Goal: Information Seeking & Learning: Learn about a topic

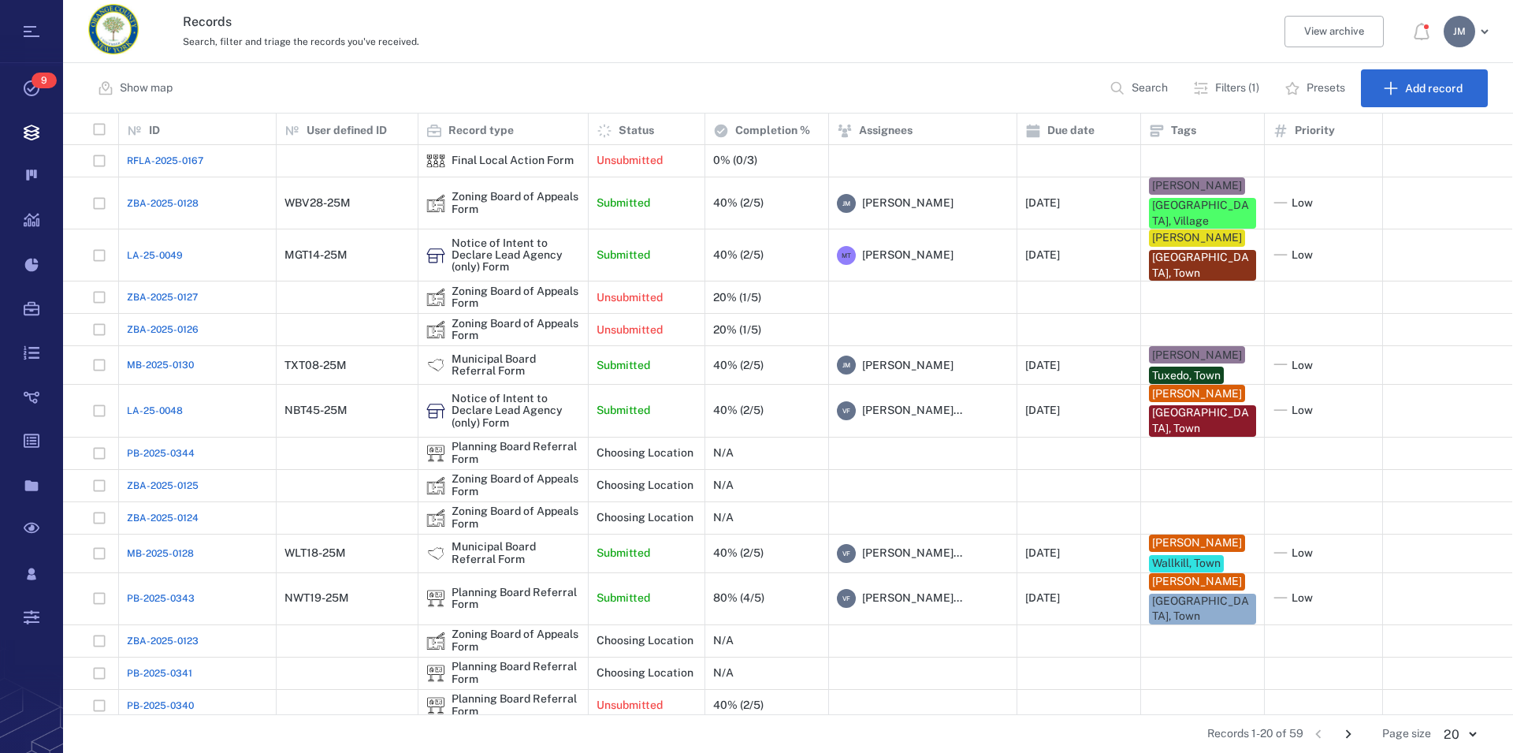
click at [1249, 92] on p "Filters (1)" at bounding box center [1237, 88] width 44 height 16
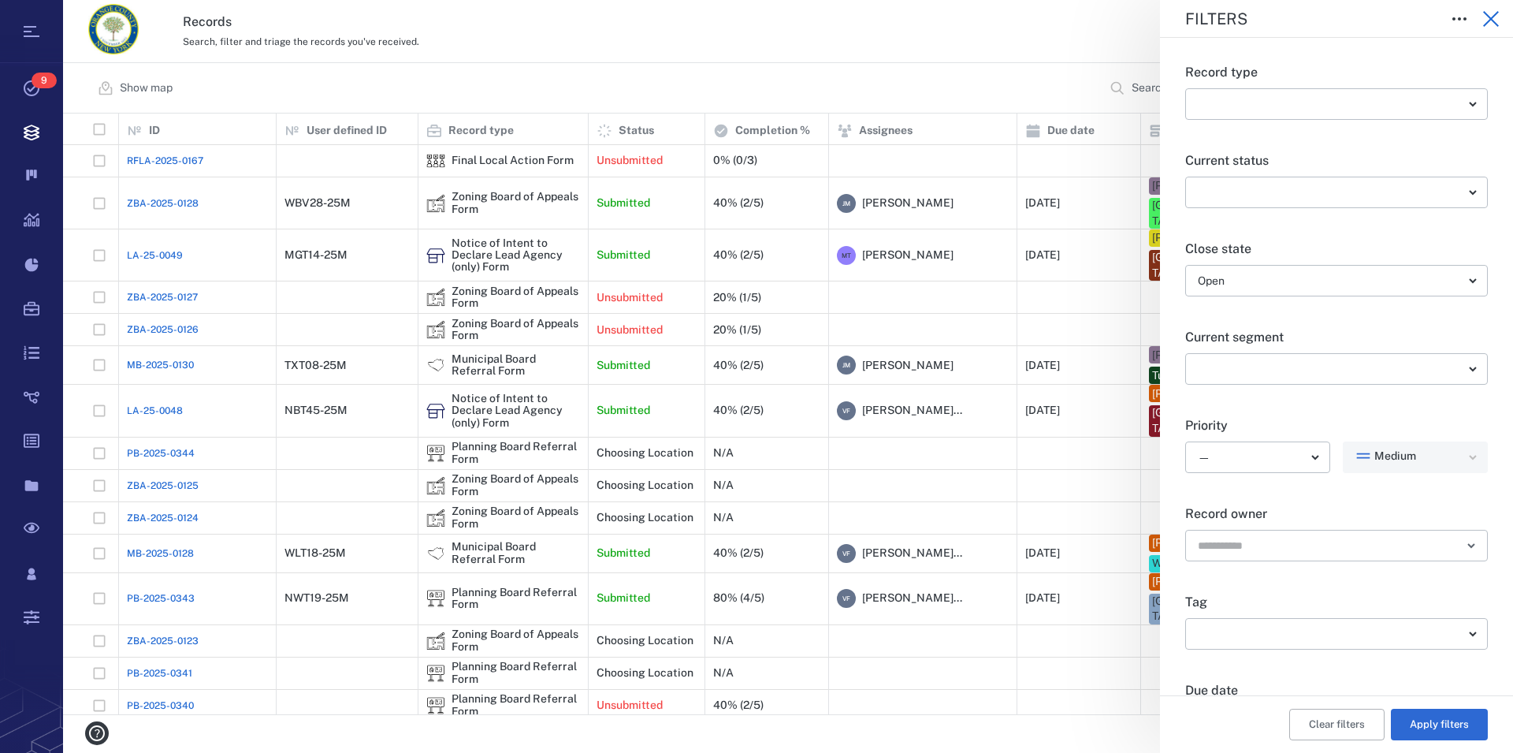
click at [1491, 23] on icon "button" at bounding box center [1491, 18] width 19 height 19
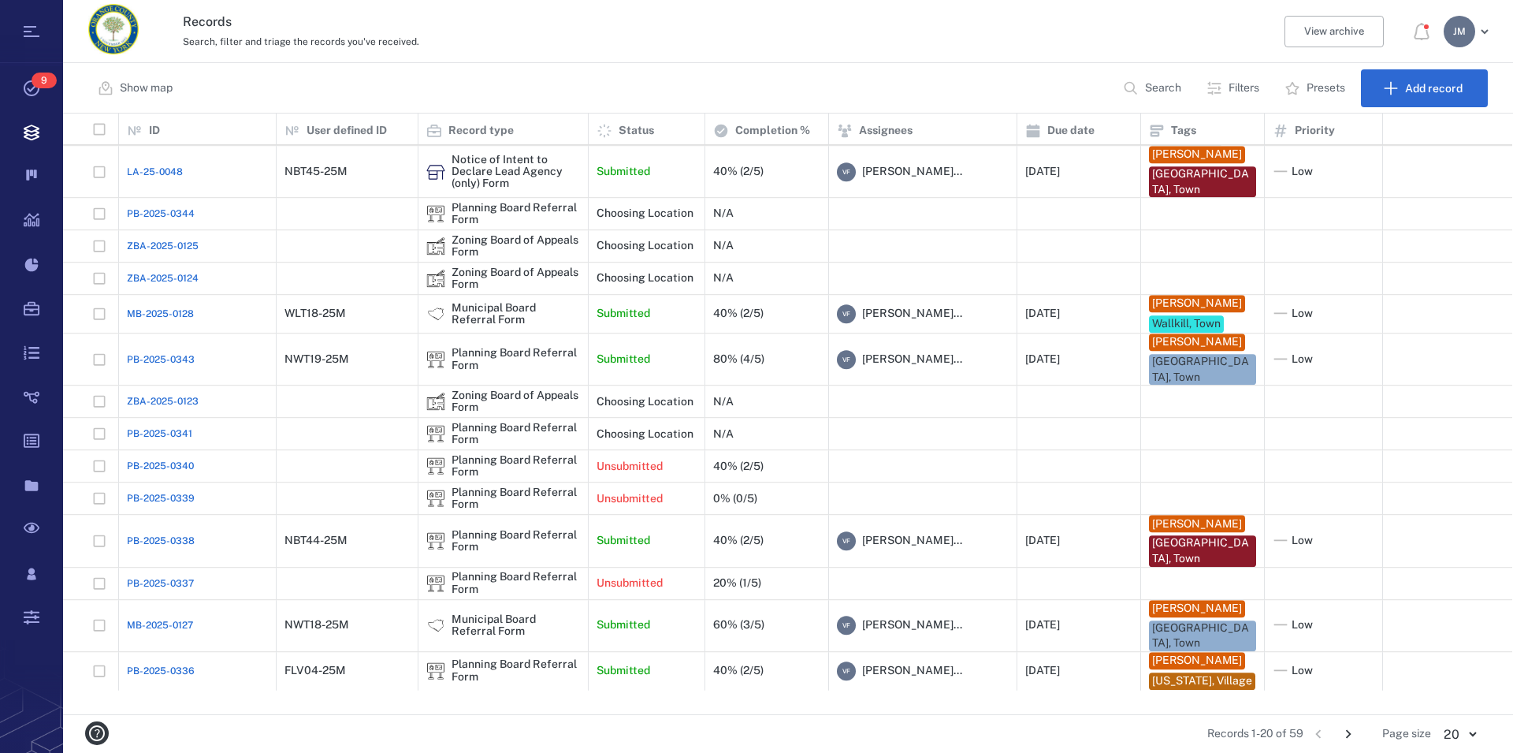
scroll to position [229, 0]
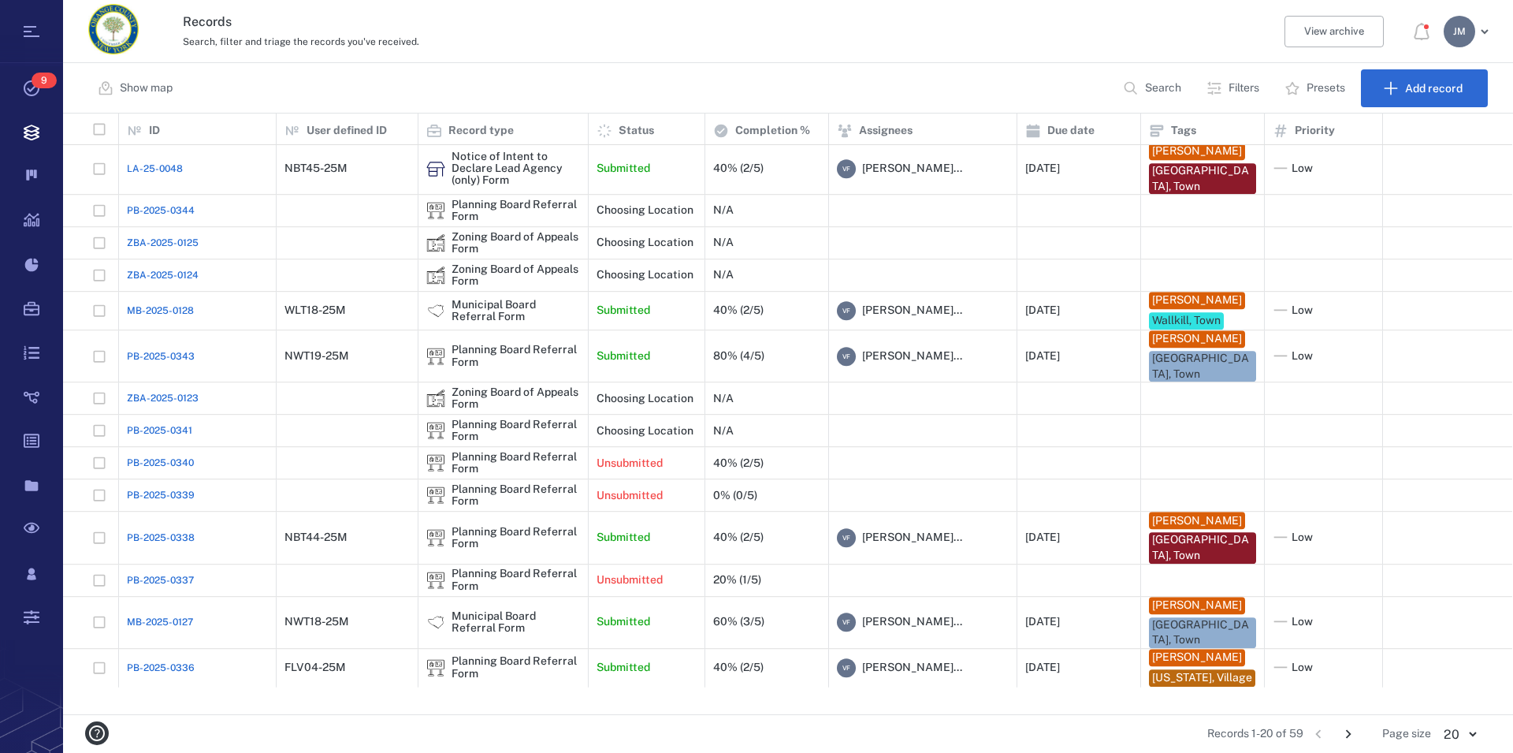
click at [1349, 727] on icon "Go to next page" at bounding box center [1348, 733] width 17 height 17
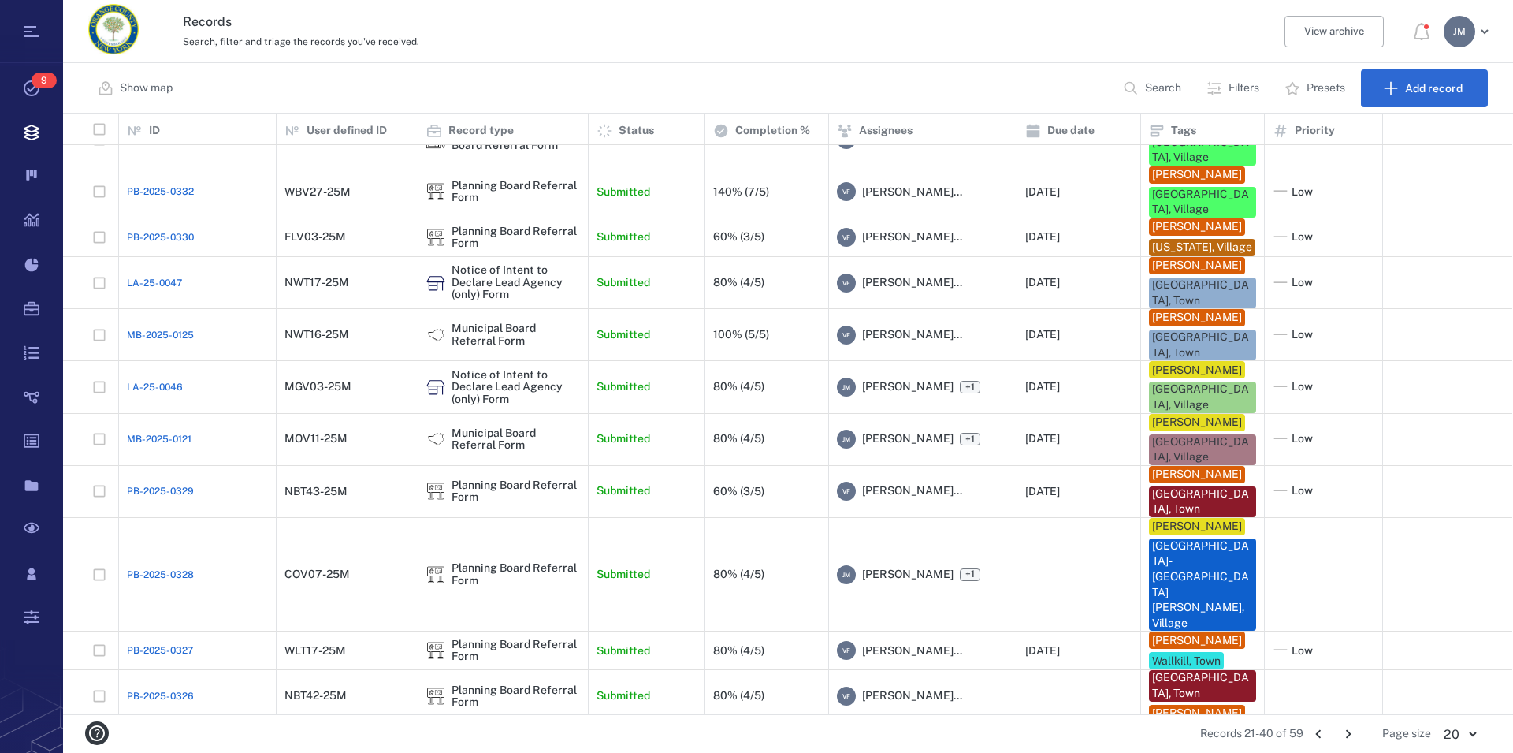
scroll to position [0, 0]
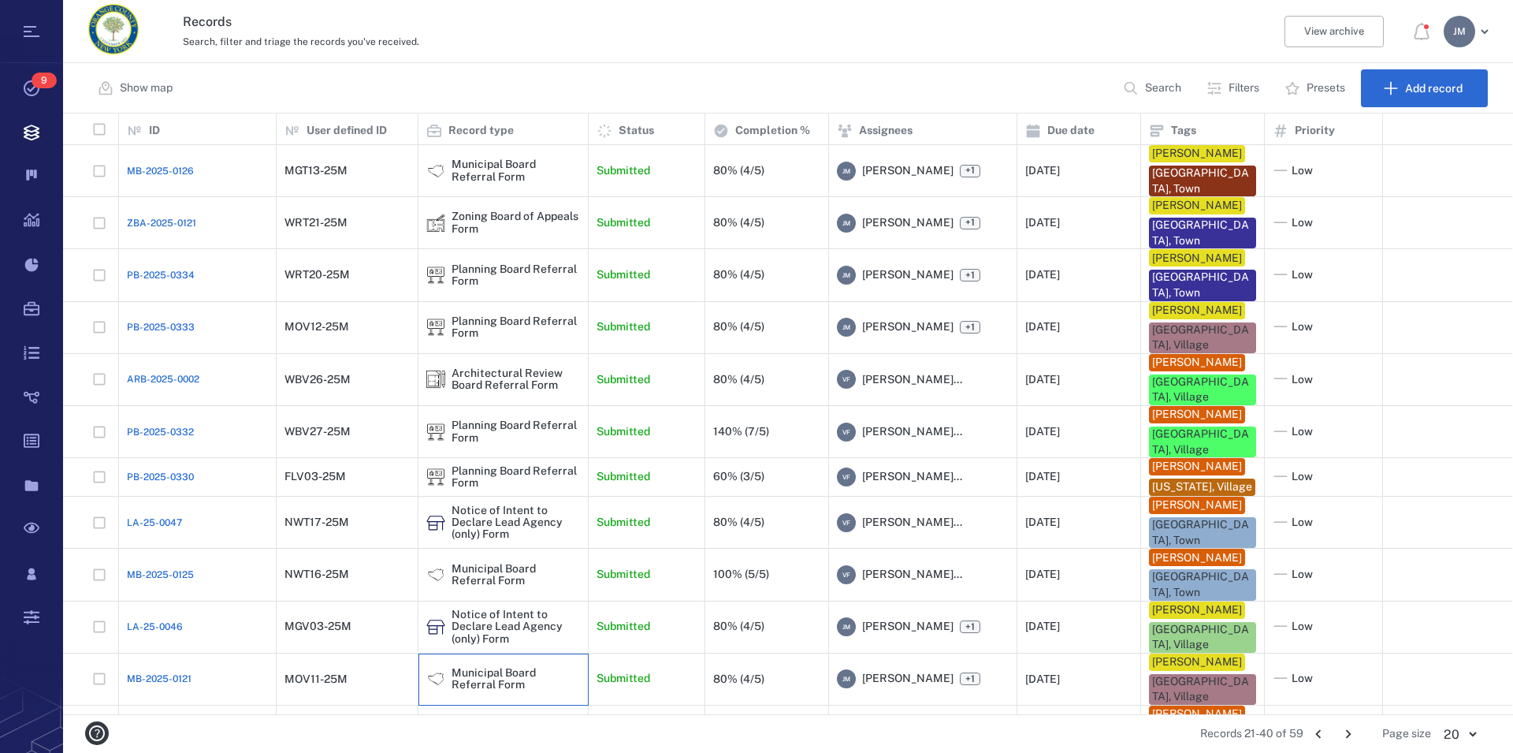
click at [489, 691] on div "Municipal Board Referral Form" at bounding box center [516, 679] width 128 height 24
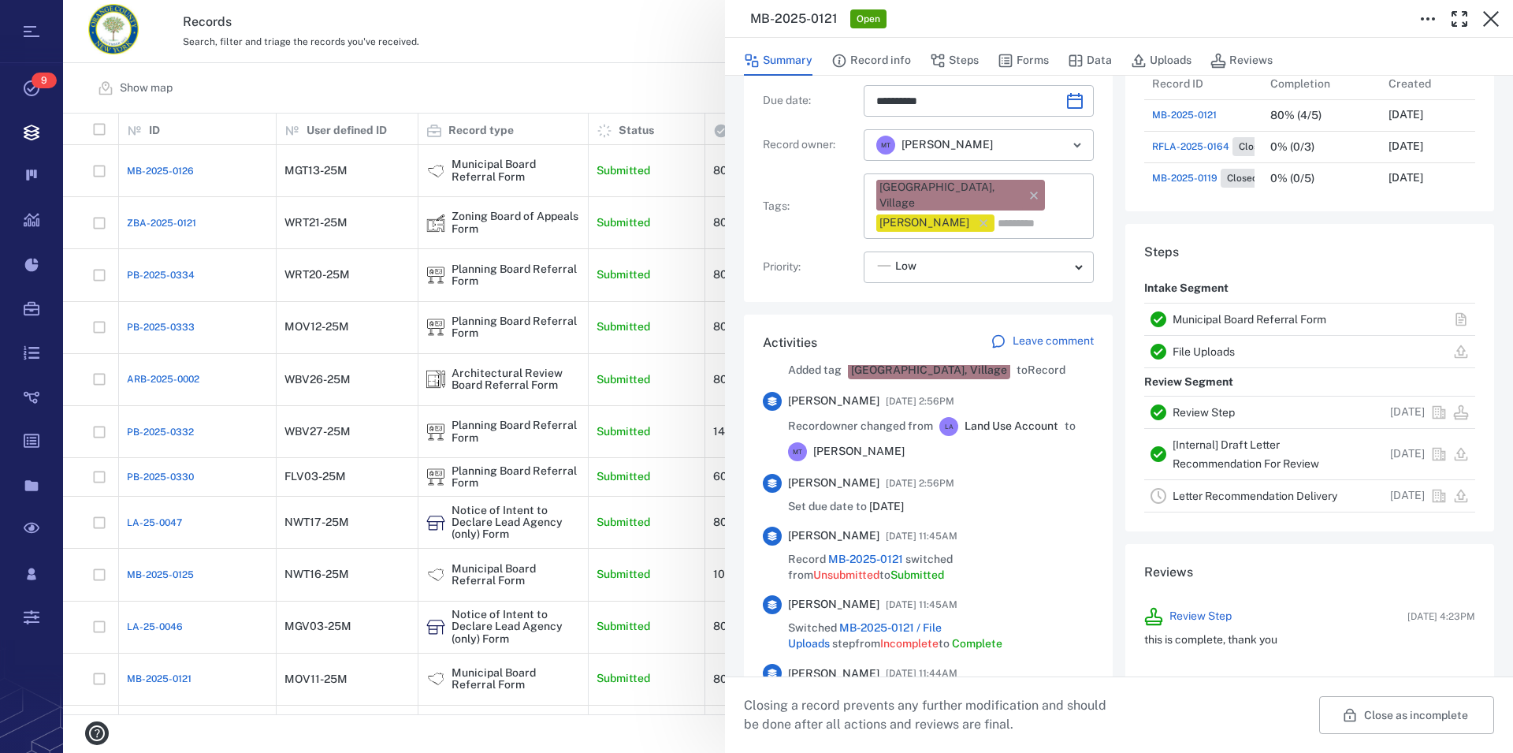
scroll to position [719, 0]
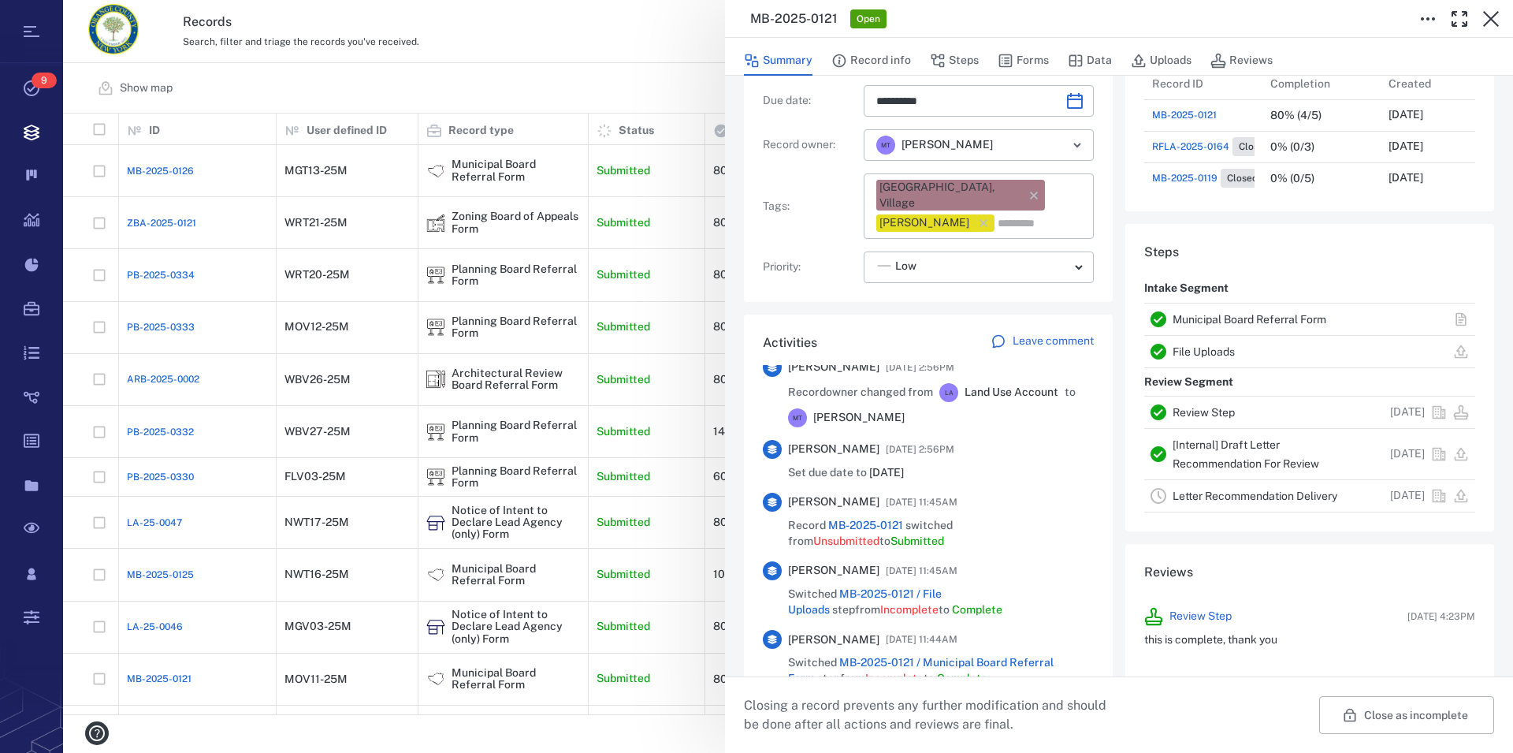
click at [1271, 318] on link "Municipal Board Referral Form" at bounding box center [1250, 319] width 154 height 13
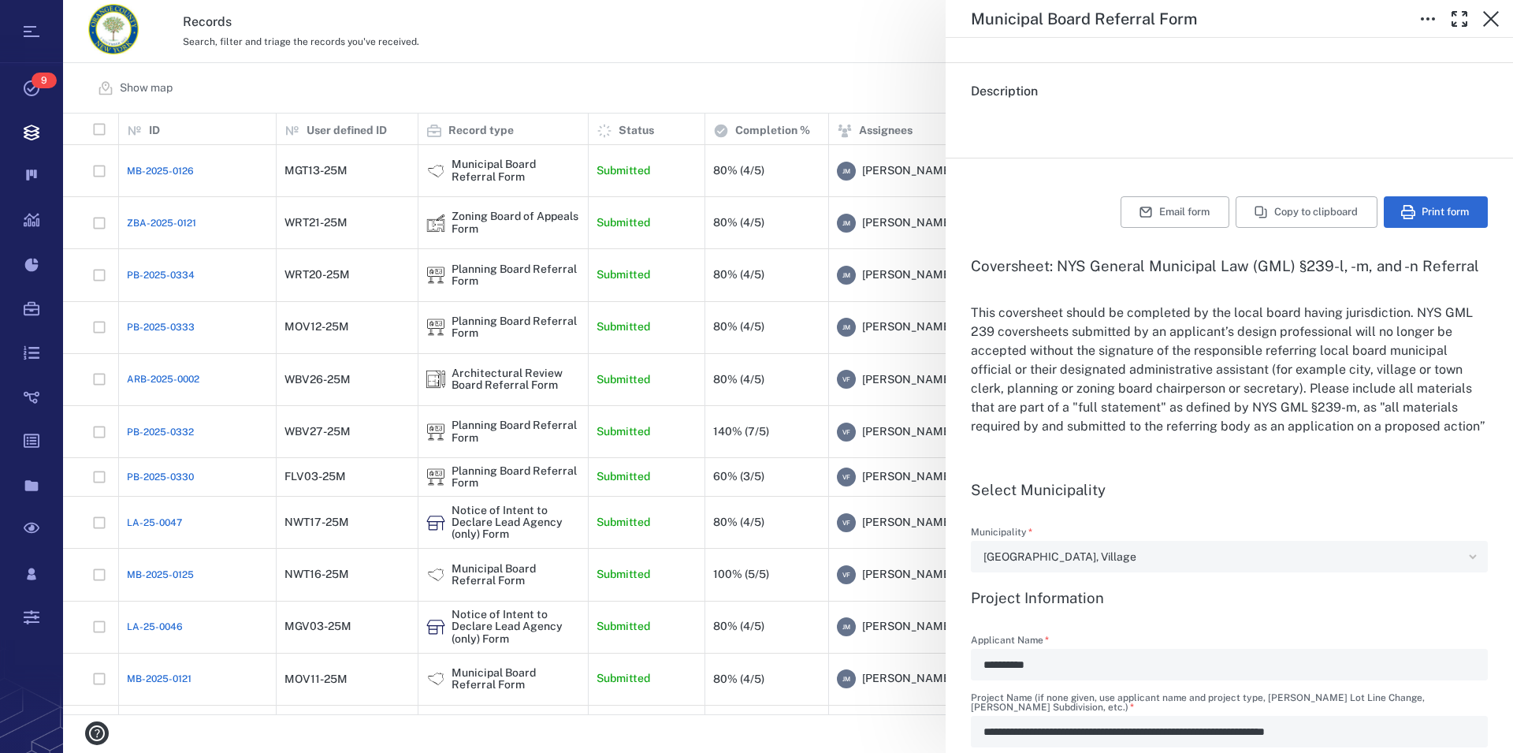
scroll to position [180, 0]
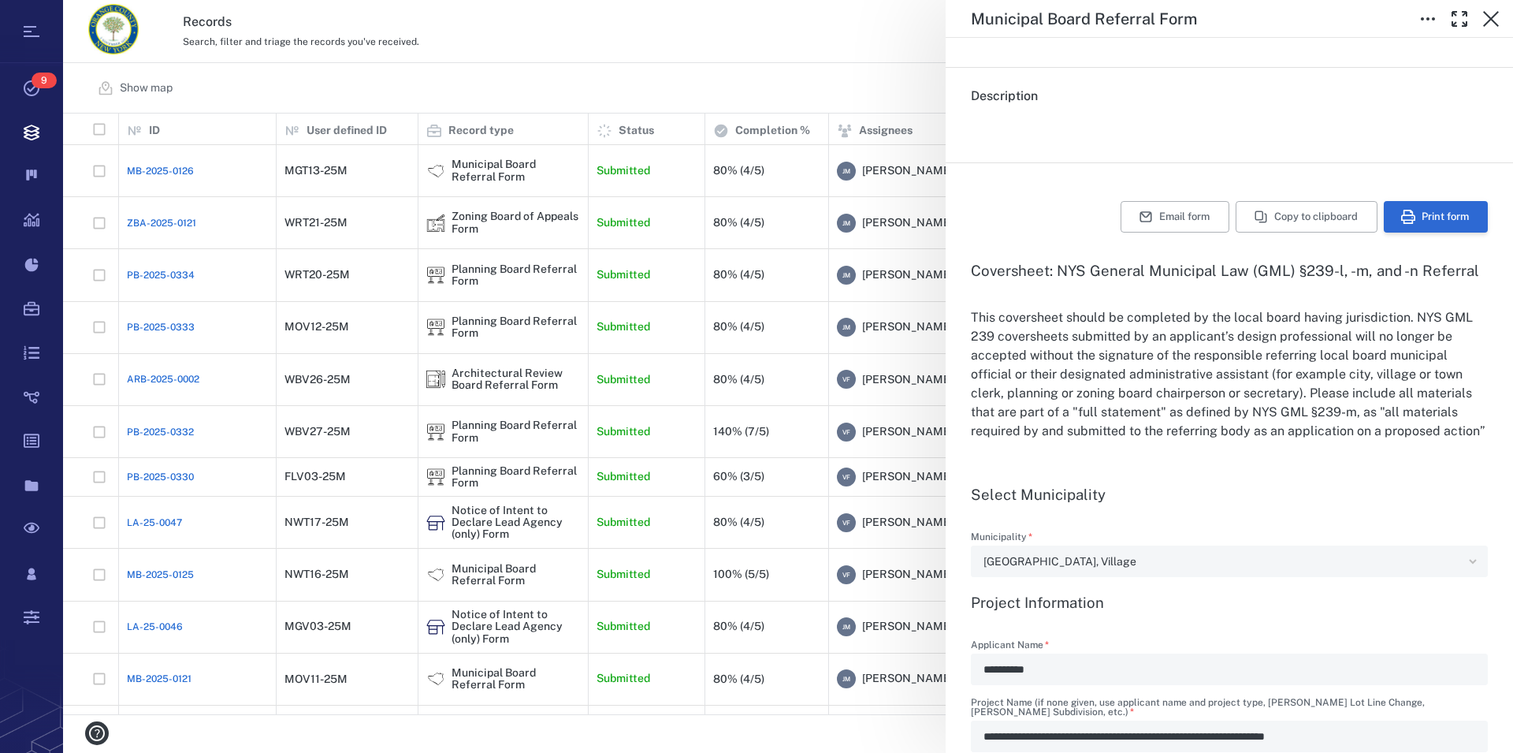
click at [1430, 217] on button "Print form" at bounding box center [1436, 217] width 104 height 32
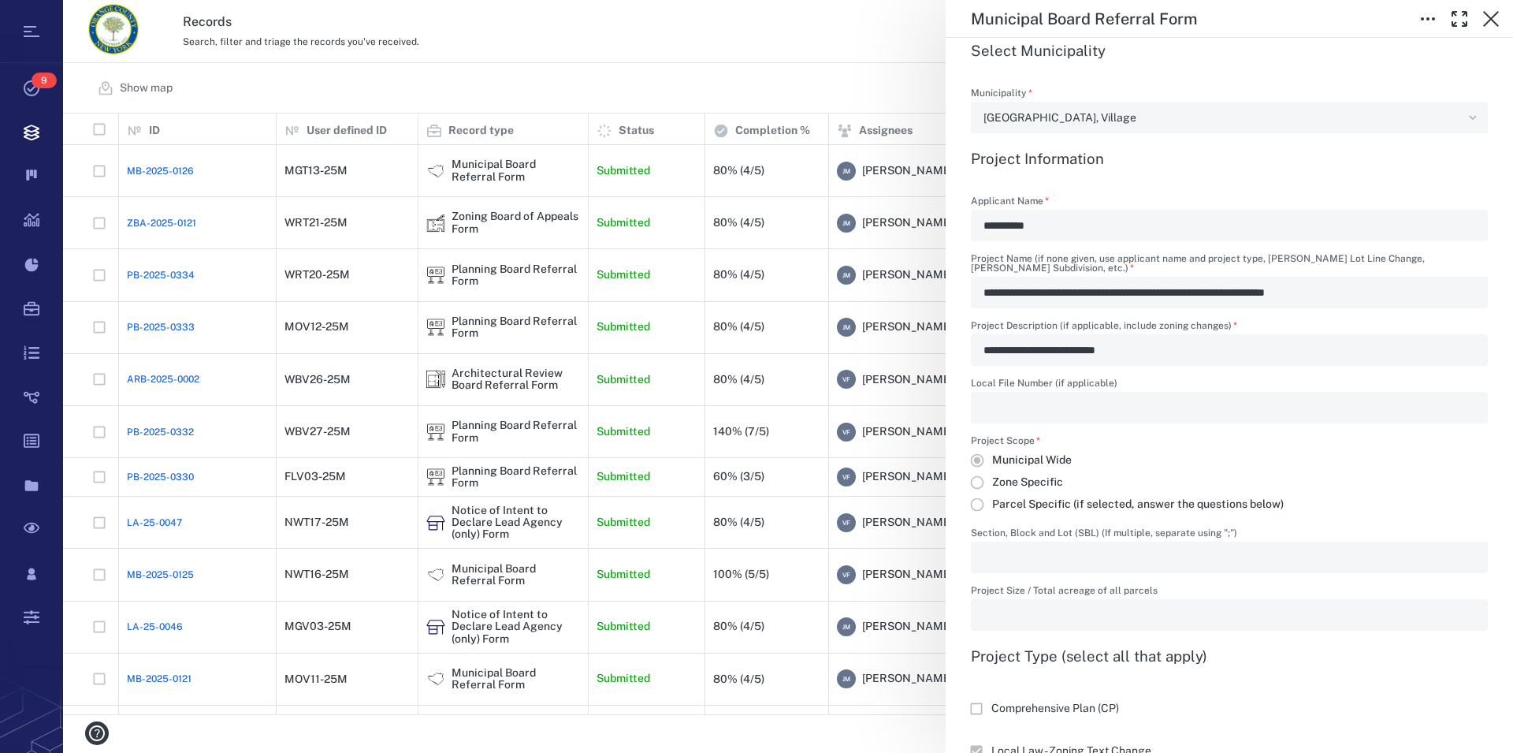
scroll to position [629, 0]
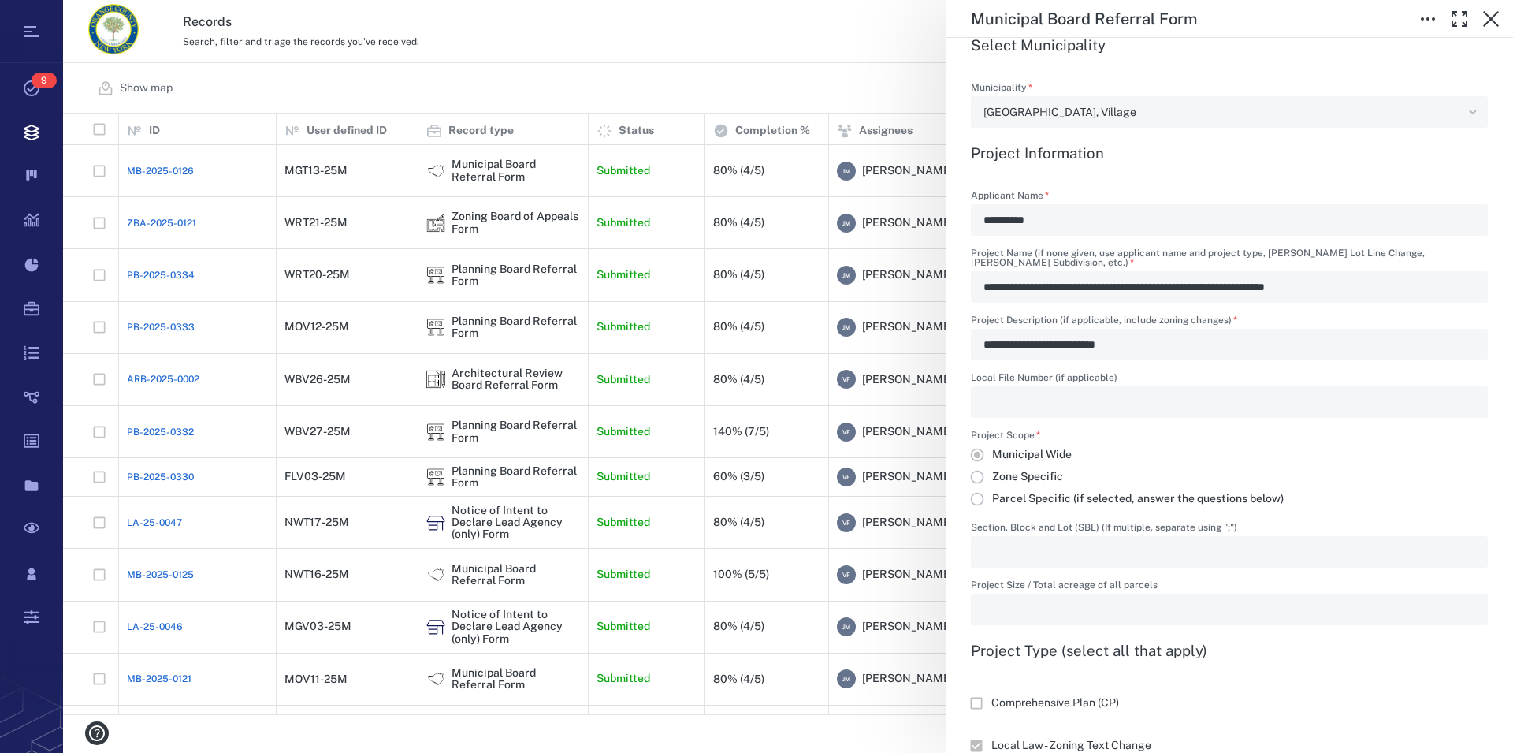
click at [1292, 303] on div "**********" at bounding box center [1229, 287] width 517 height 32
click at [1490, 16] on icon "button" at bounding box center [1491, 18] width 19 height 19
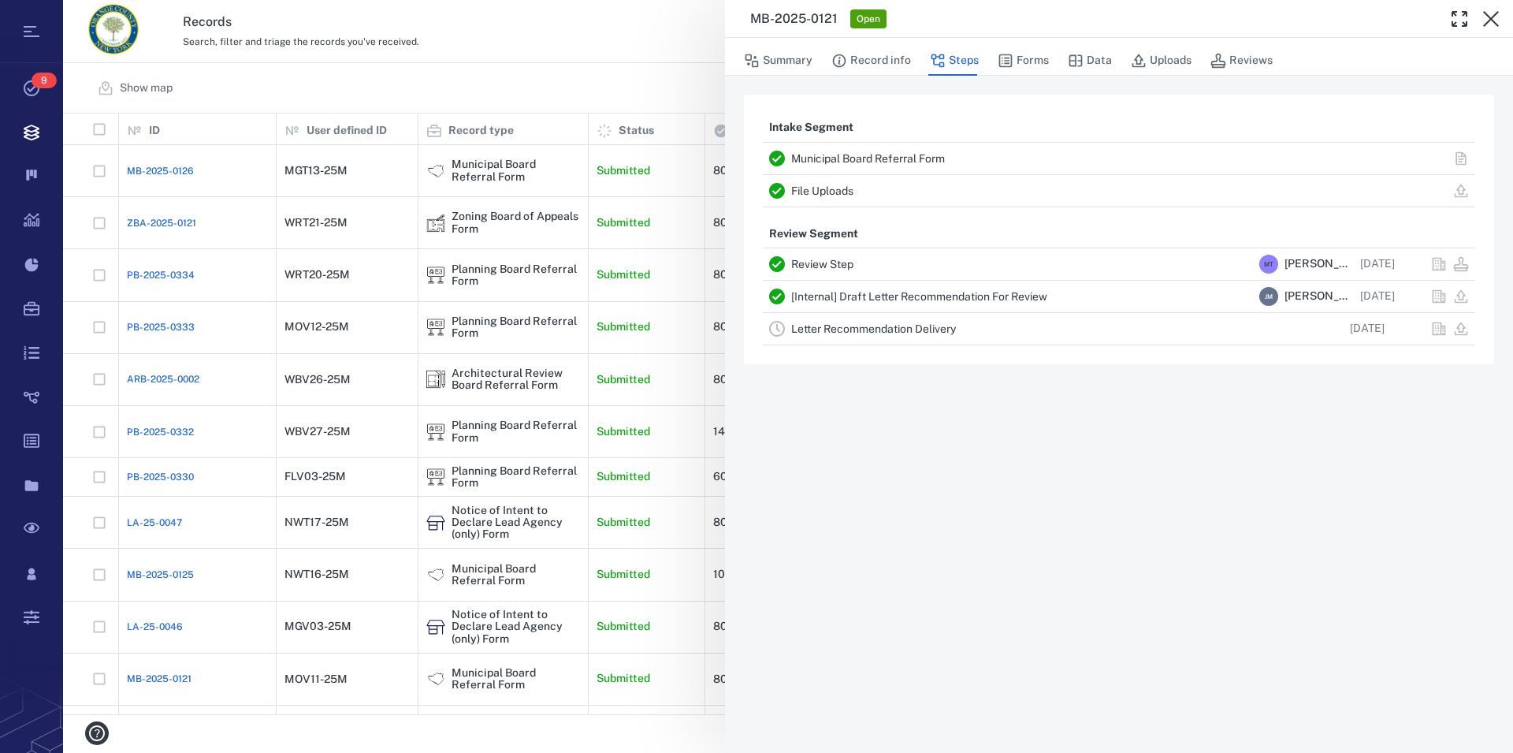
click at [1490, 16] on icon "button" at bounding box center [1491, 18] width 19 height 19
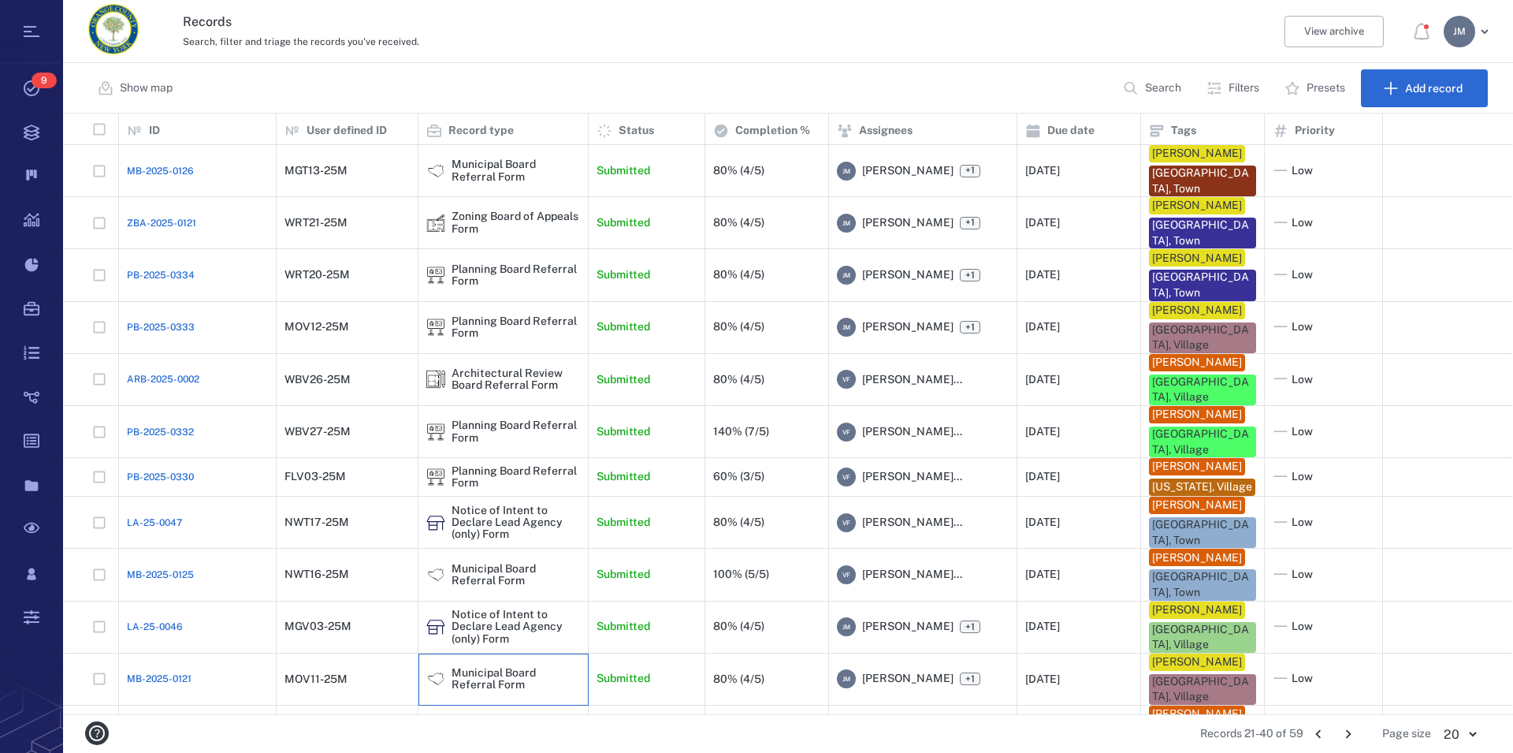
click at [520, 691] on div "Municipal Board Referral Form" at bounding box center [503, 679] width 154 height 32
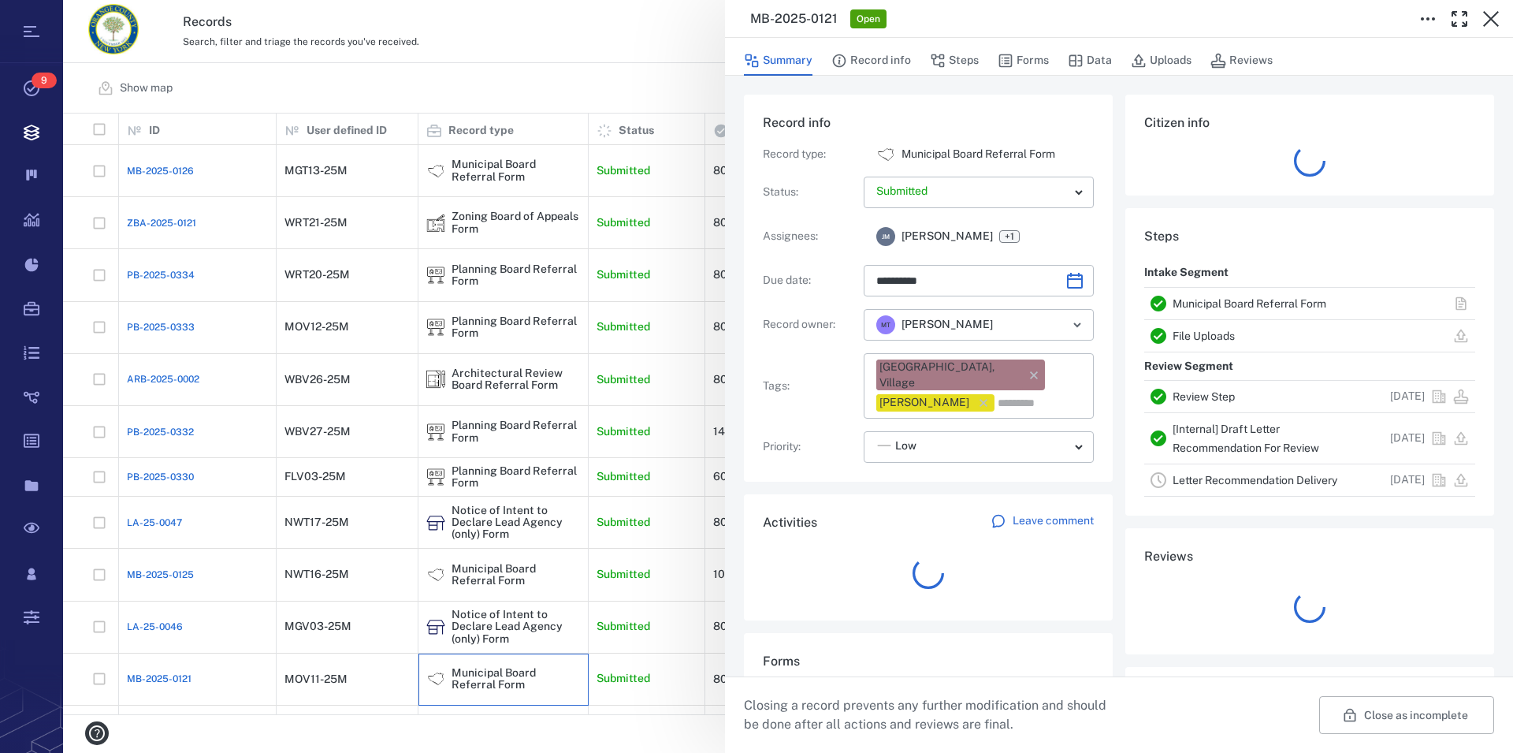
type input "**********"
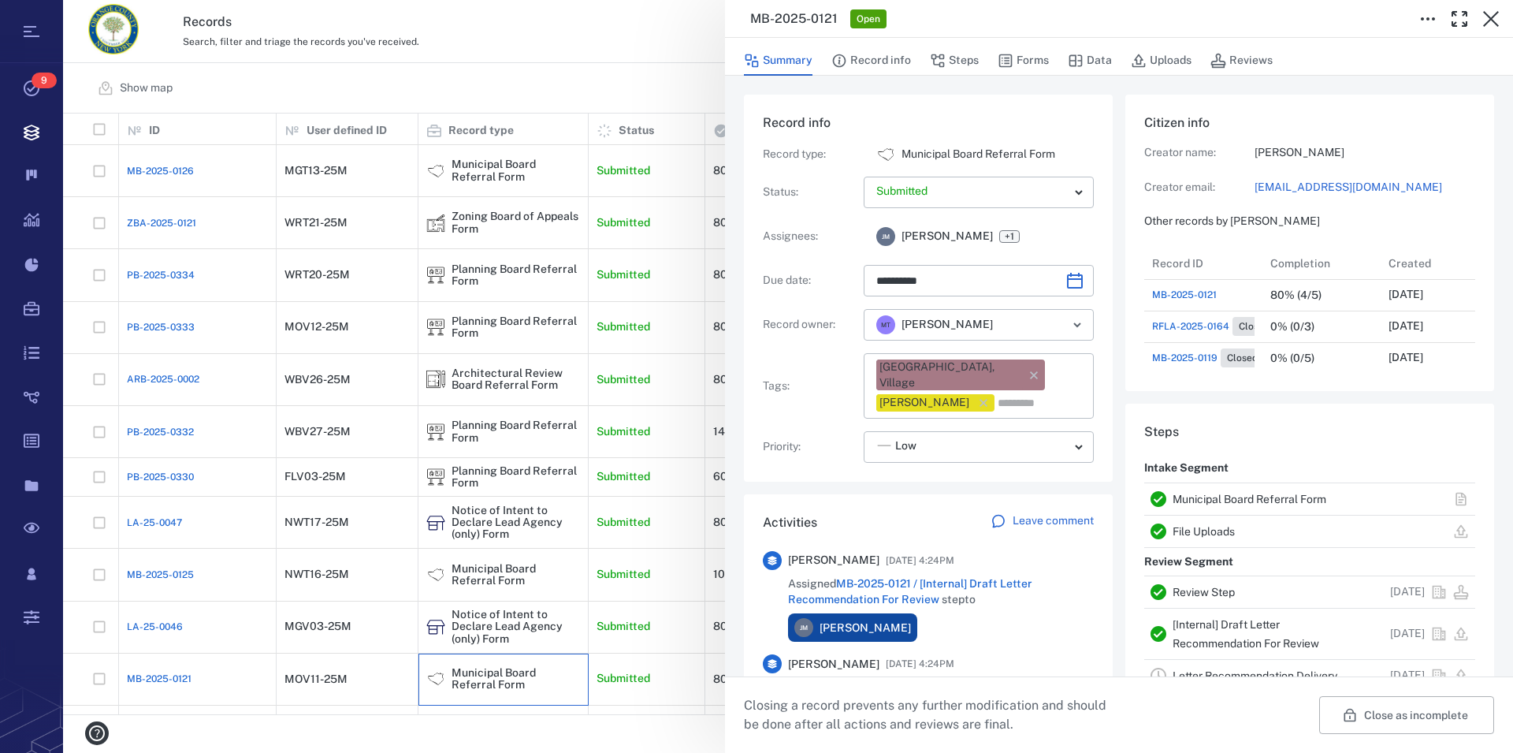
scroll to position [158, 298]
click at [1497, 16] on icon "button" at bounding box center [1491, 18] width 19 height 19
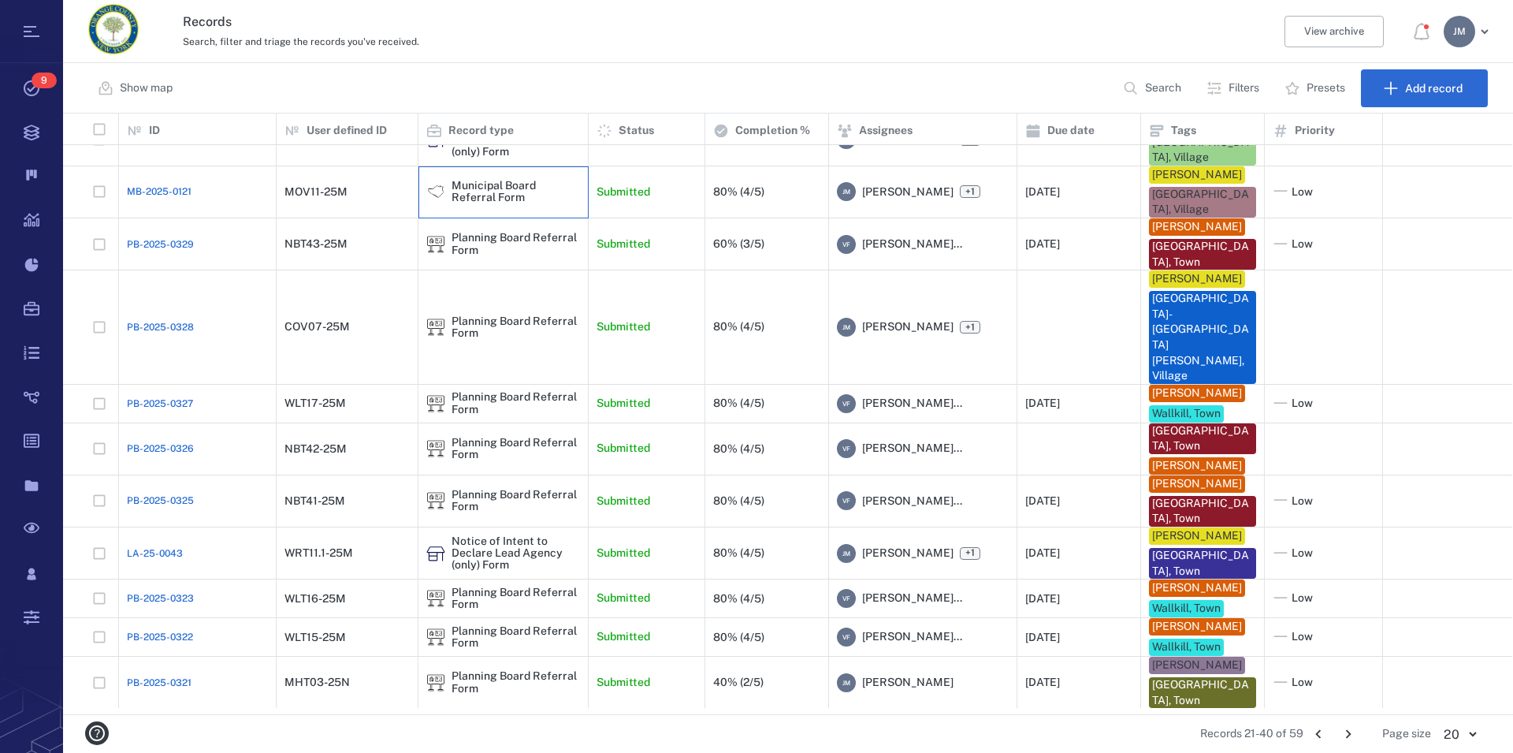
scroll to position [488, 0]
click at [1349, 728] on icon "Go to next page" at bounding box center [1348, 733] width 17 height 17
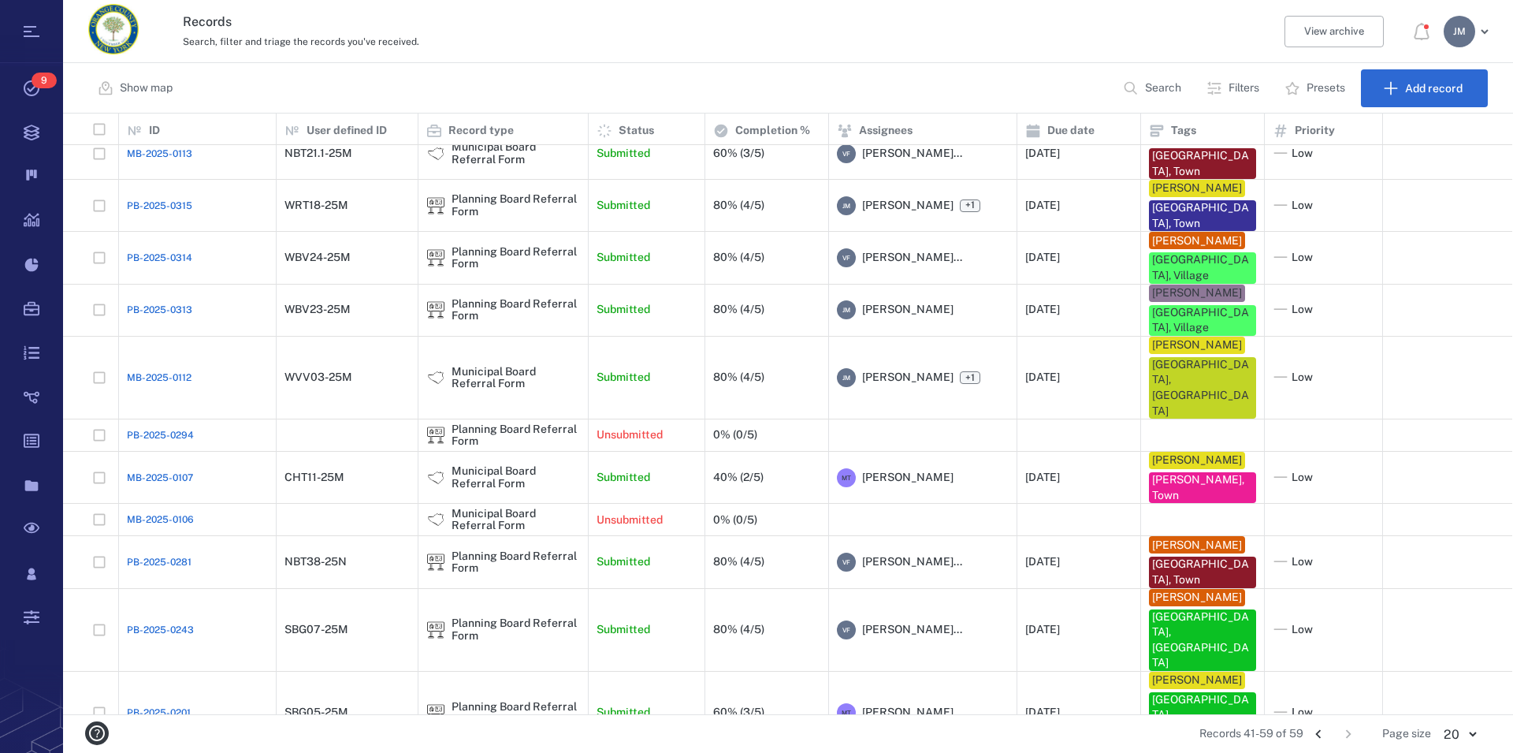
scroll to position [17, 0]
click at [489, 366] on div "Municipal Board Referral Form" at bounding box center [516, 378] width 128 height 24
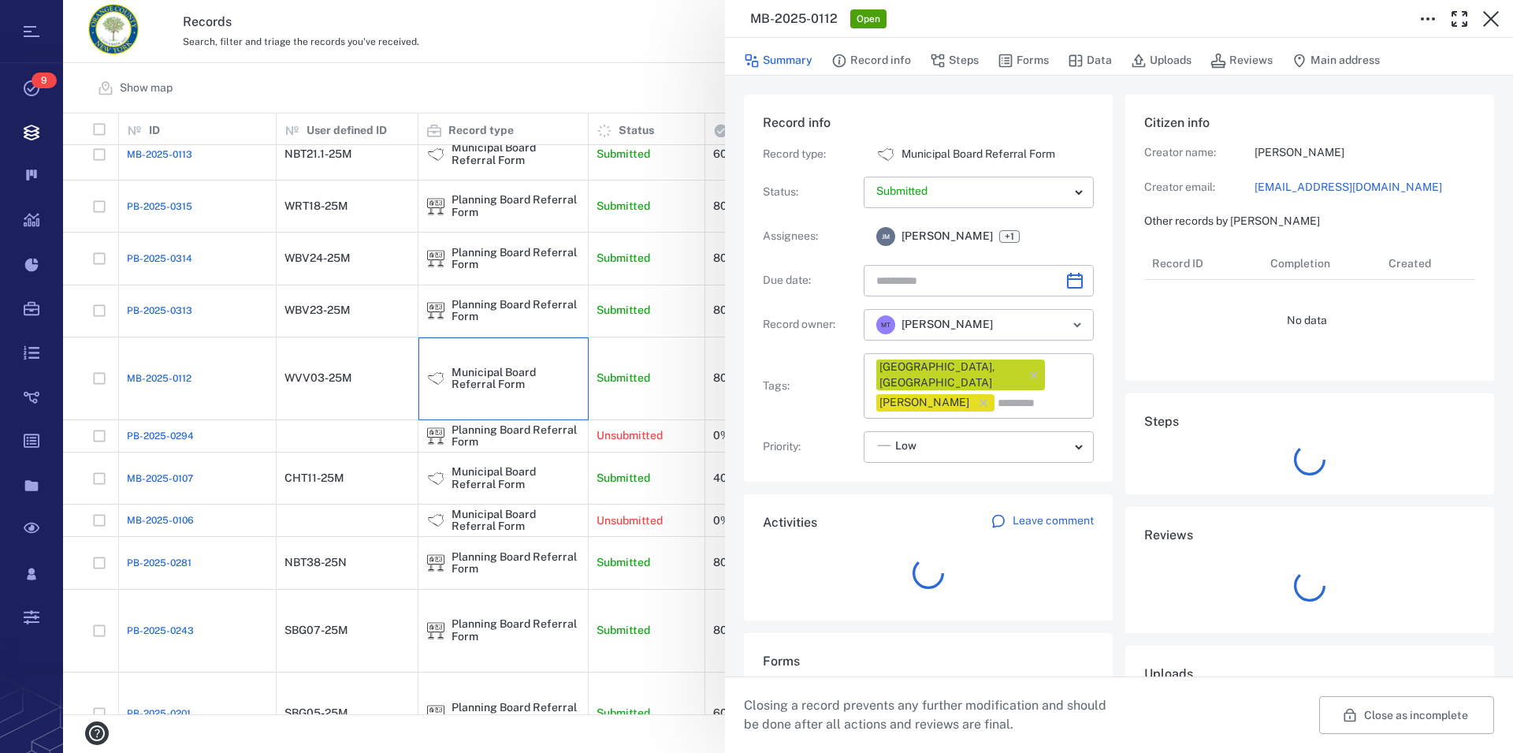
type input "**********"
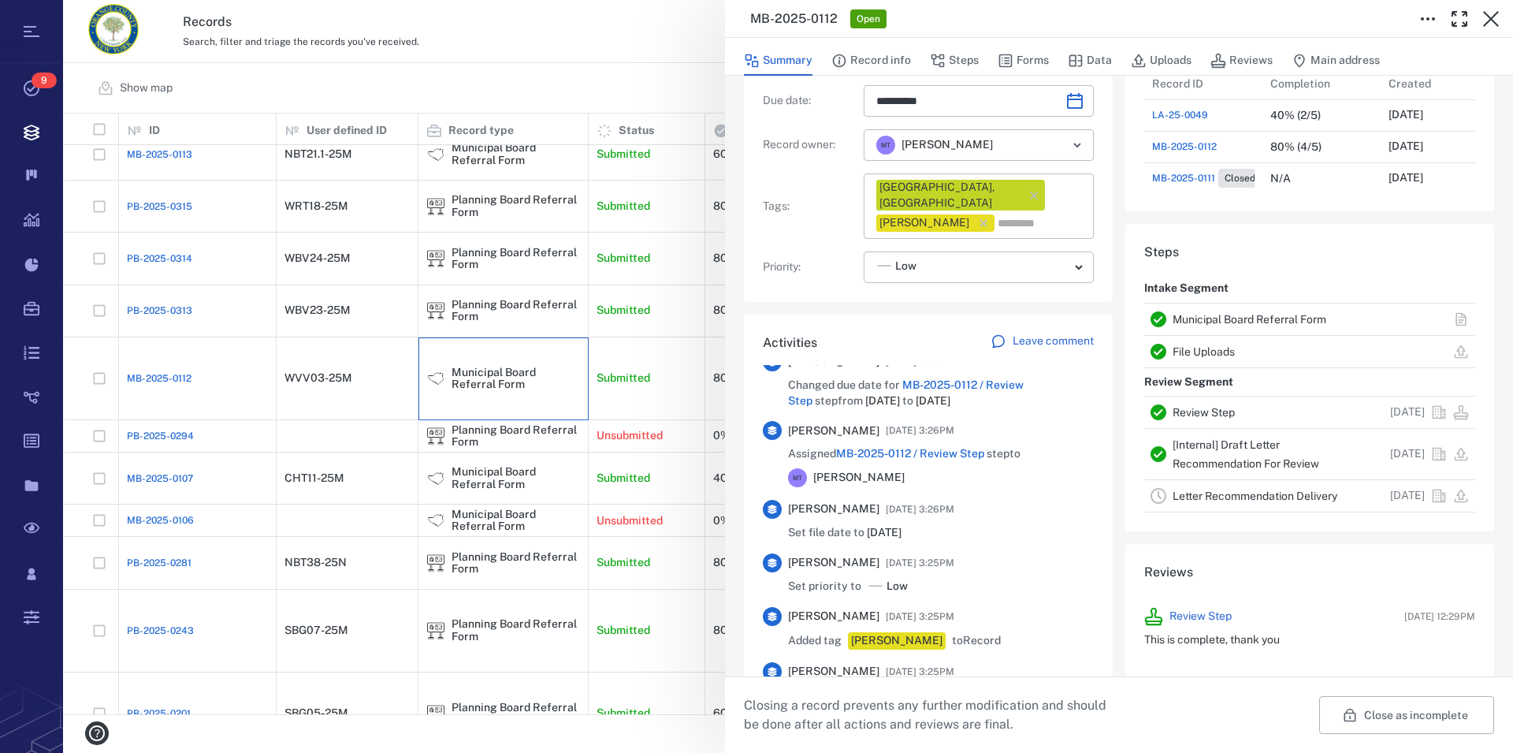
scroll to position [629, 0]
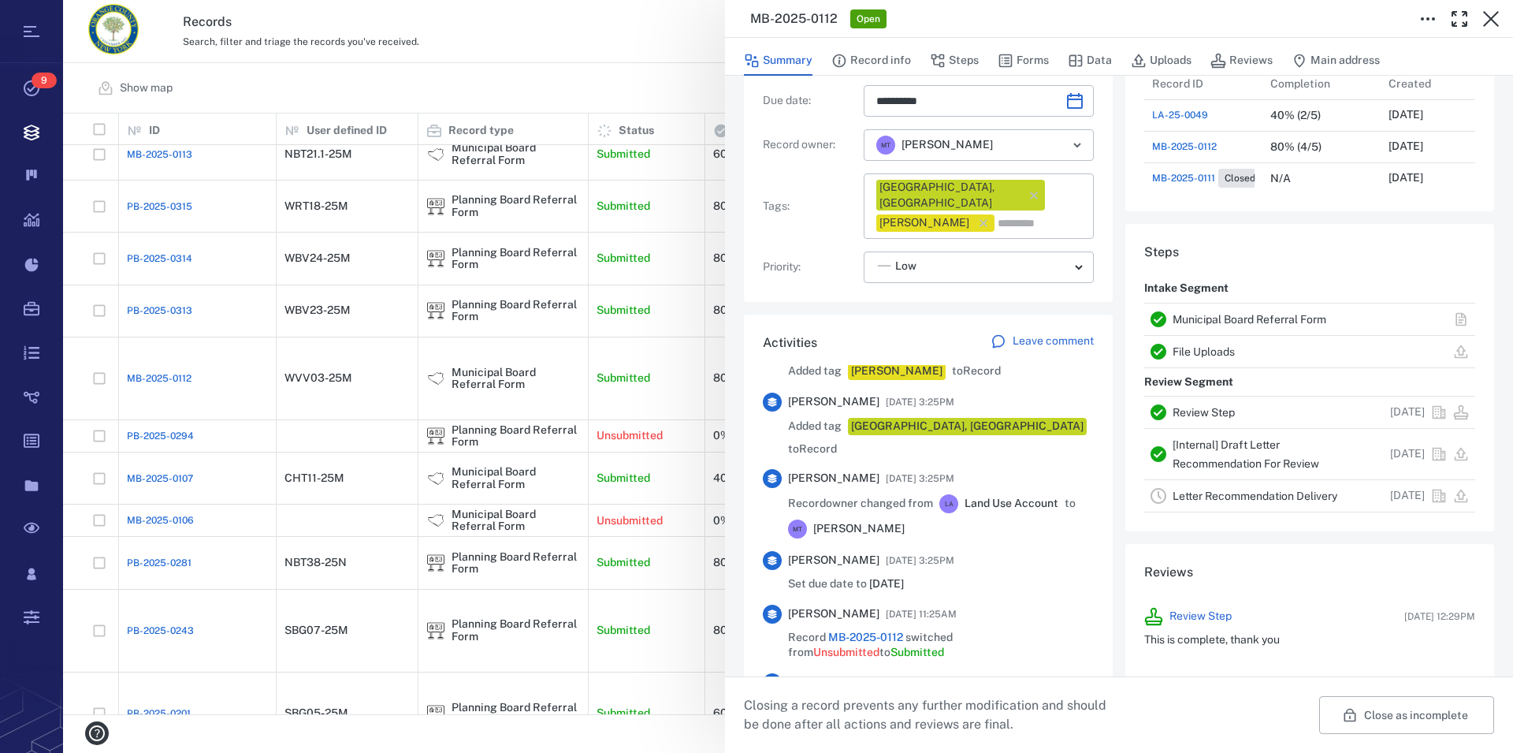
click at [1222, 314] on link "Municipal Board Referral Form" at bounding box center [1250, 319] width 154 height 13
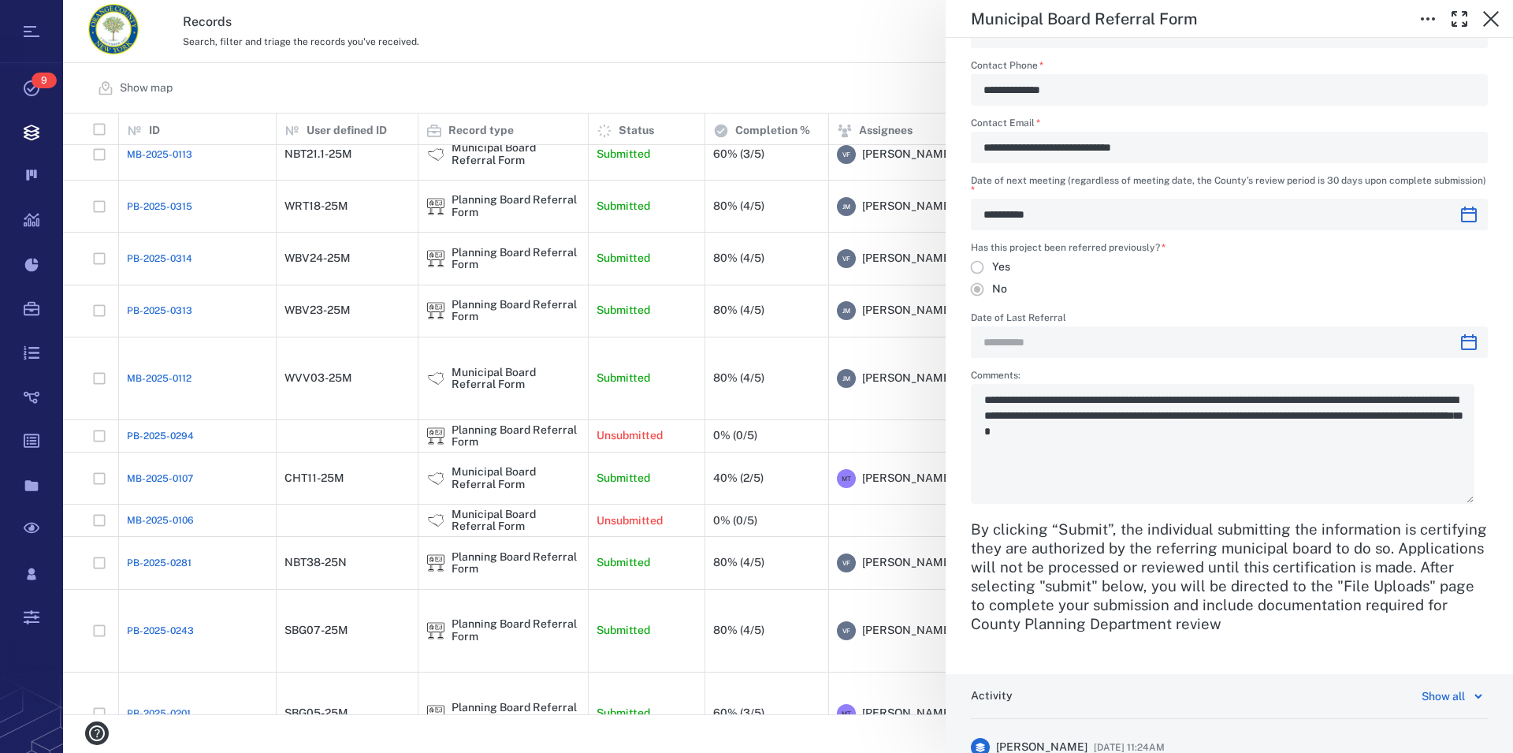
scroll to position [2156, 0]
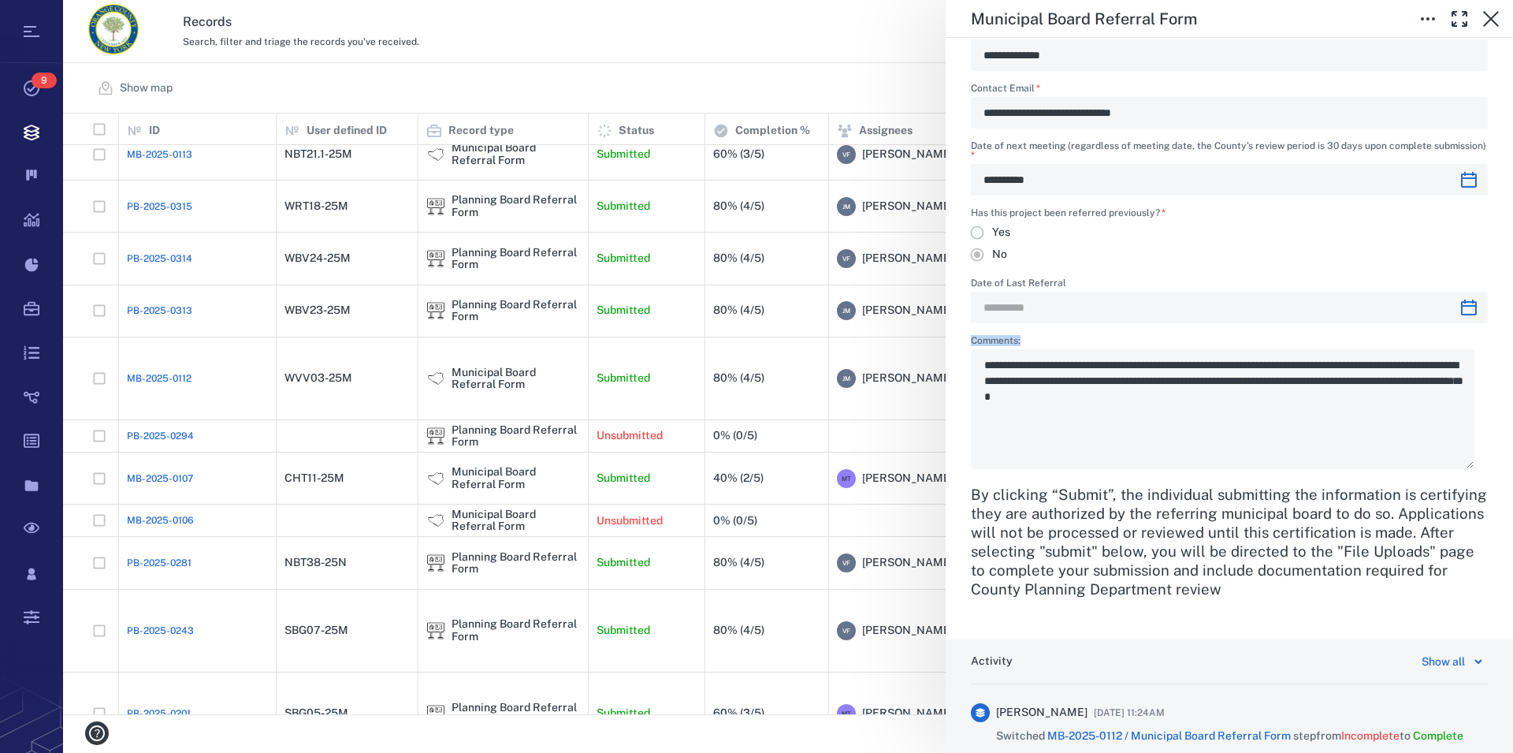
drag, startPoint x: 980, startPoint y: 386, endPoint x: 1158, endPoint y: 381, distance: 177.4
click at [1158, 381] on div "**********" at bounding box center [1229, 402] width 517 height 133
drag, startPoint x: 985, startPoint y: 387, endPoint x: 1051, endPoint y: 403, distance: 67.3
click at [1051, 403] on div "**********" at bounding box center [1229, 402] width 517 height 133
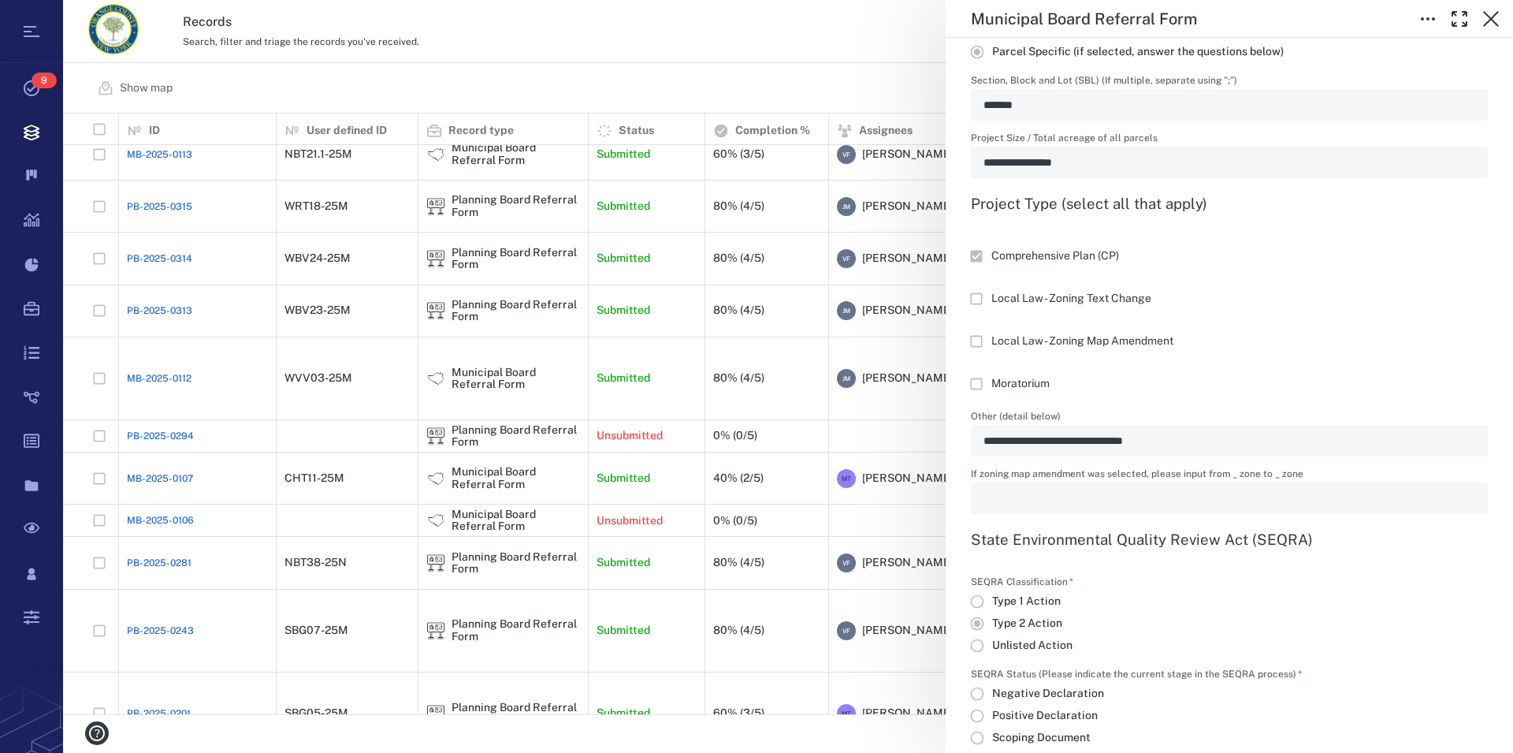
scroll to position [1078, 0]
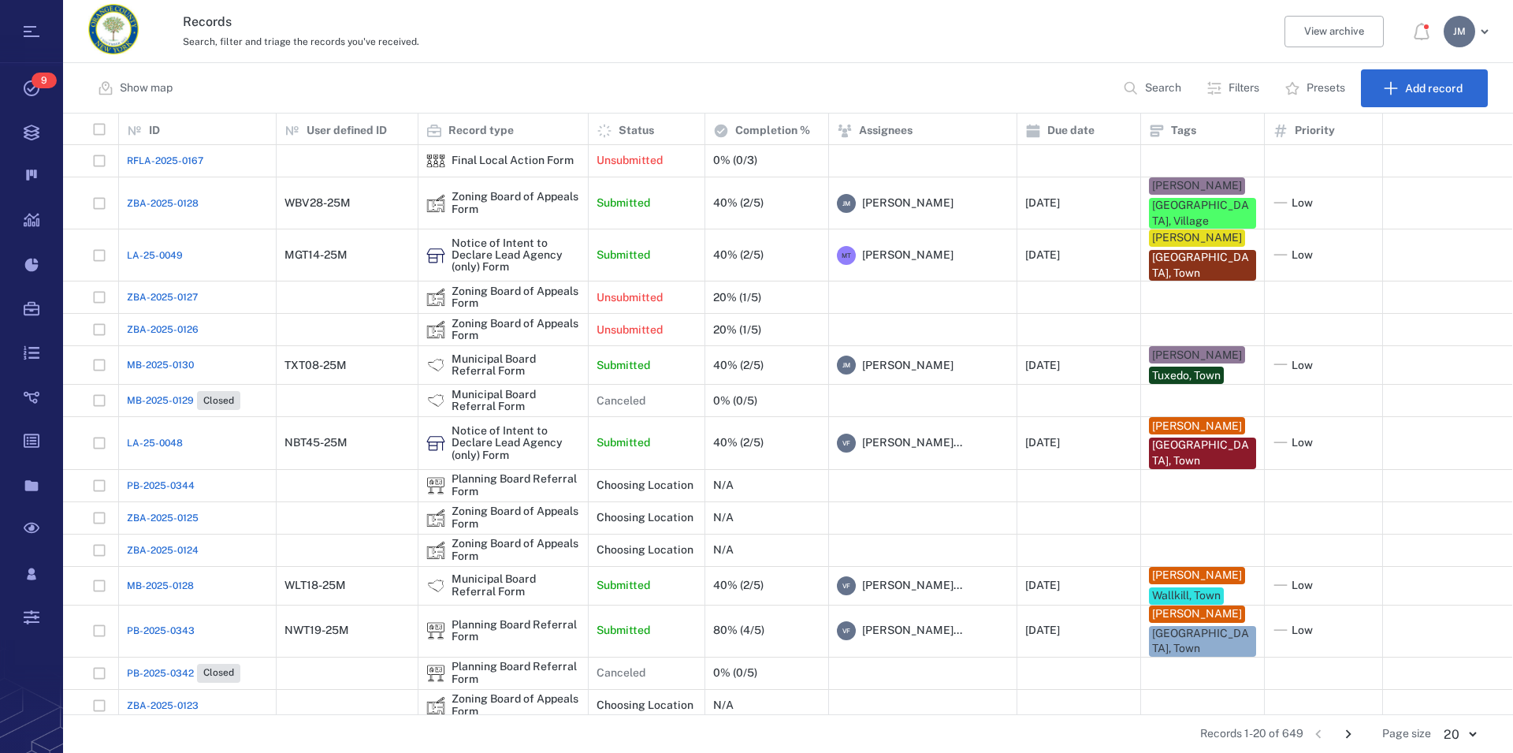
scroll to position [587, 1436]
click at [1237, 87] on p "Filters" at bounding box center [1244, 88] width 31 height 16
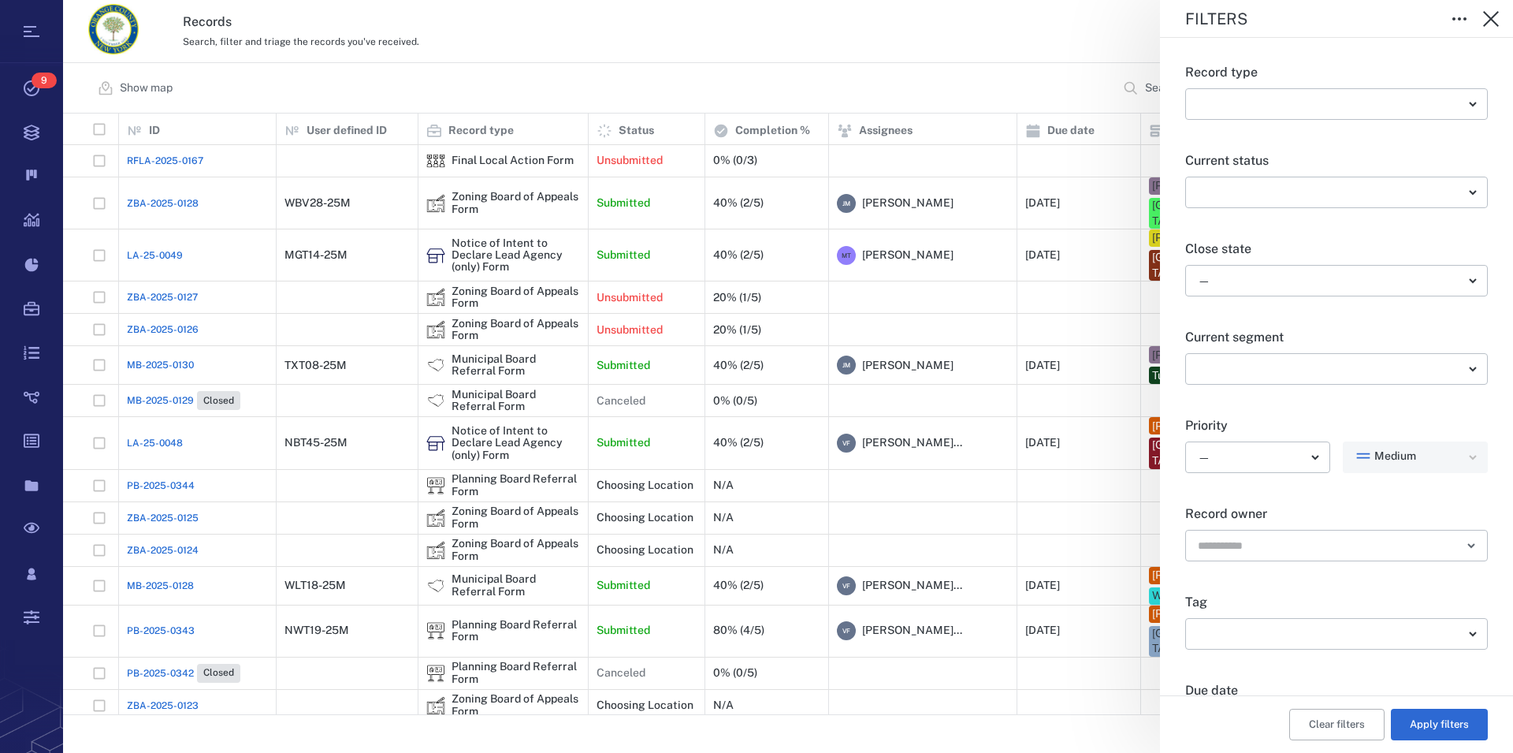
scroll to position [0, 0]
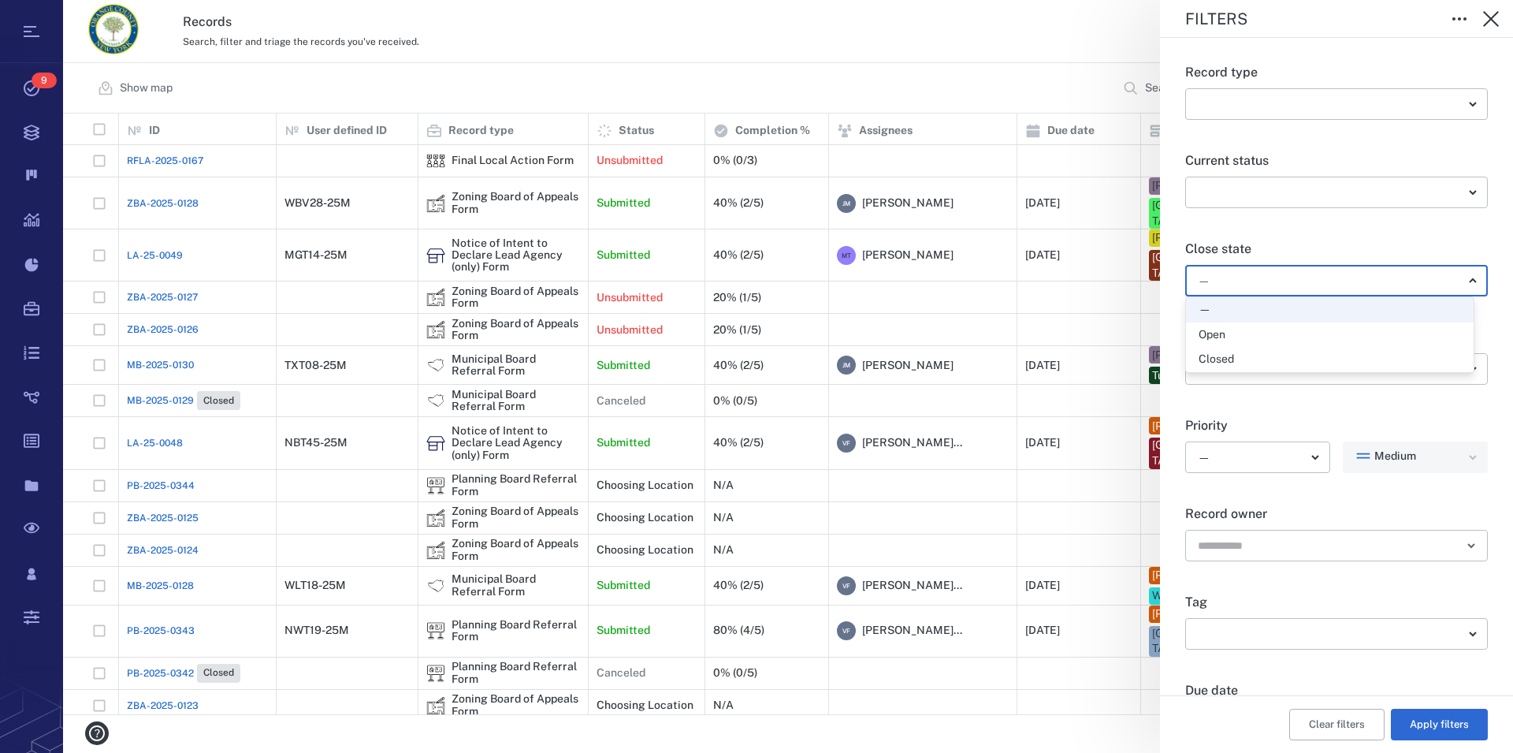
click at [1265, 280] on body "Tasks 9 Records Boards Dashboard Reports Record types Guide steps Rules Form bu…" at bounding box center [756, 376] width 1513 height 753
click at [1225, 340] on div "Open" at bounding box center [1212, 335] width 27 height 16
type input "*****"
click at [1442, 716] on button "Apply filters" at bounding box center [1439, 725] width 97 height 32
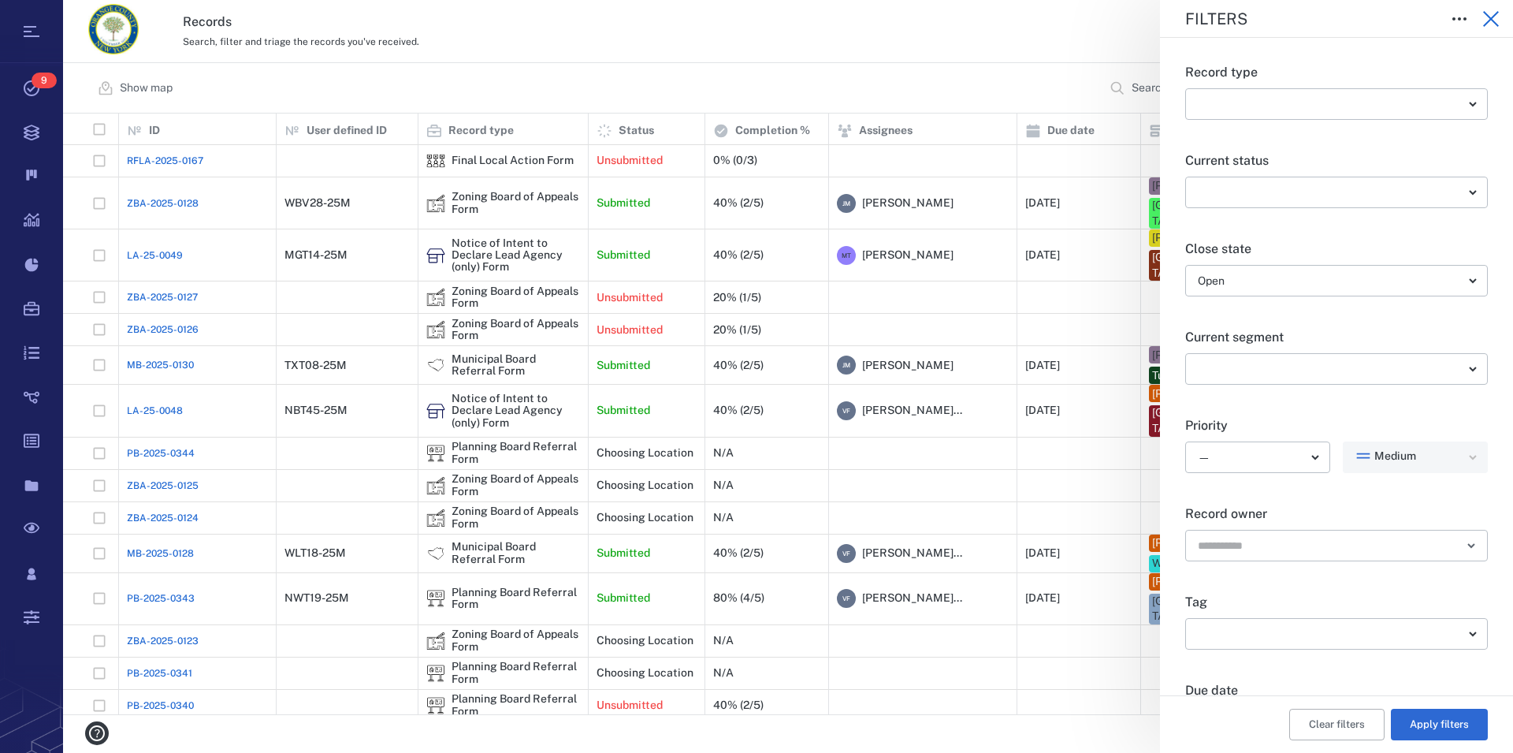
click at [1494, 13] on icon "button" at bounding box center [1491, 18] width 19 height 19
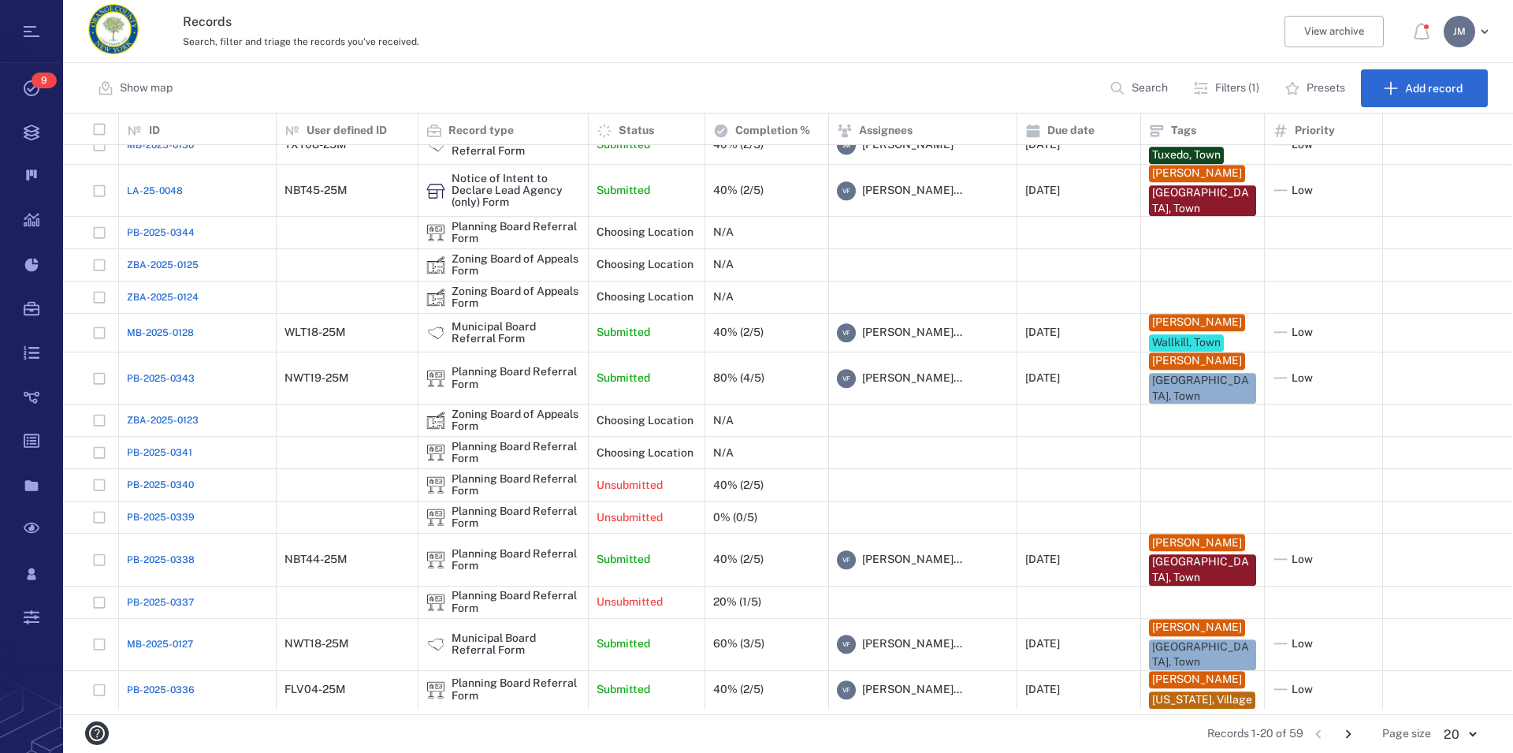
scroll to position [229, 0]
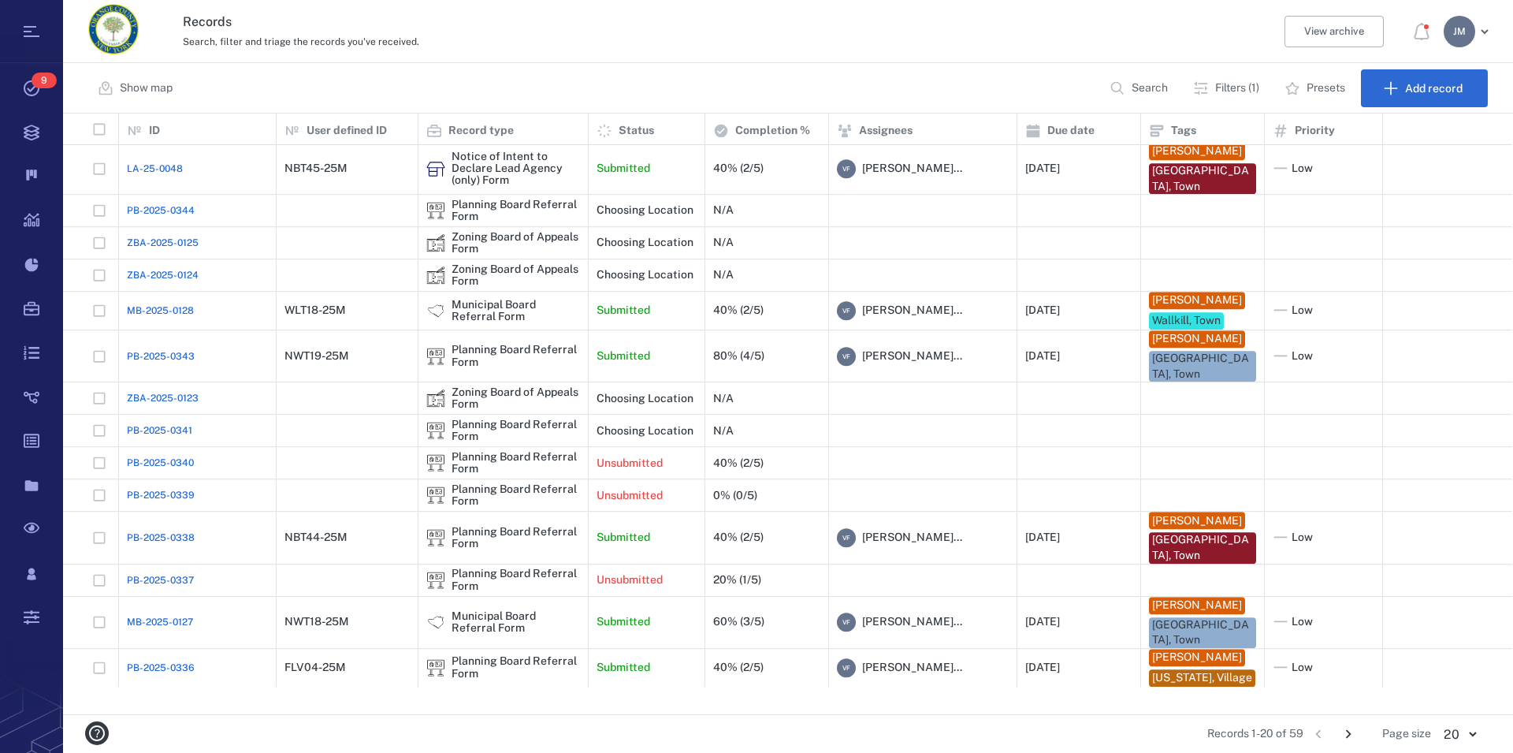
click at [1344, 730] on icon "Go to next page" at bounding box center [1348, 733] width 17 height 17
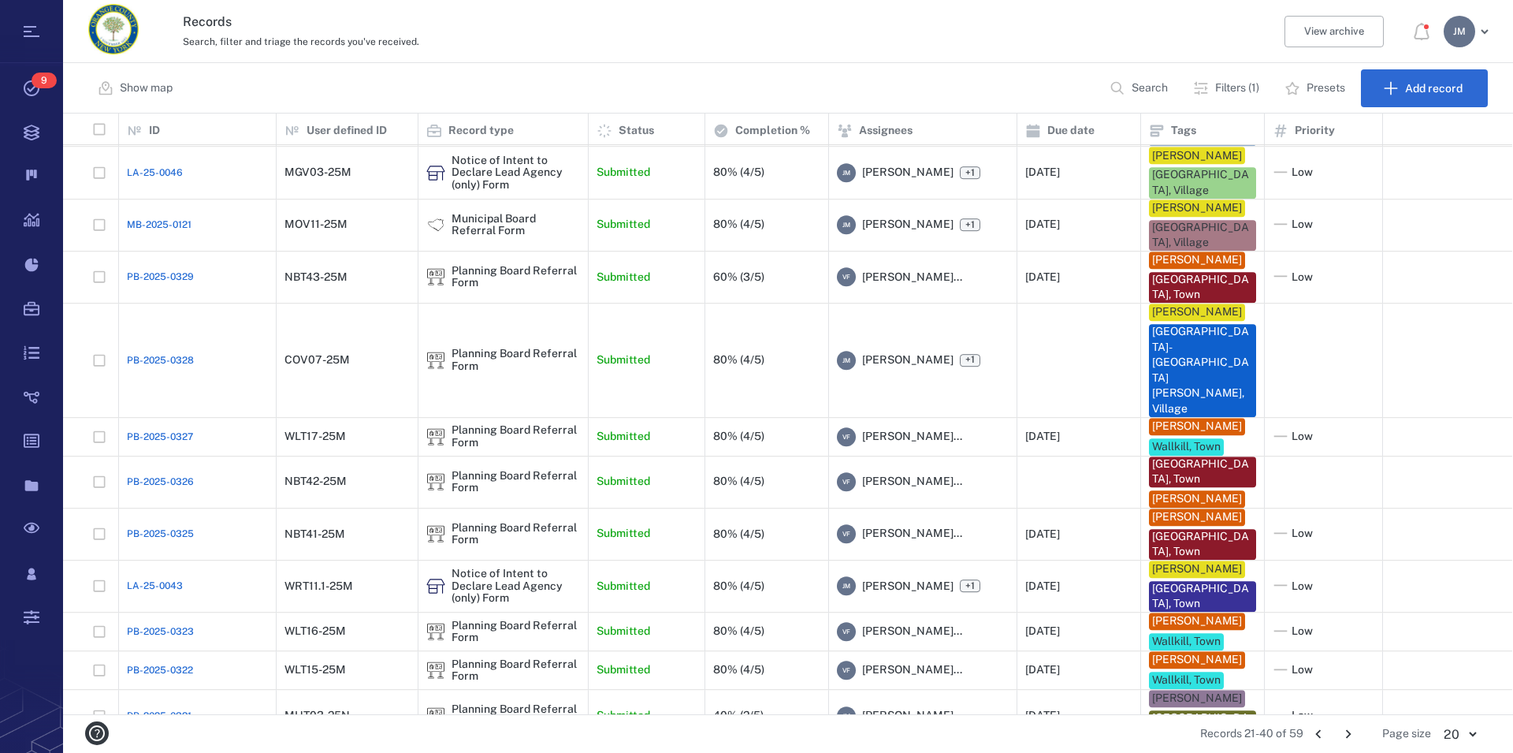
scroll to position [488, 0]
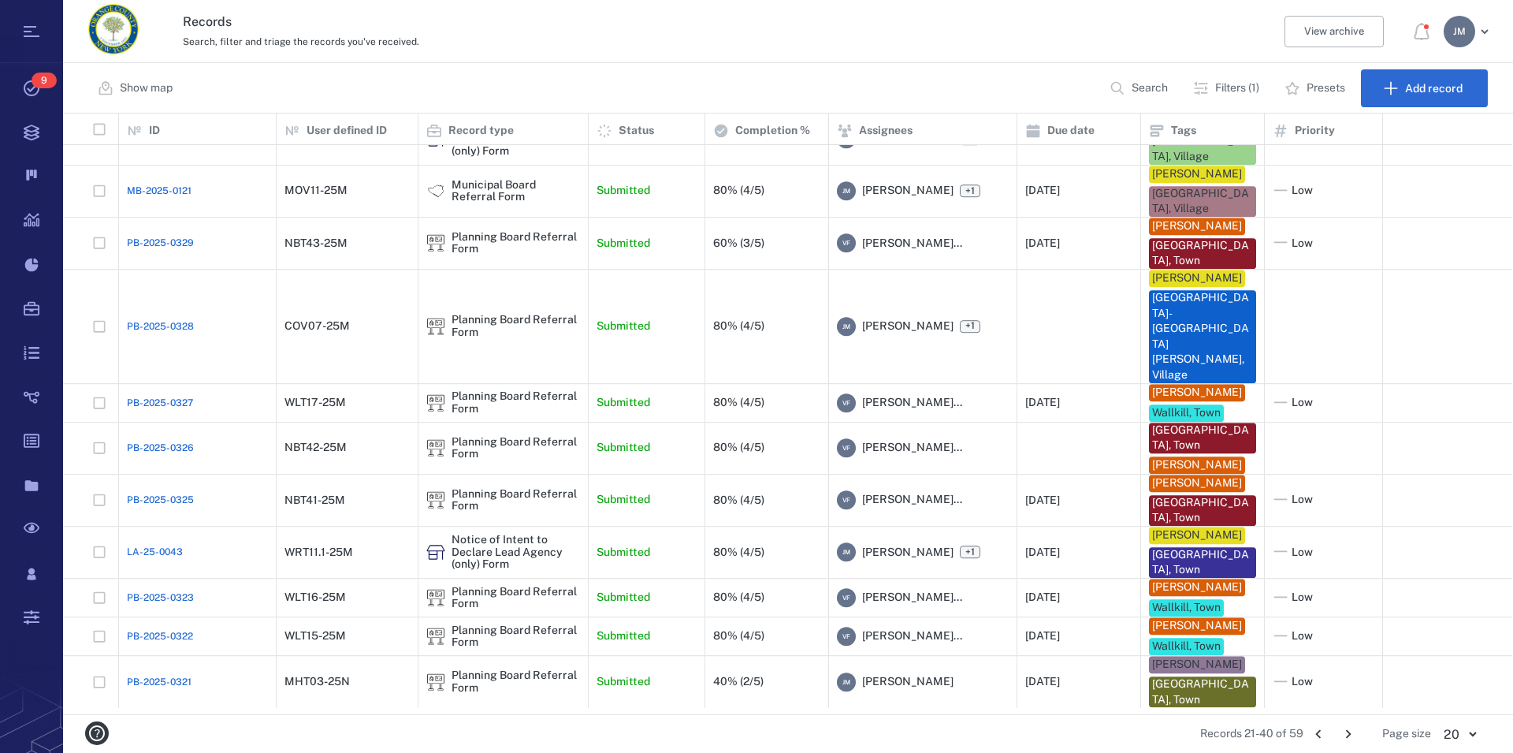
click at [1351, 735] on icon "Go to next page" at bounding box center [1349, 734] width 6 height 9
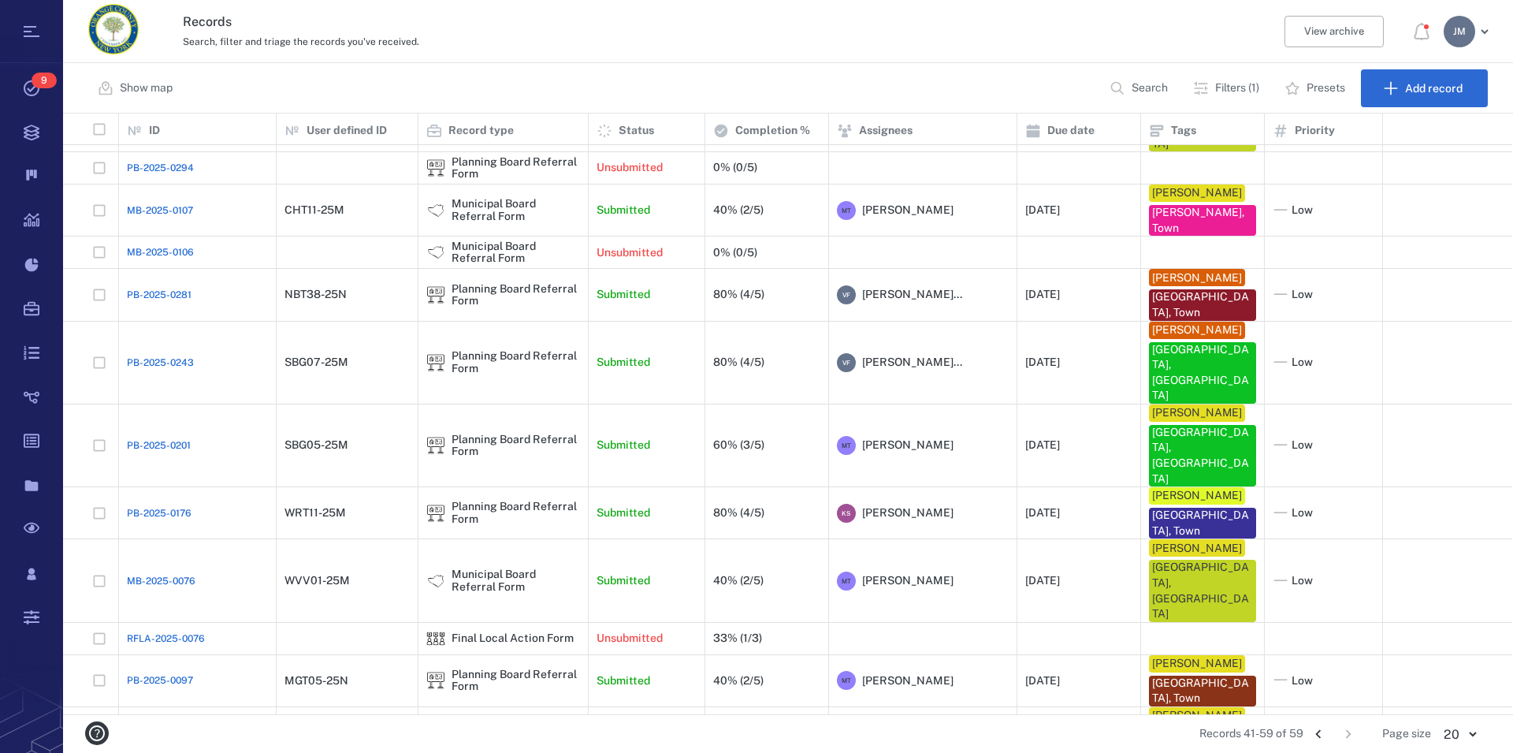
scroll to position [0, 0]
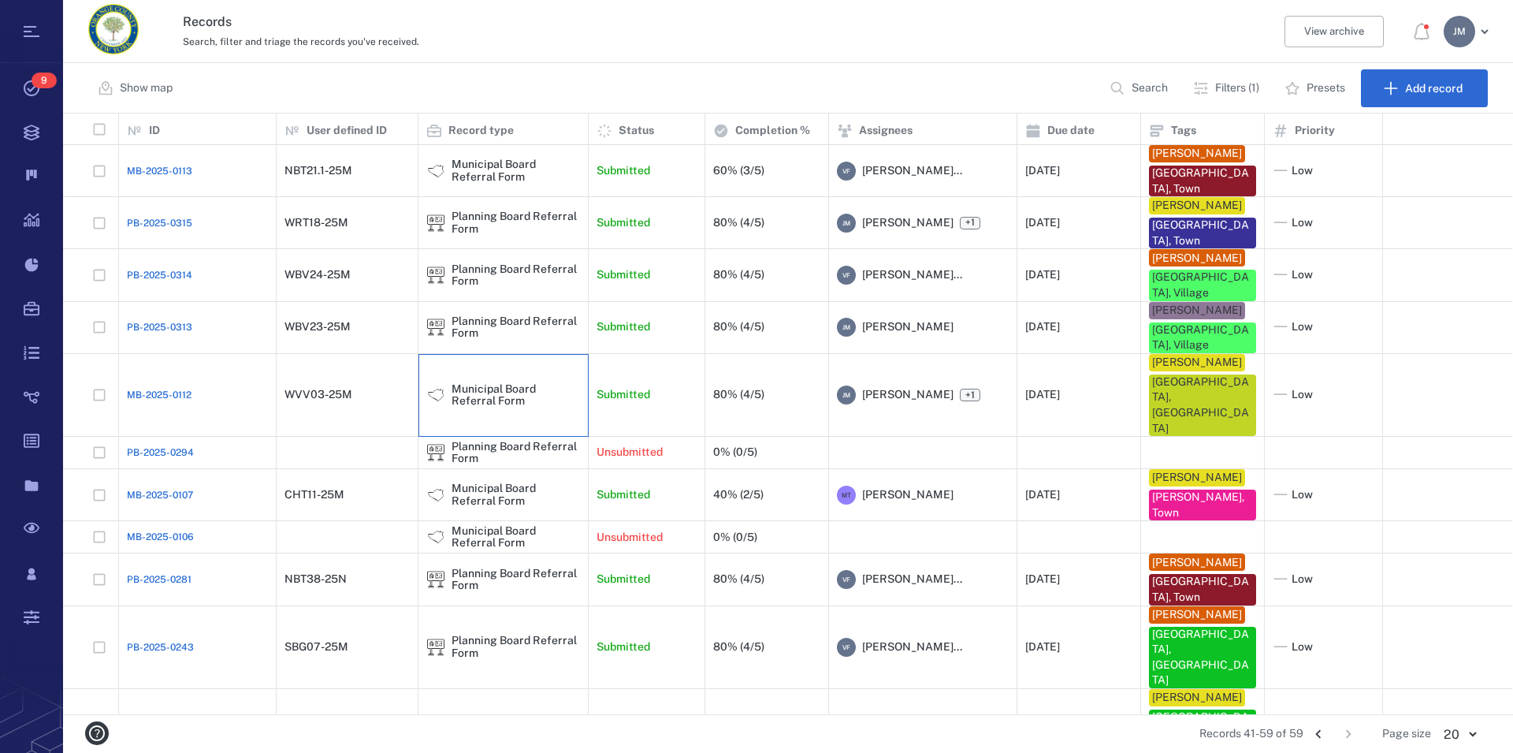
click at [493, 383] on div "Municipal Board Referral Form" at bounding box center [516, 395] width 128 height 24
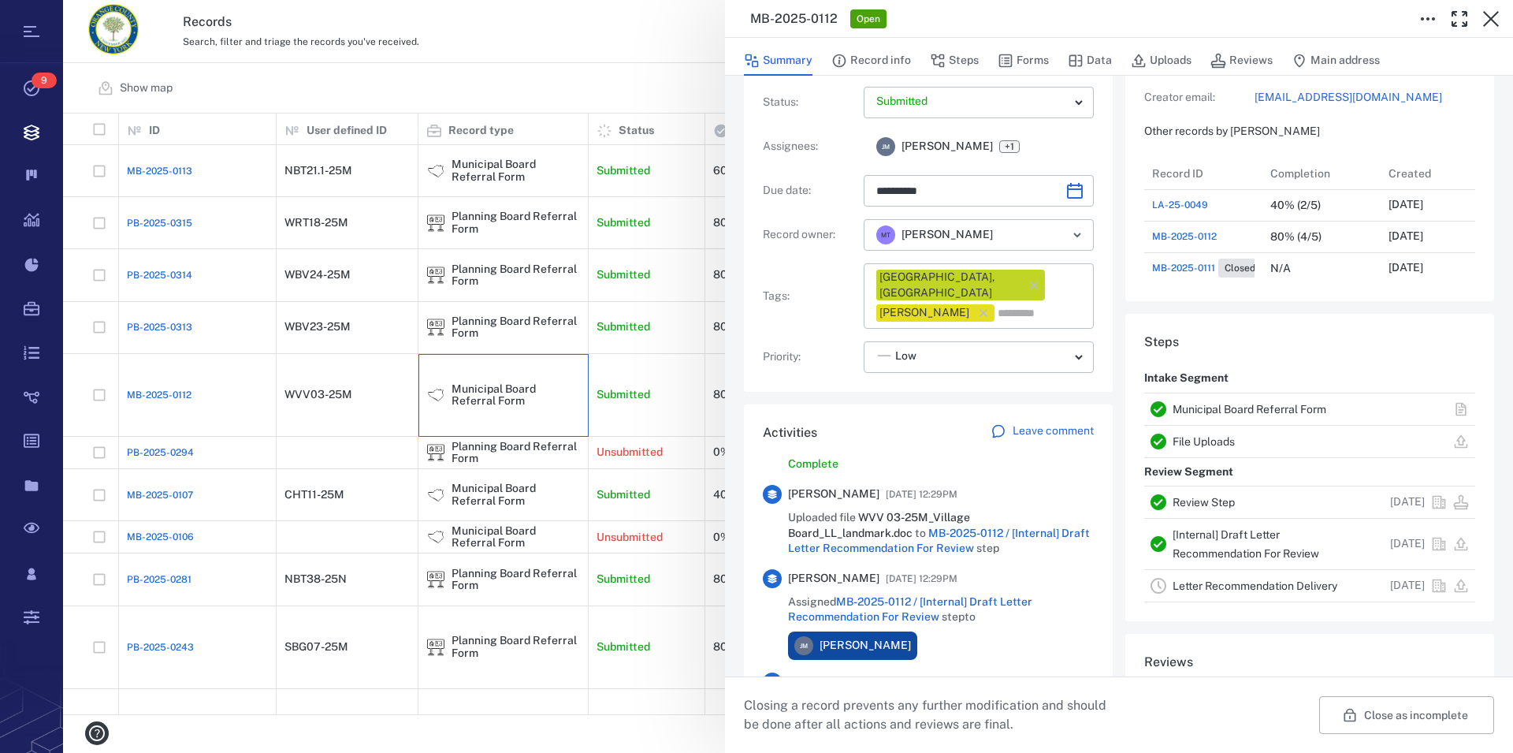
scroll to position [90, 0]
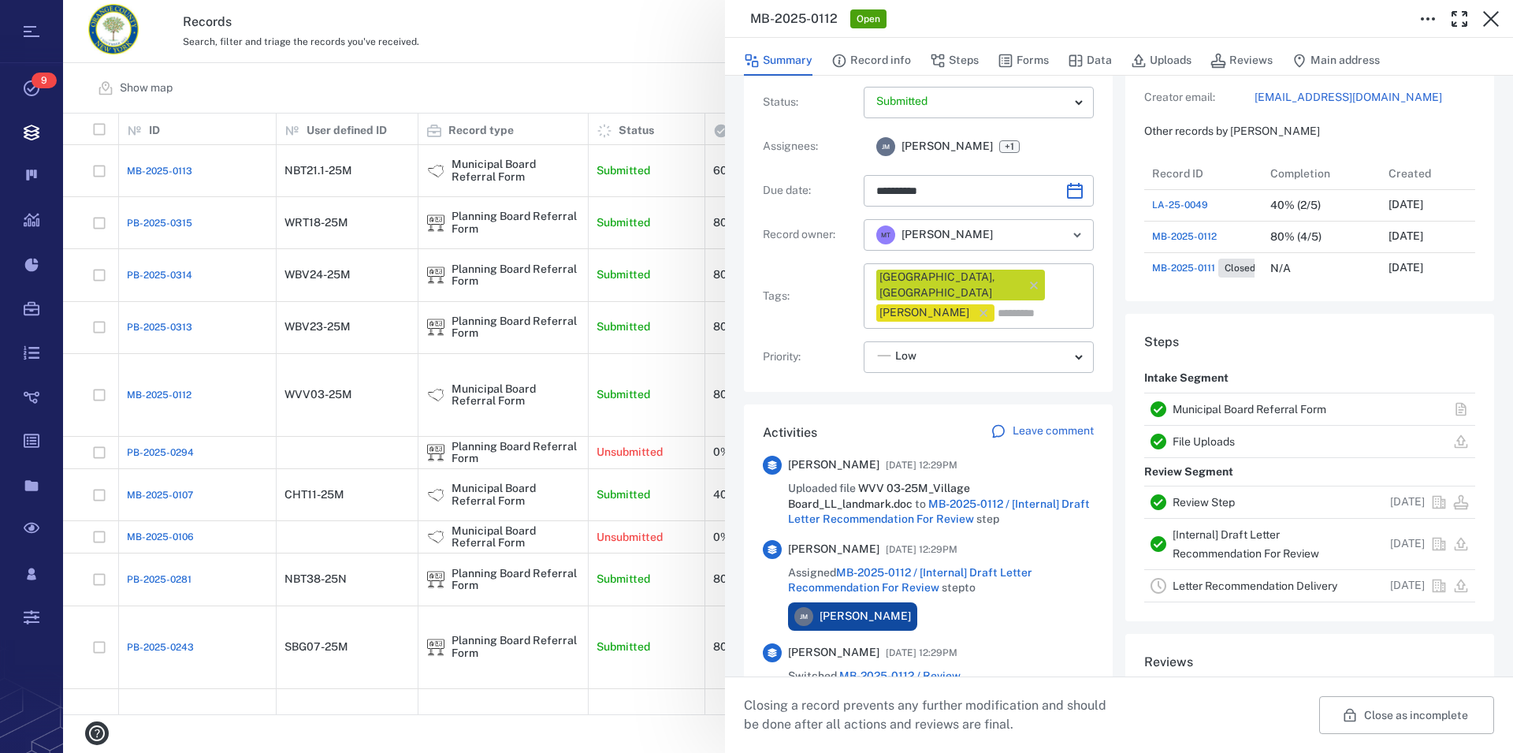
click at [1200, 406] on link "Municipal Board Referral Form" at bounding box center [1250, 409] width 154 height 13
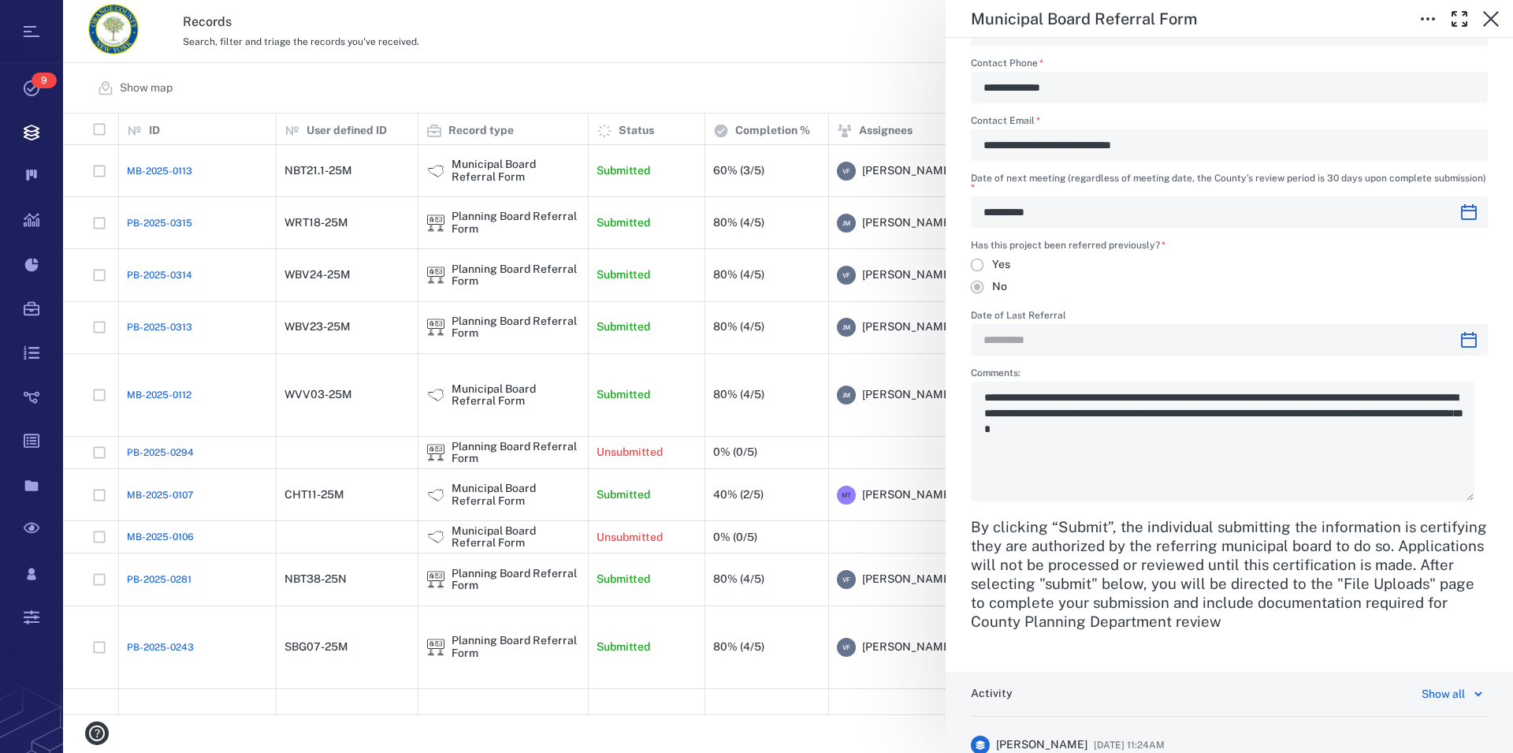
scroll to position [2156, 0]
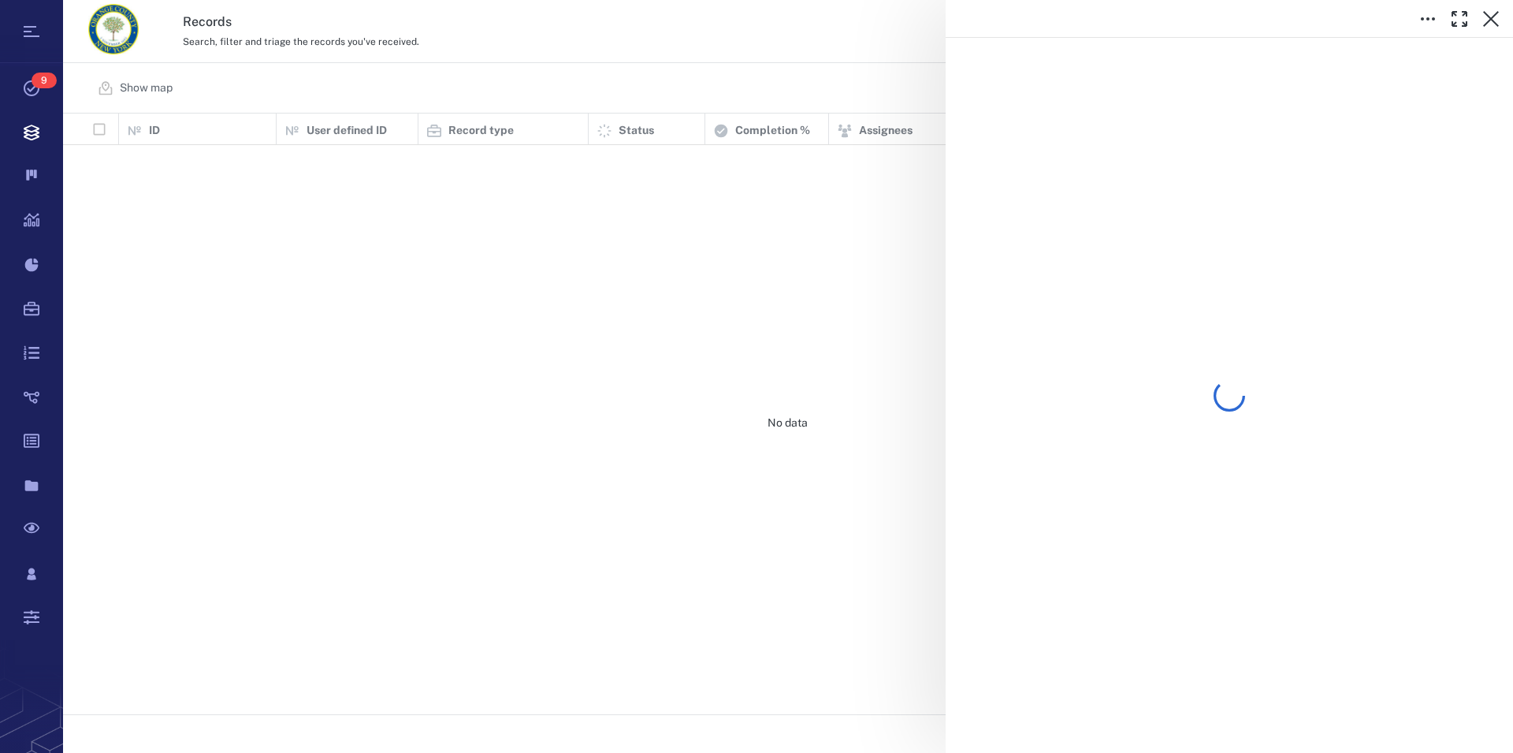
scroll to position [587, 1436]
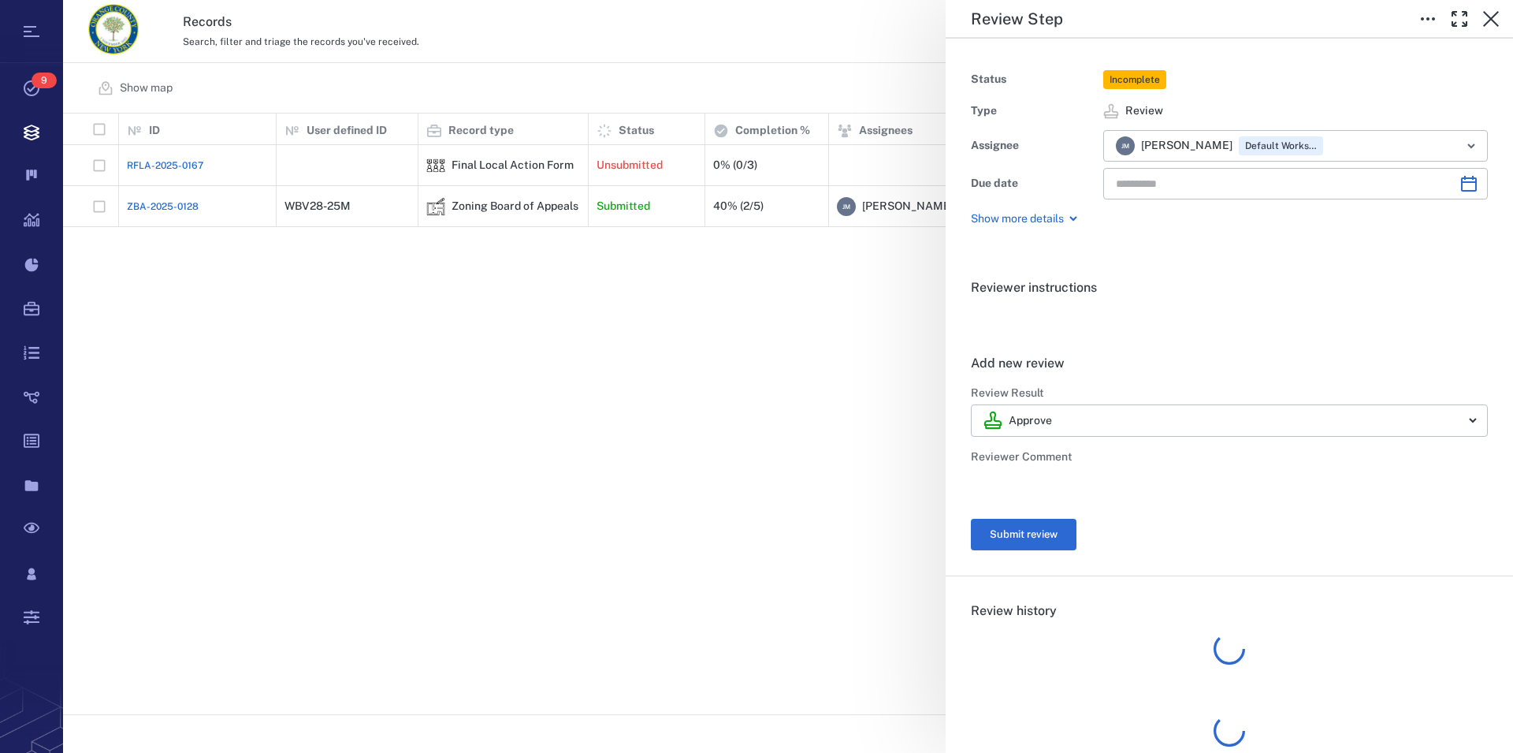
type input "**********"
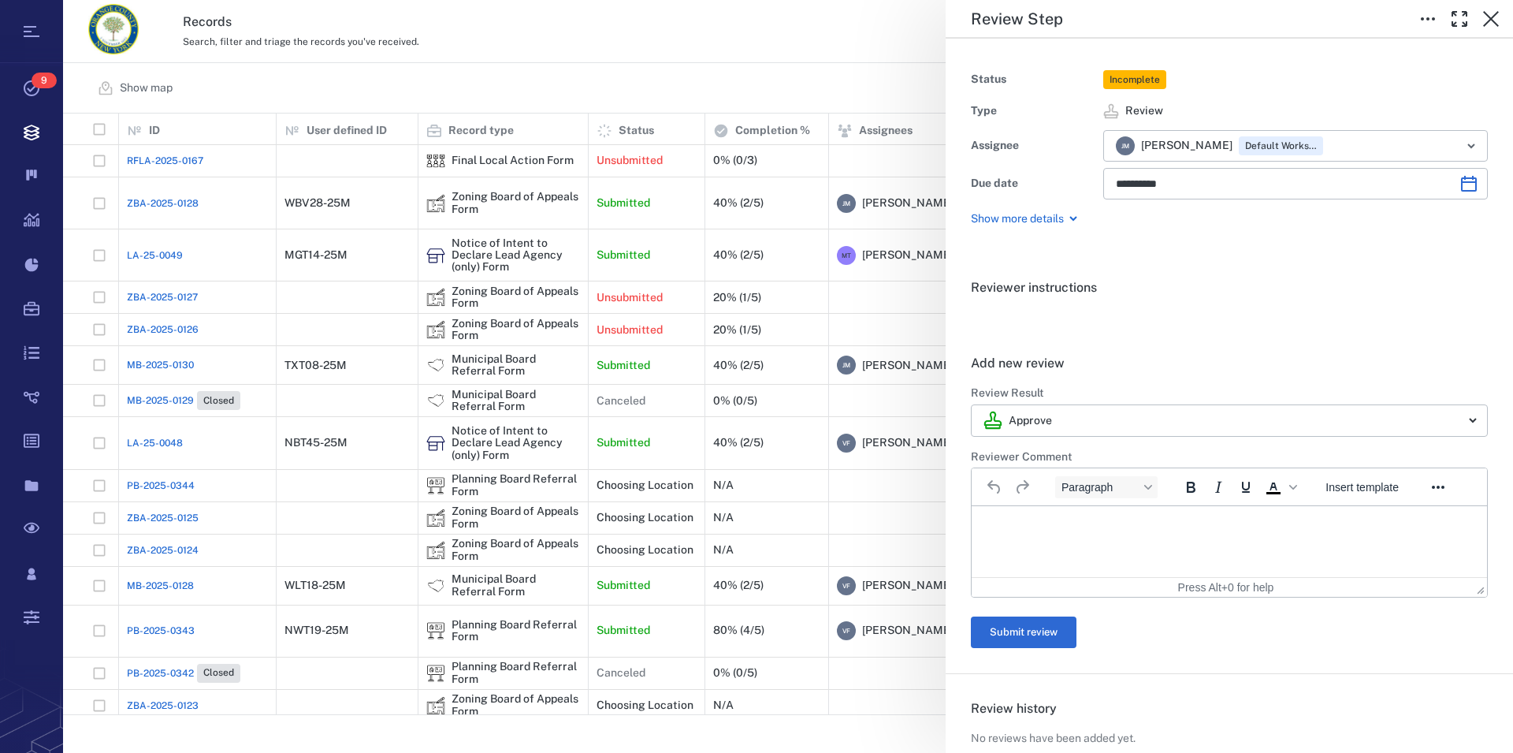
scroll to position [0, 0]
click at [1490, 17] on icon "button" at bounding box center [1491, 19] width 16 height 16
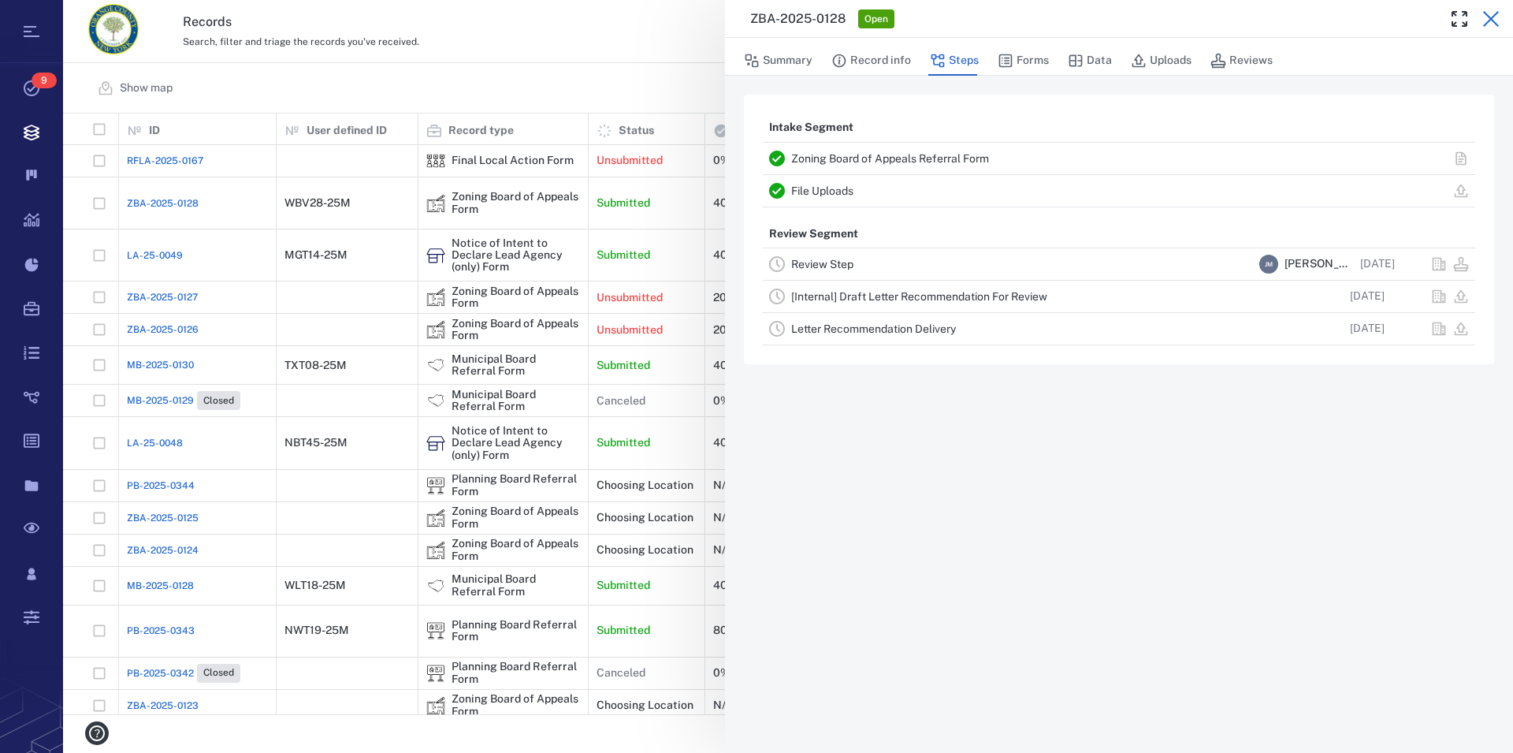
click at [1491, 21] on icon "button" at bounding box center [1491, 18] width 19 height 19
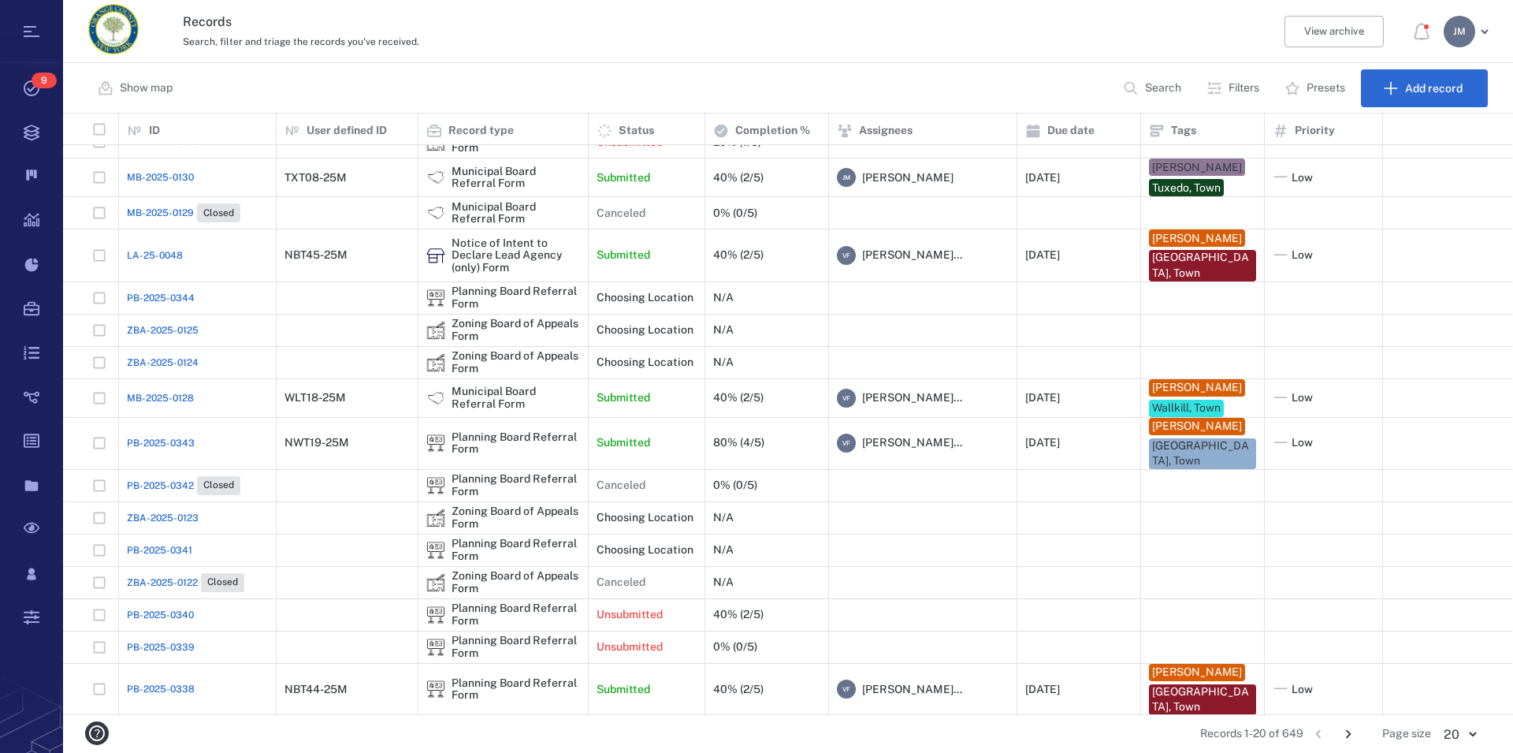
scroll to position [189, 0]
click at [1347, 733] on icon "Go to next page" at bounding box center [1348, 733] width 17 height 17
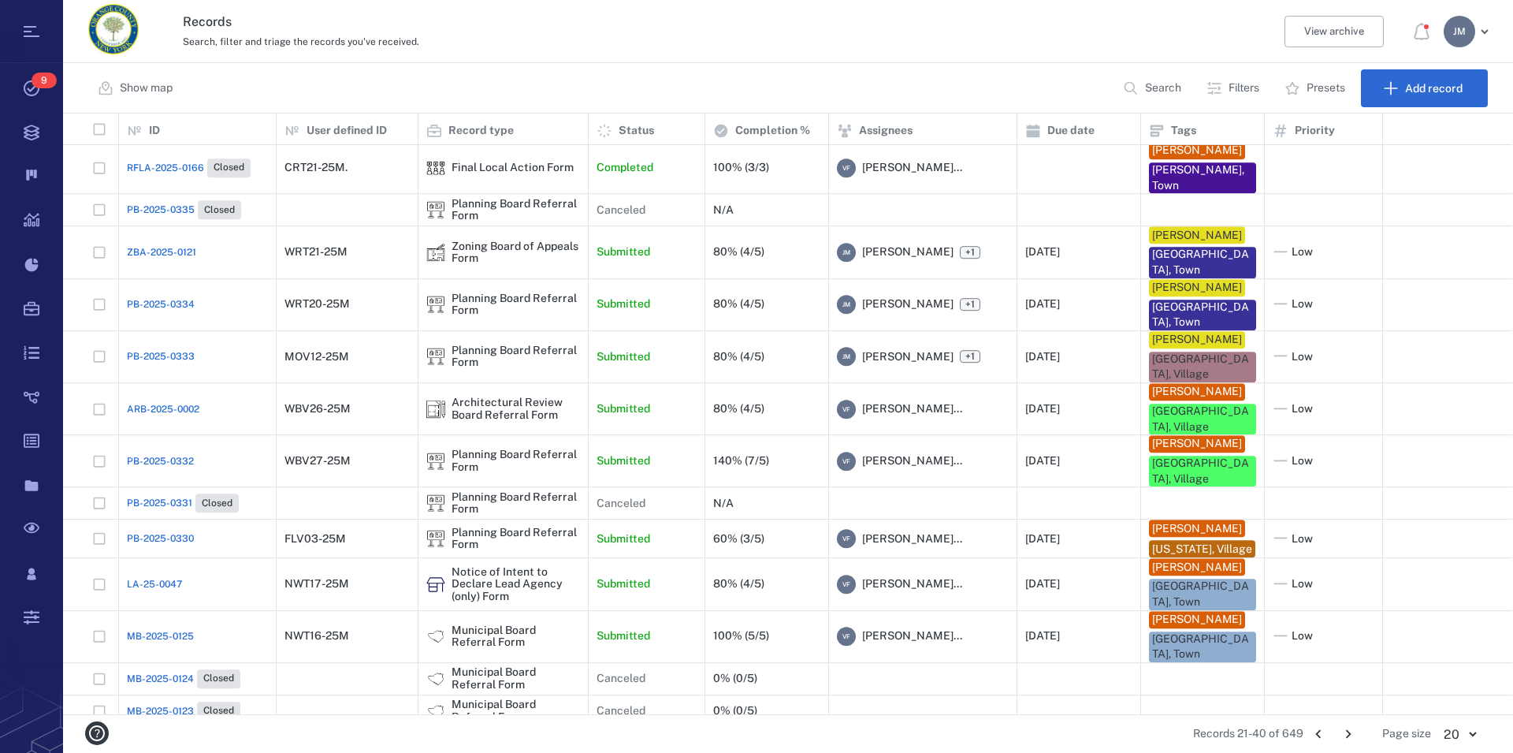
click at [1248, 86] on p "Filters" at bounding box center [1244, 88] width 31 height 16
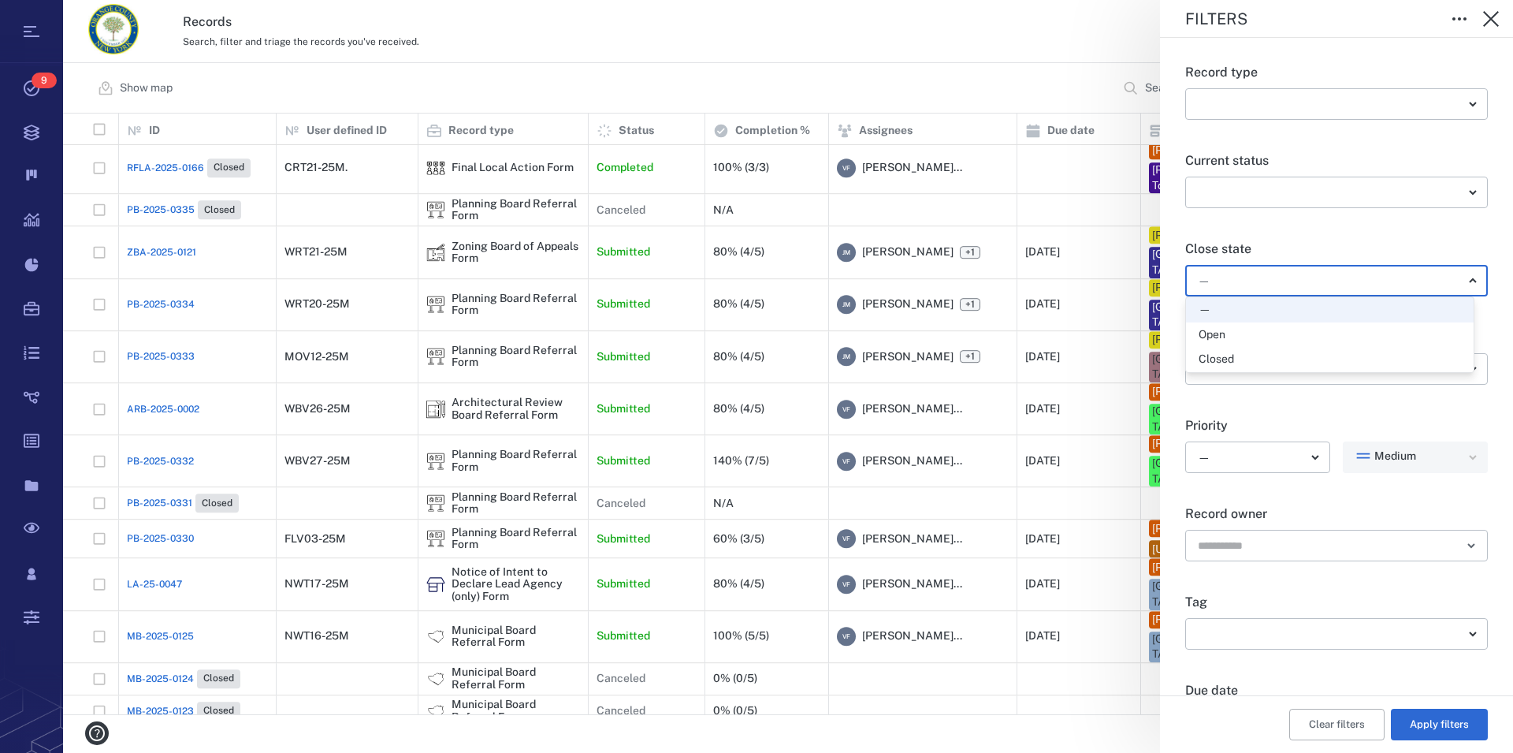
click at [1267, 278] on body "Tasks 9 Records Boards Dashboard Reports Record types Guide steps Rules Form bu…" at bounding box center [756, 376] width 1513 height 753
click at [1233, 338] on div "Open" at bounding box center [1330, 335] width 262 height 16
type input "*****"
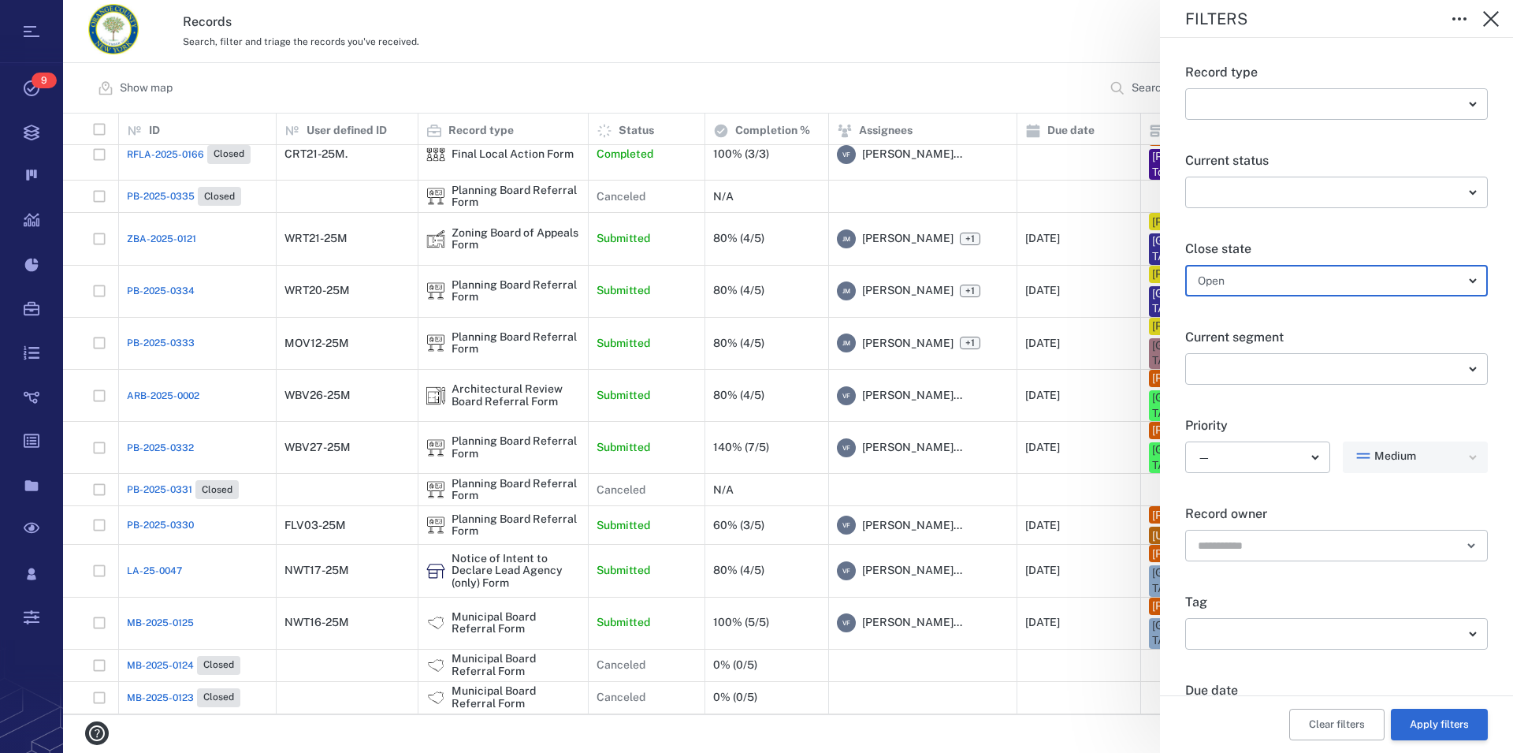
scroll to position [241, 0]
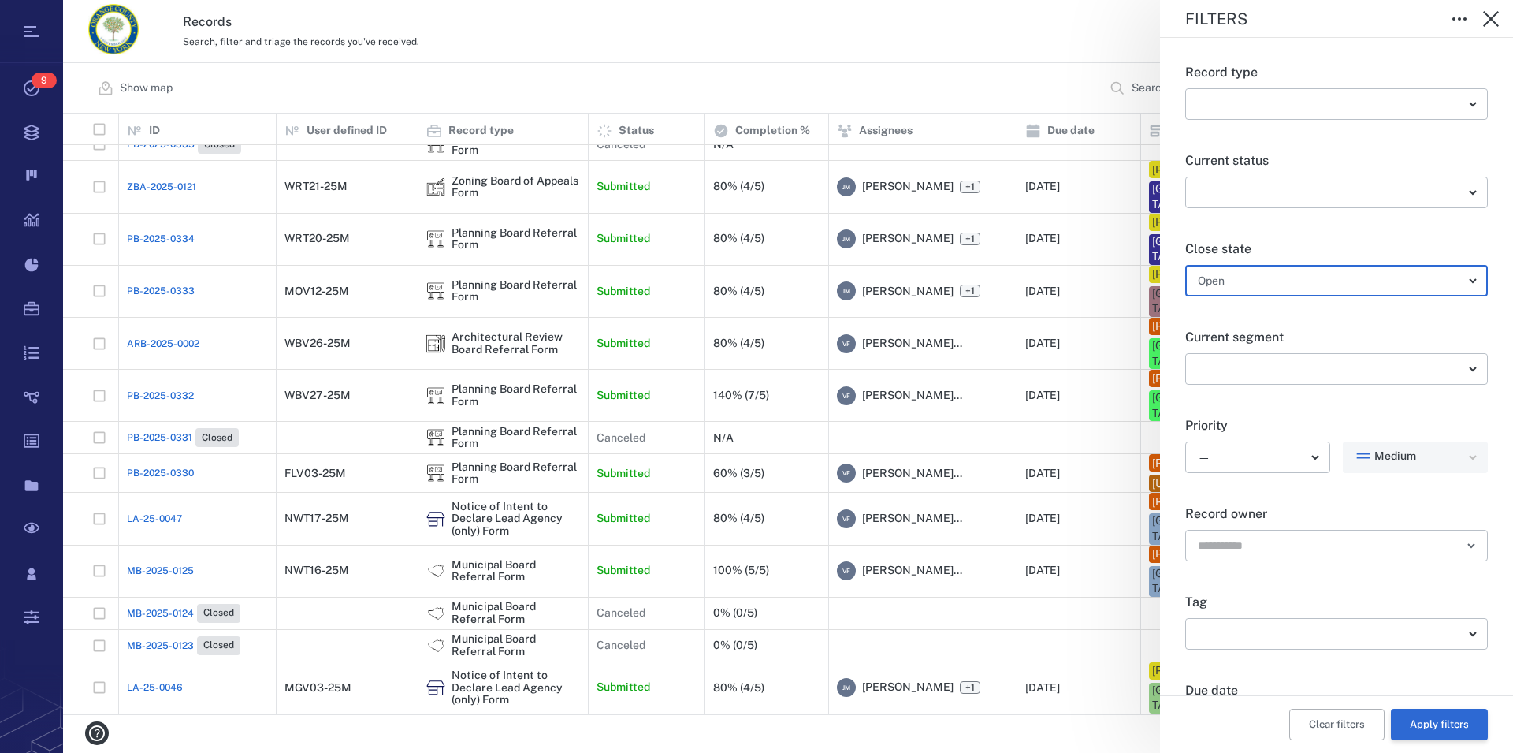
click at [1431, 722] on button "Apply filters" at bounding box center [1439, 725] width 97 height 32
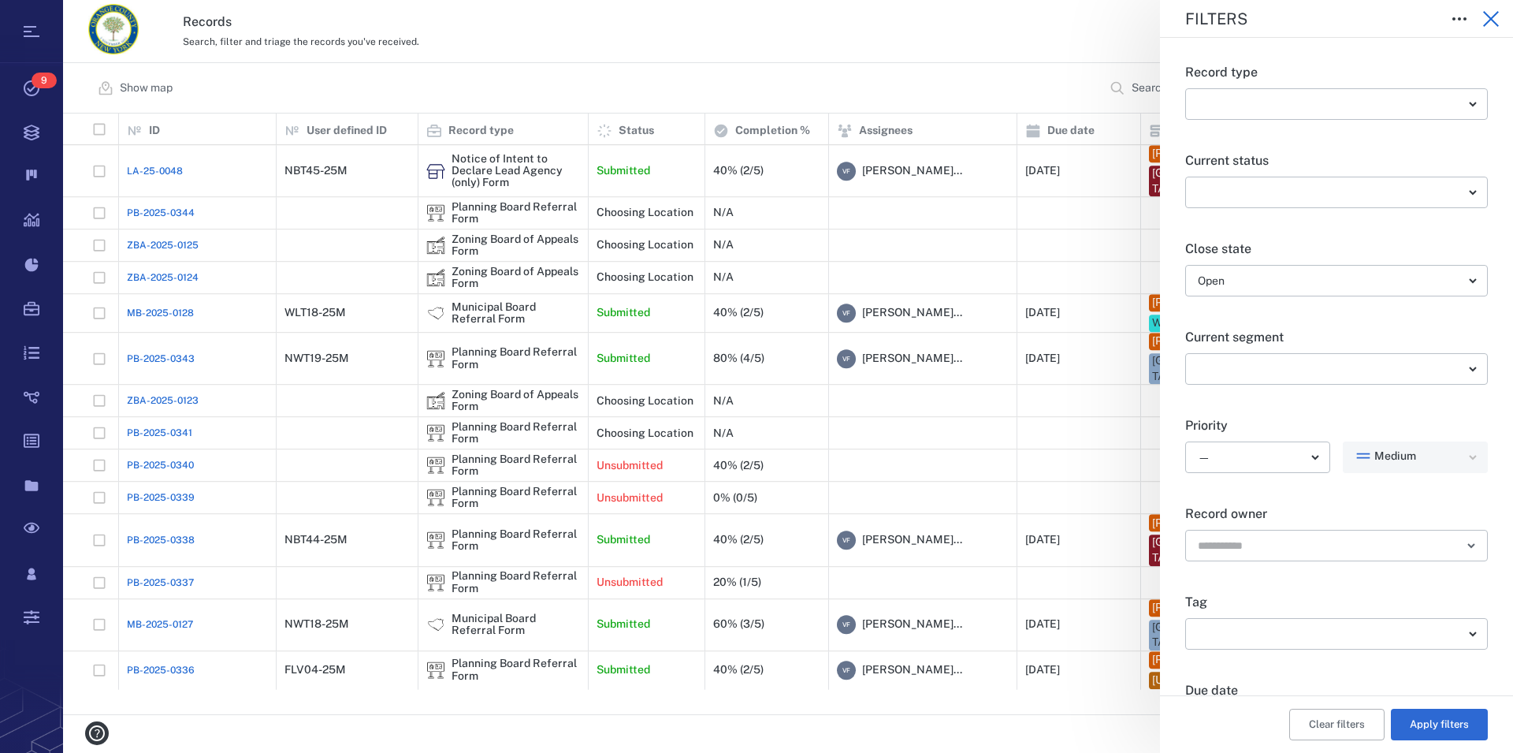
scroll to position [229, 0]
click at [1490, 18] on icon "button" at bounding box center [1491, 19] width 16 height 16
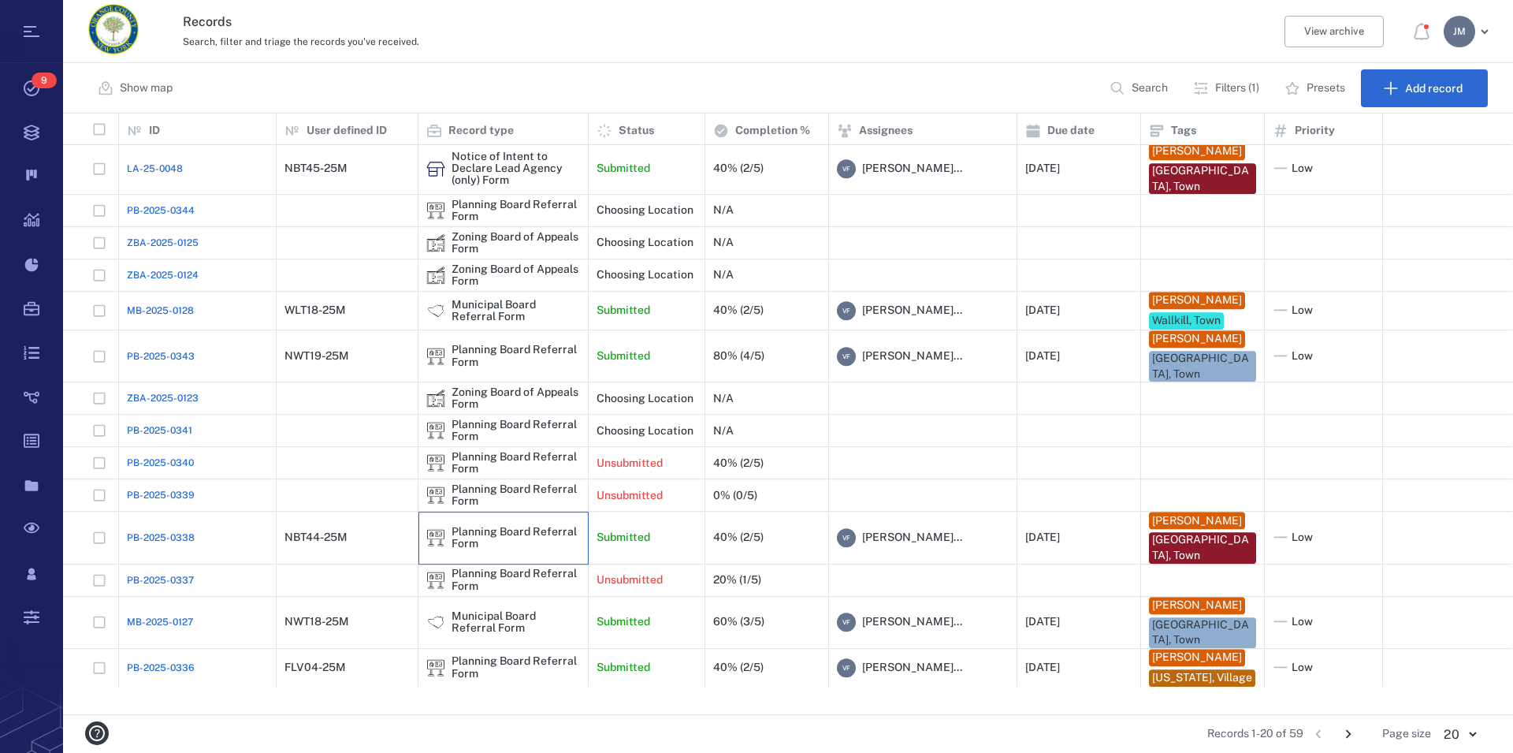
click at [477, 542] on div "Planning Board Referral Form" at bounding box center [516, 538] width 128 height 24
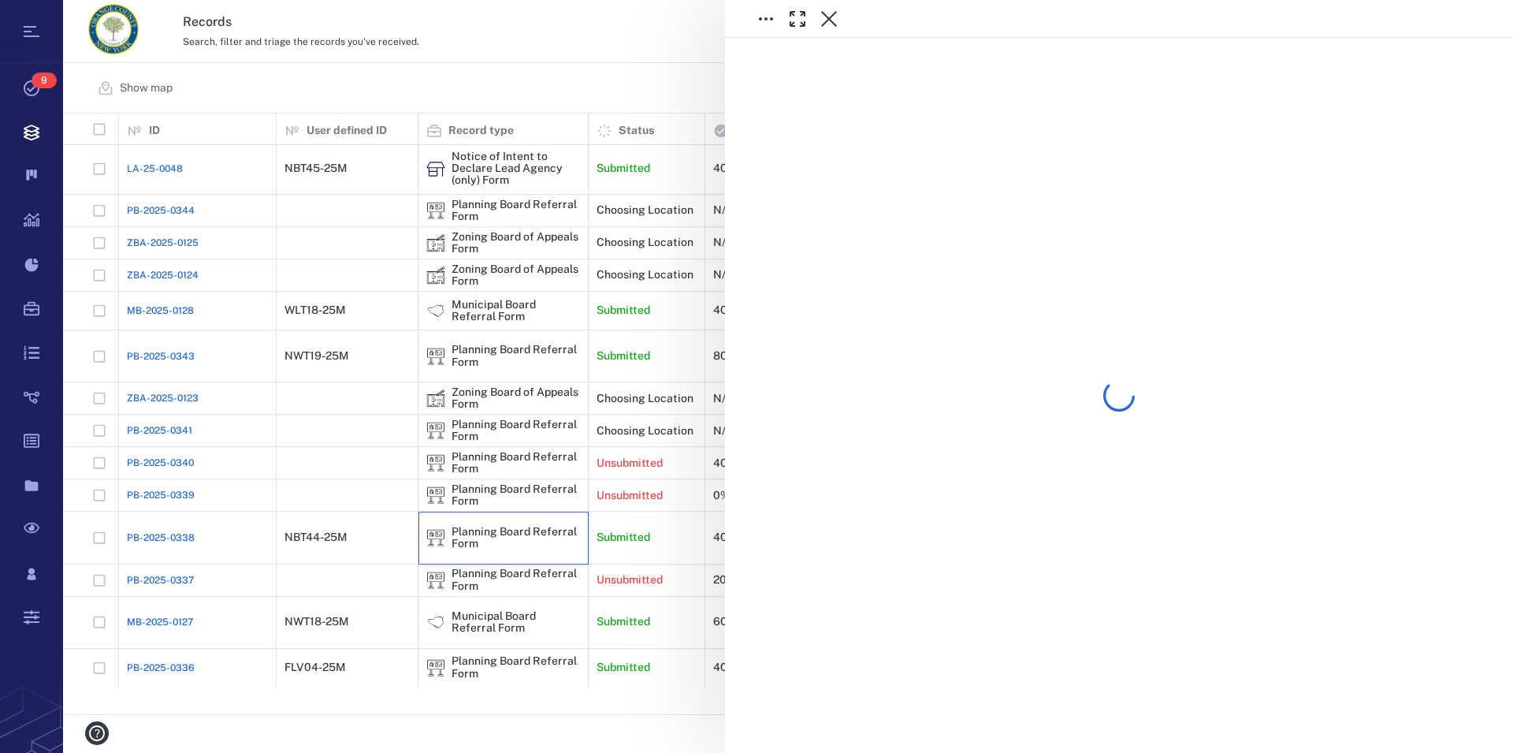
scroll to position [229, 0]
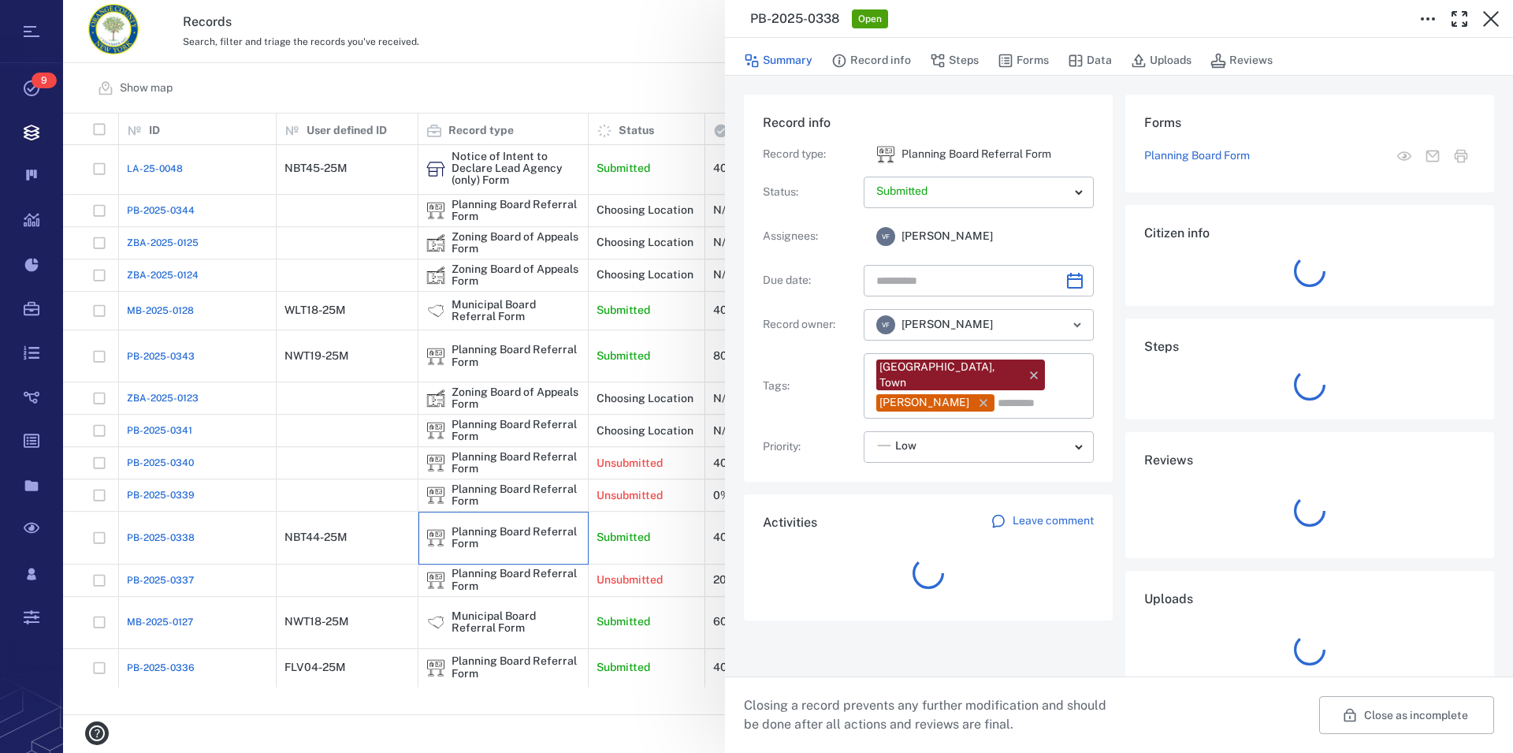
type input "**********"
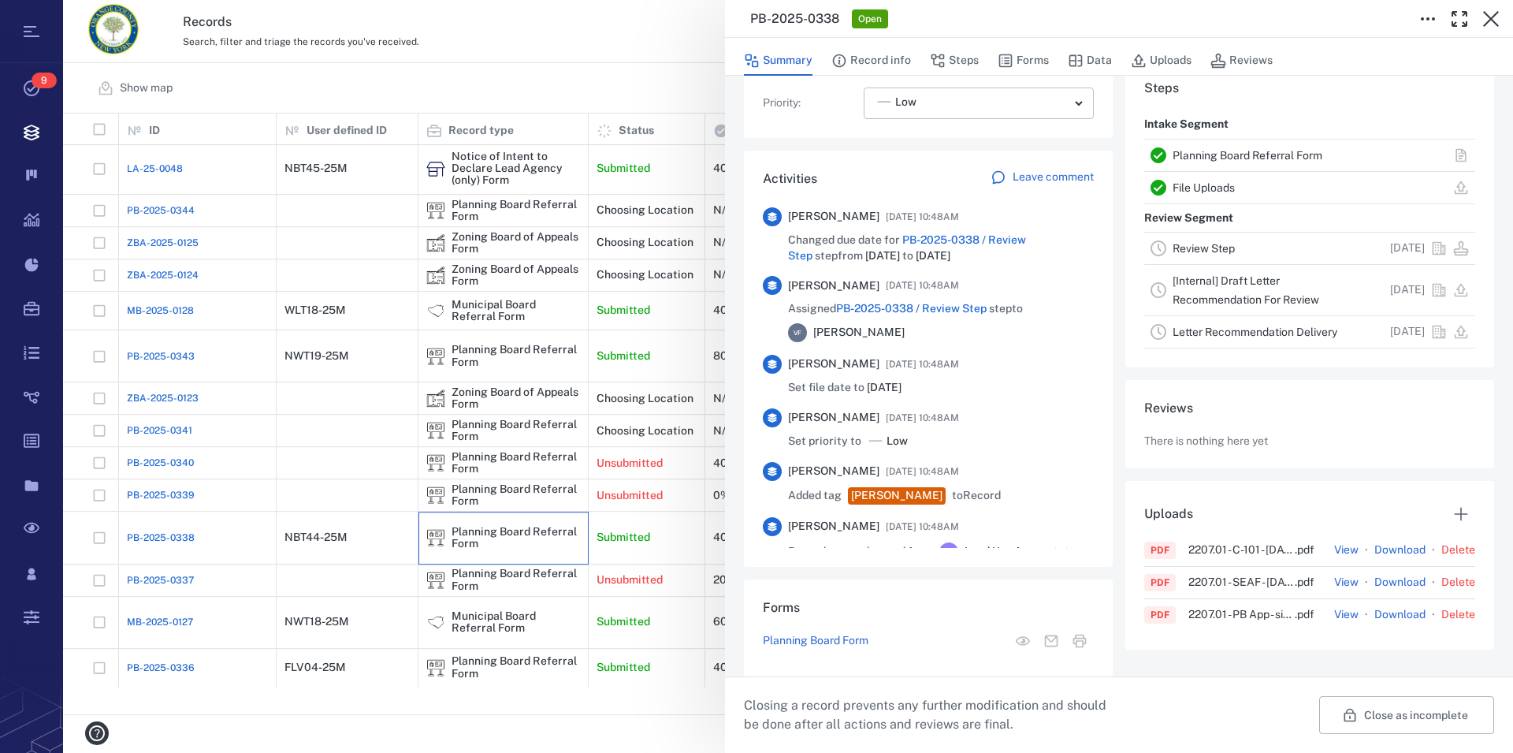
scroll to position [412, 0]
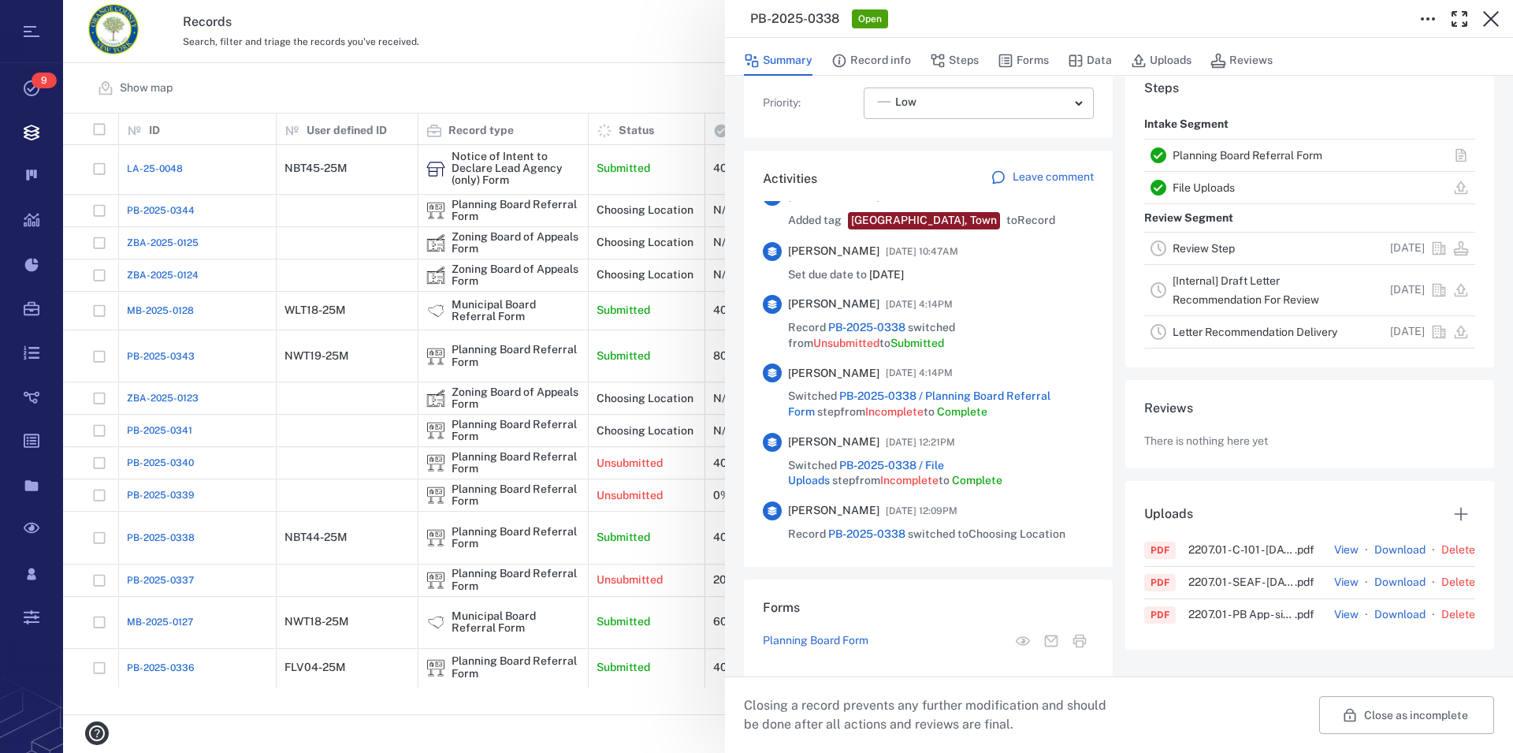
click at [1211, 161] on link "Planning Board Referral Form" at bounding box center [1248, 155] width 150 height 13
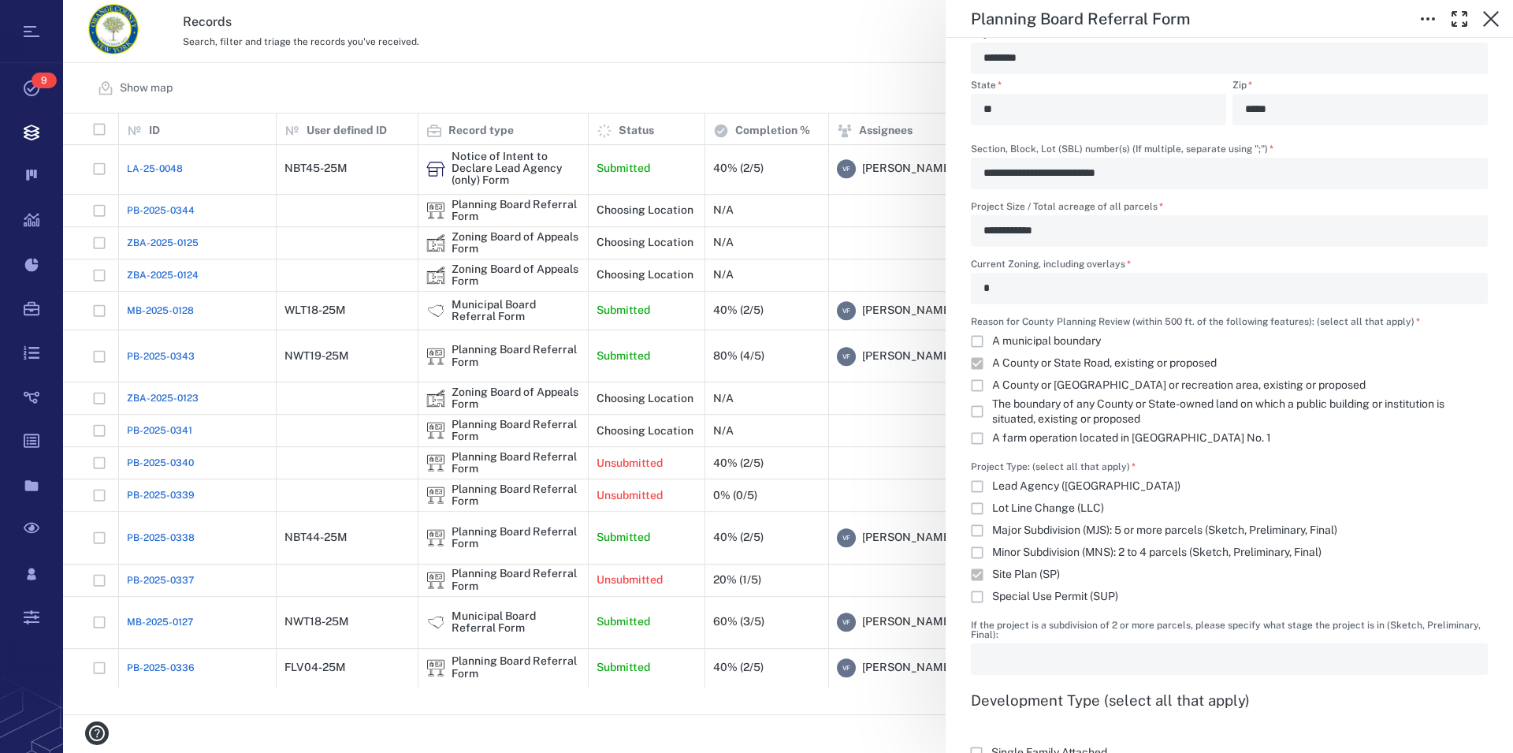
scroll to position [1258, 0]
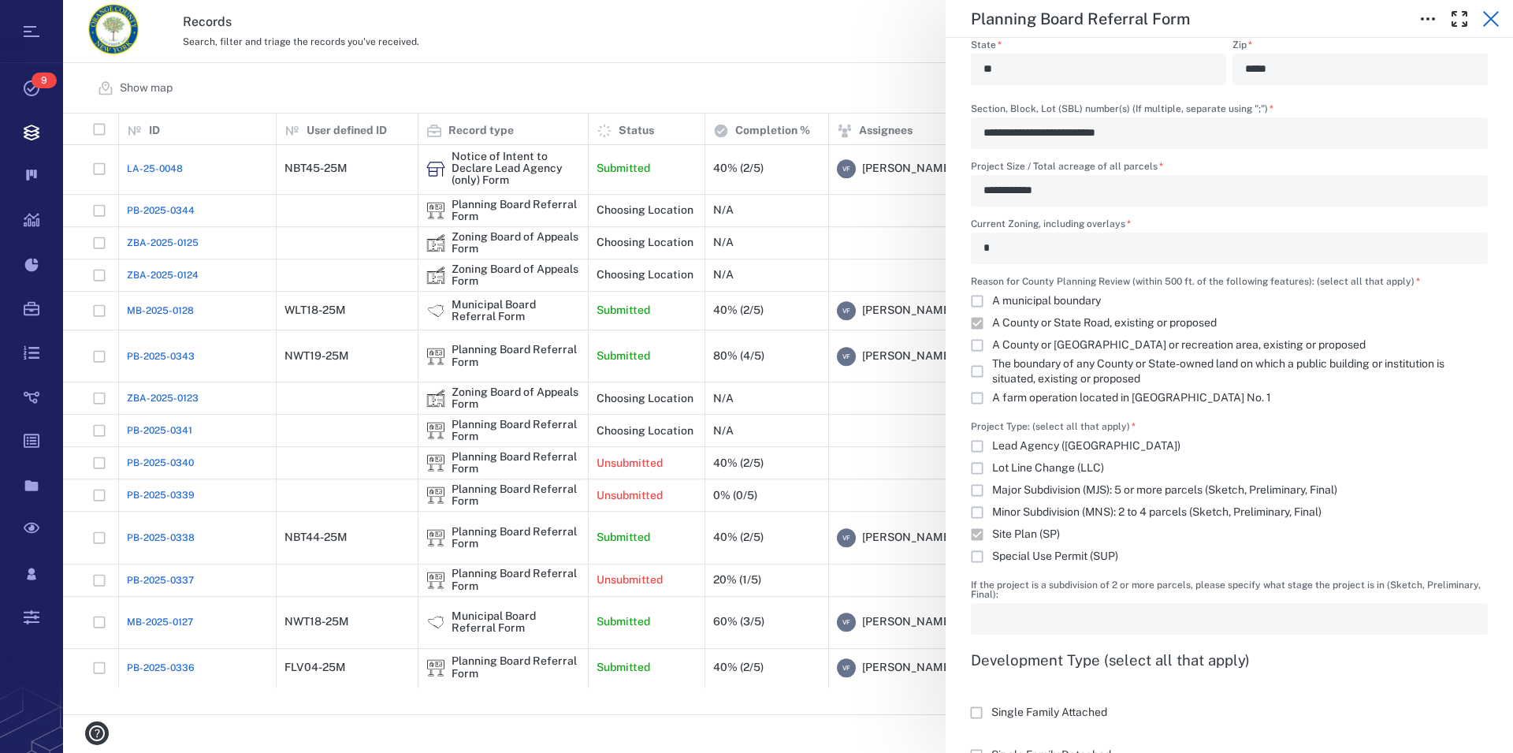
click at [1488, 20] on icon "button" at bounding box center [1491, 18] width 19 height 19
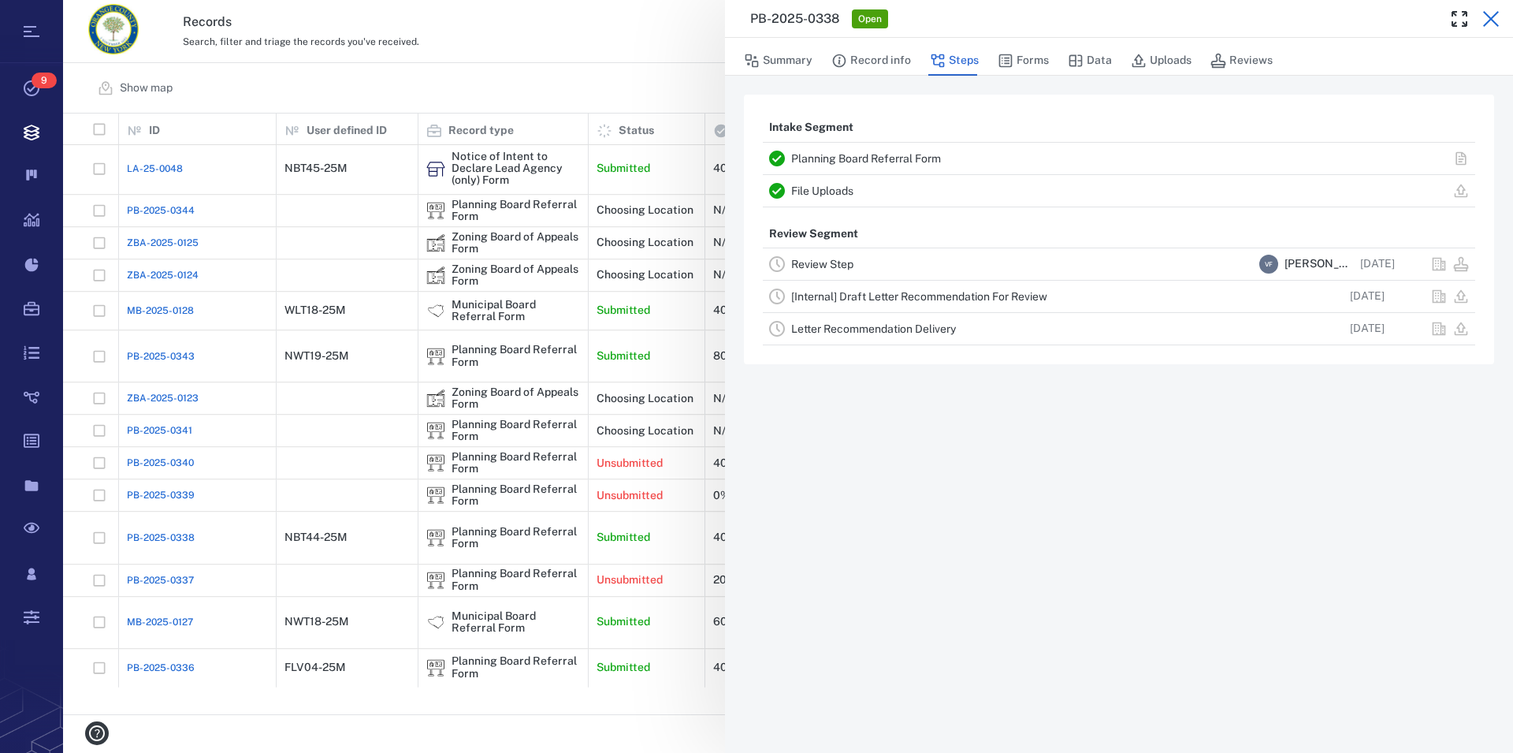
click at [1488, 20] on icon "button" at bounding box center [1491, 18] width 19 height 19
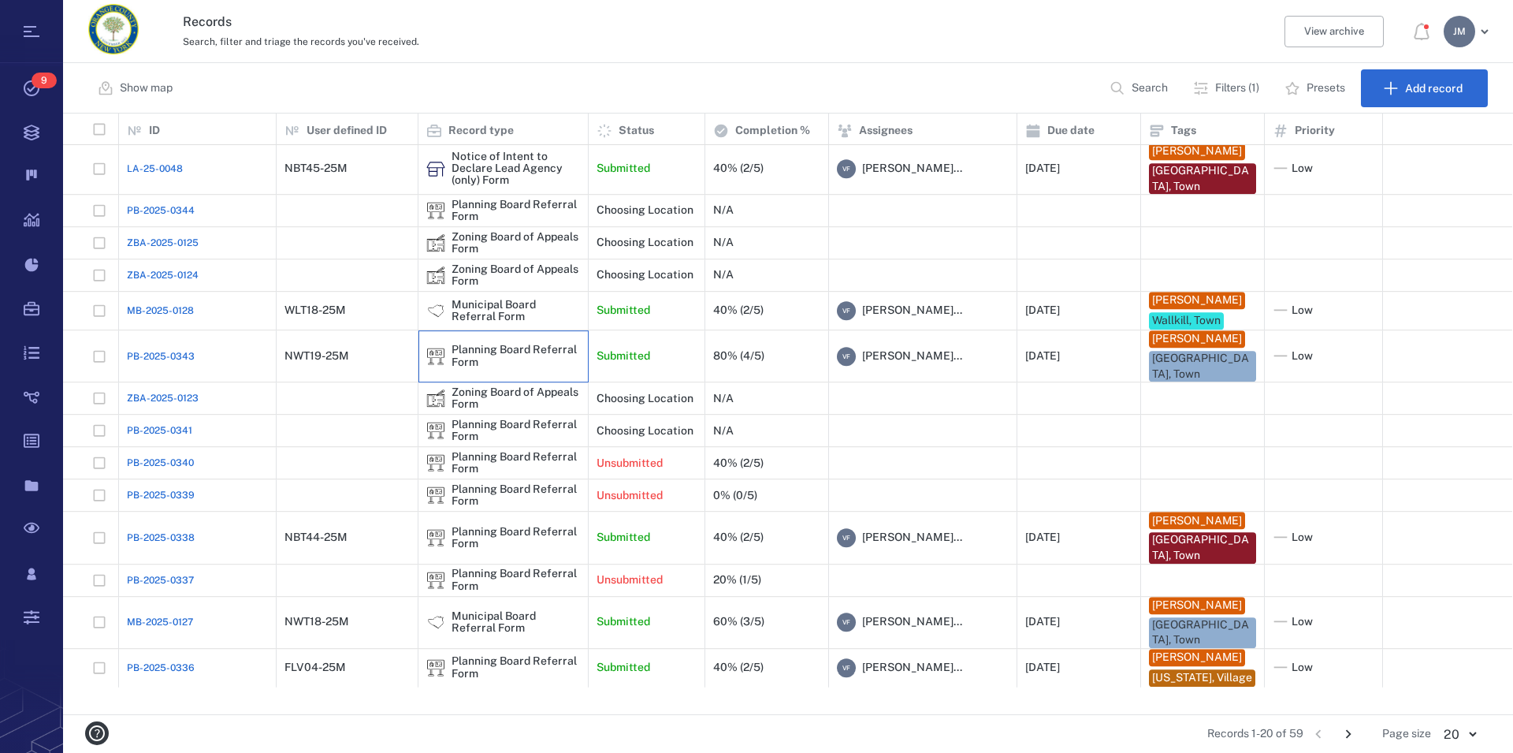
click at [538, 359] on div "Planning Board Referral Form" at bounding box center [516, 356] width 128 height 24
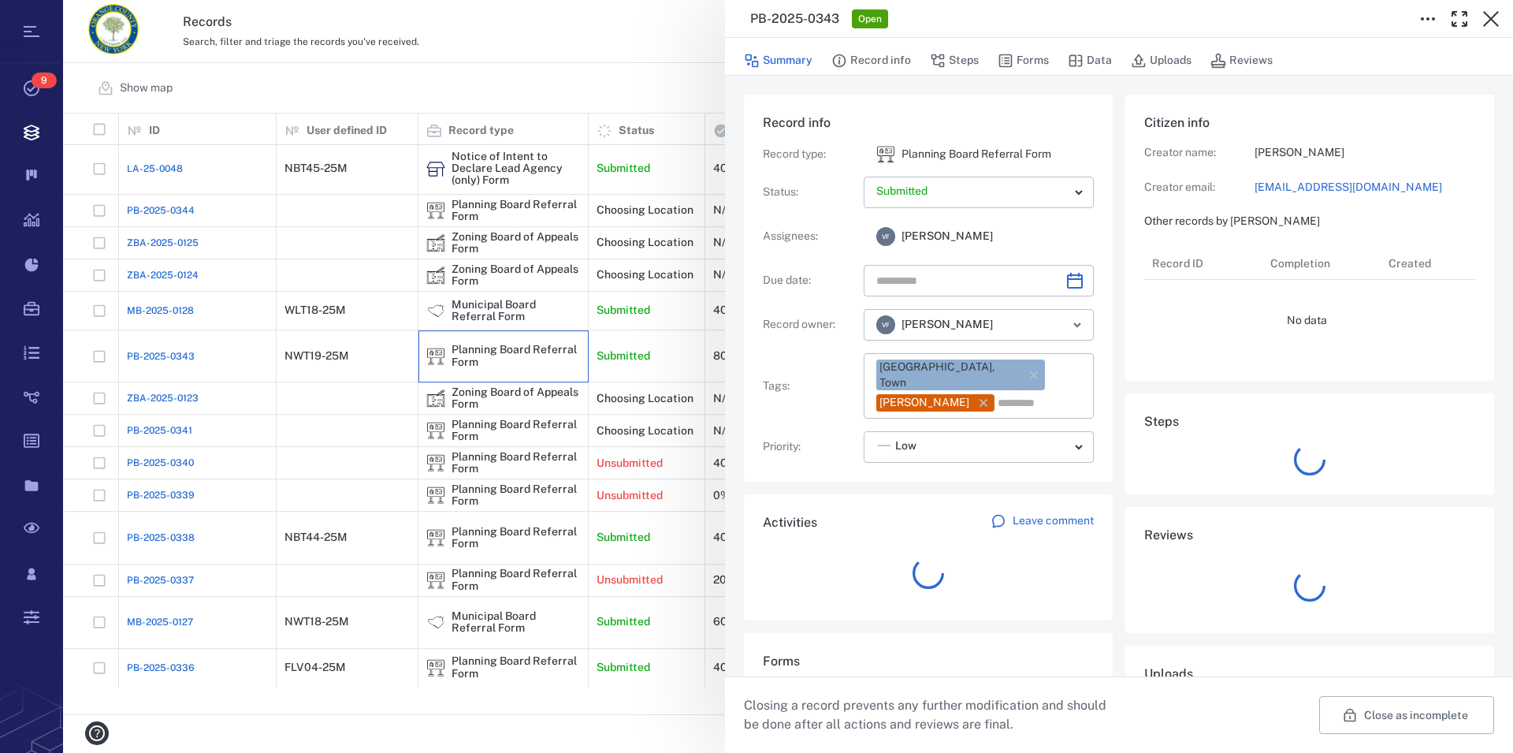
type input "**********"
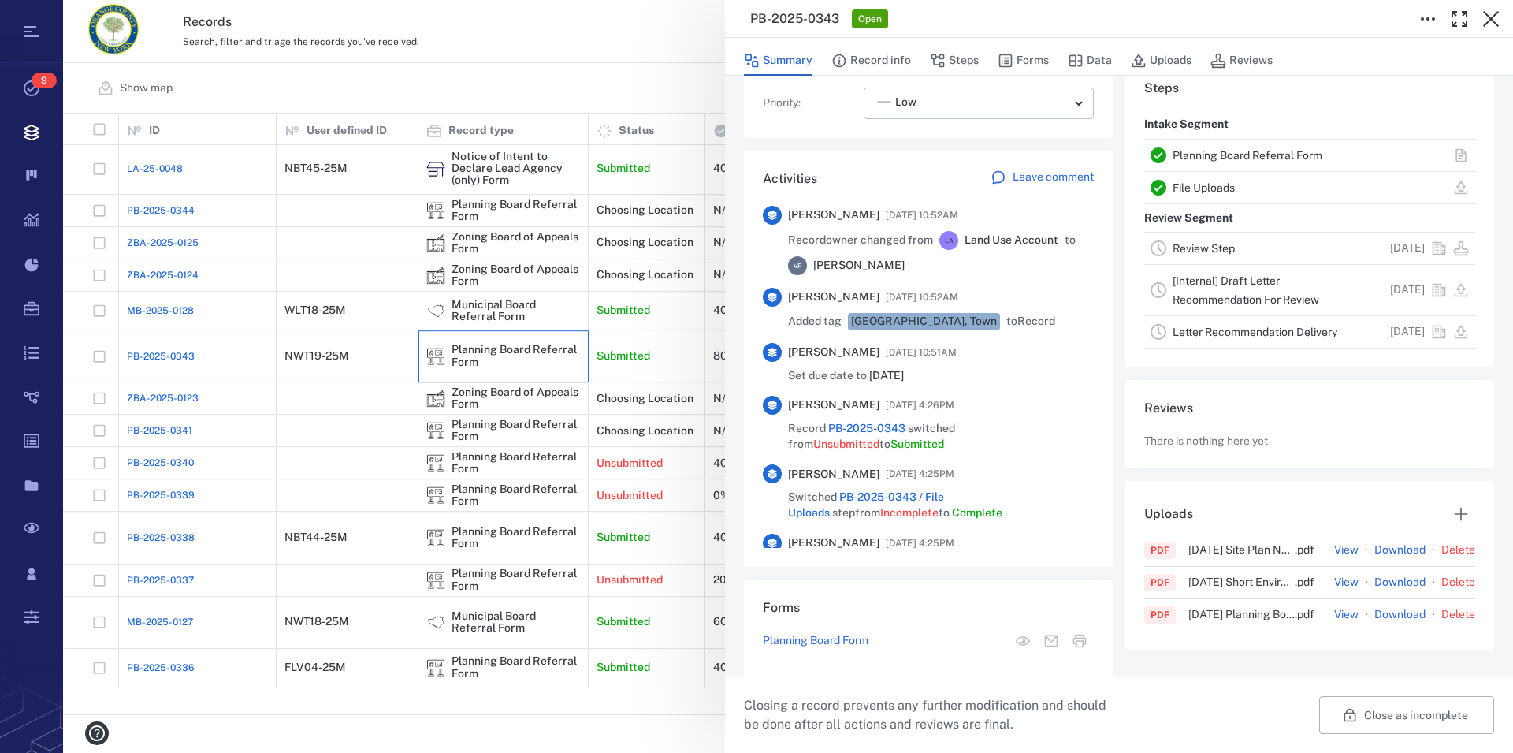
scroll to position [449, 0]
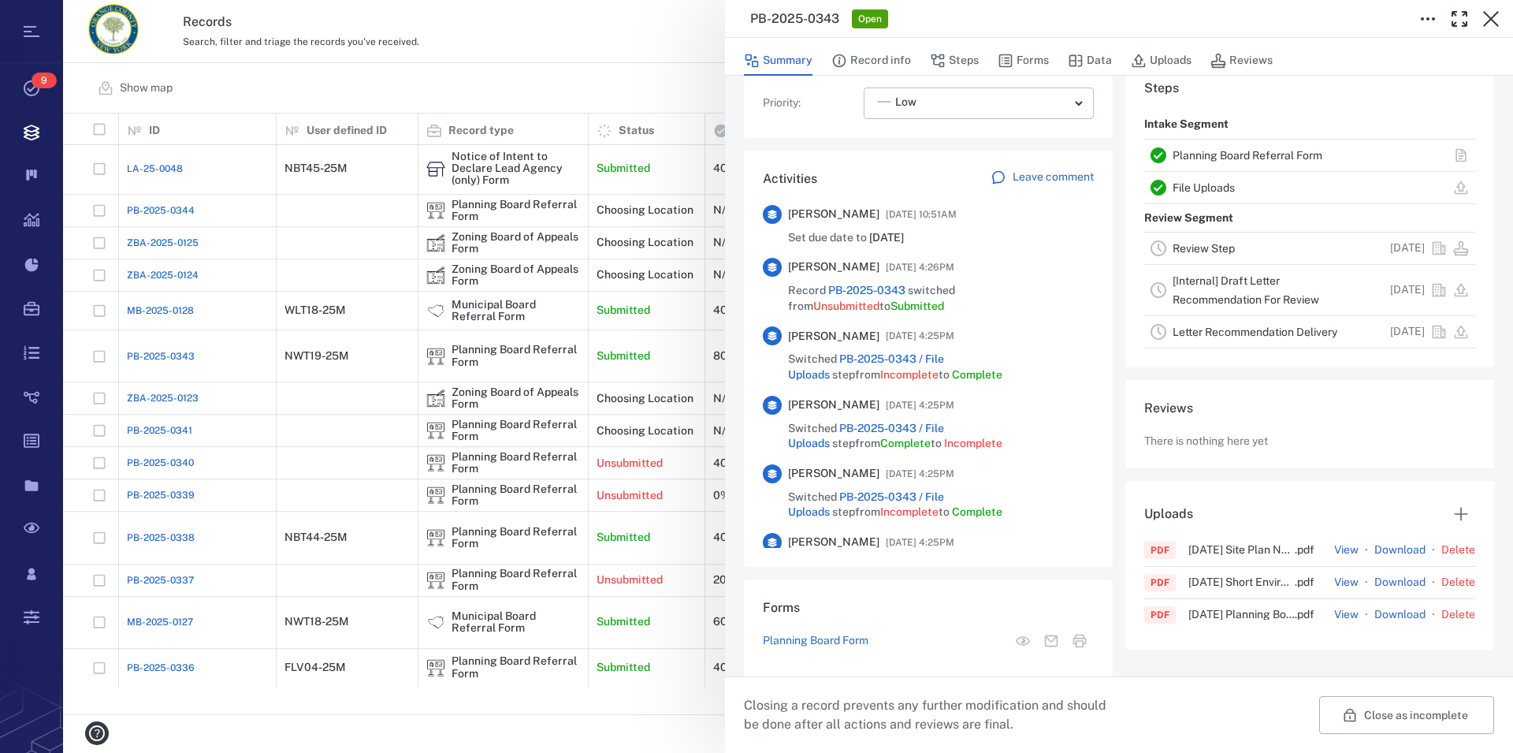
click at [1232, 153] on link "Planning Board Referral Form" at bounding box center [1248, 155] width 150 height 13
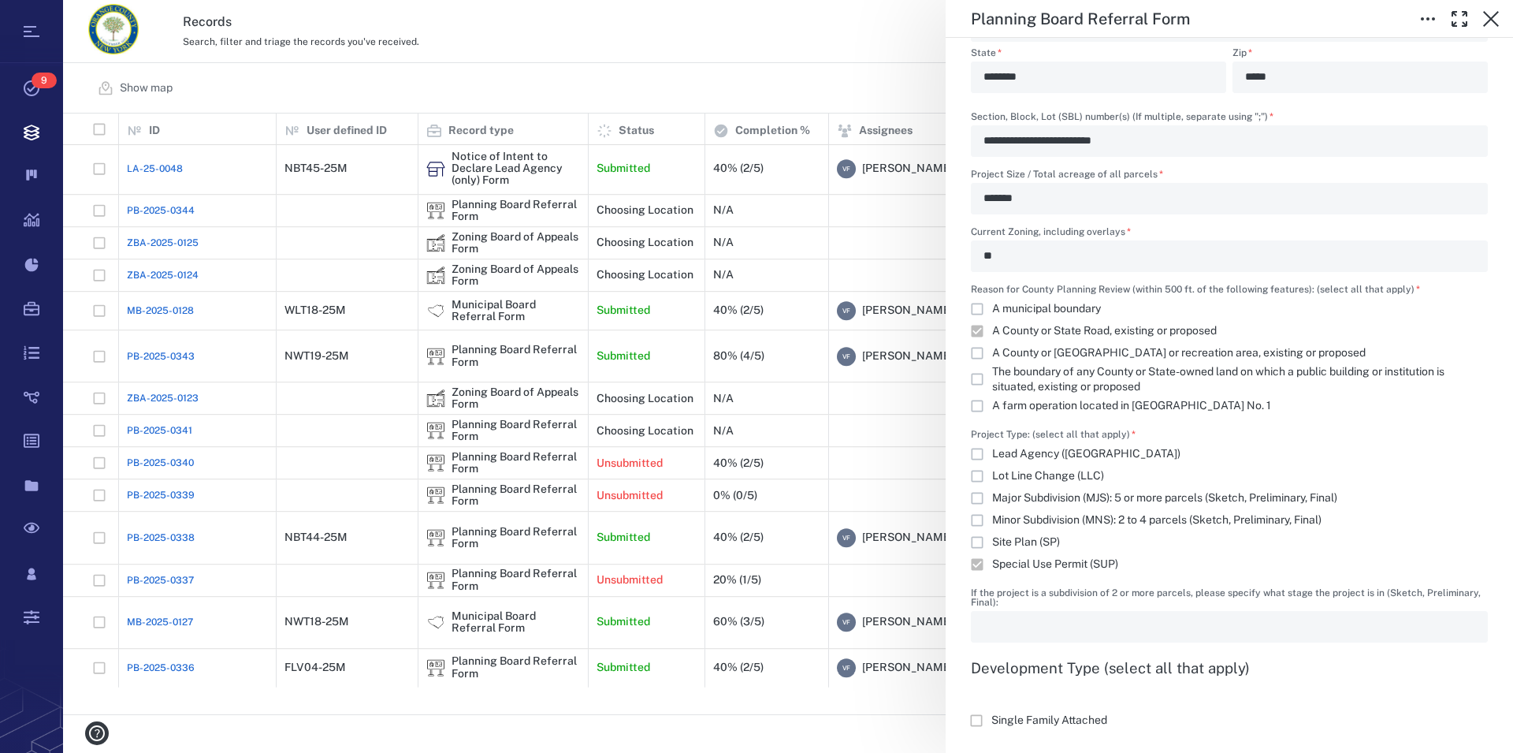
scroll to position [1258, 0]
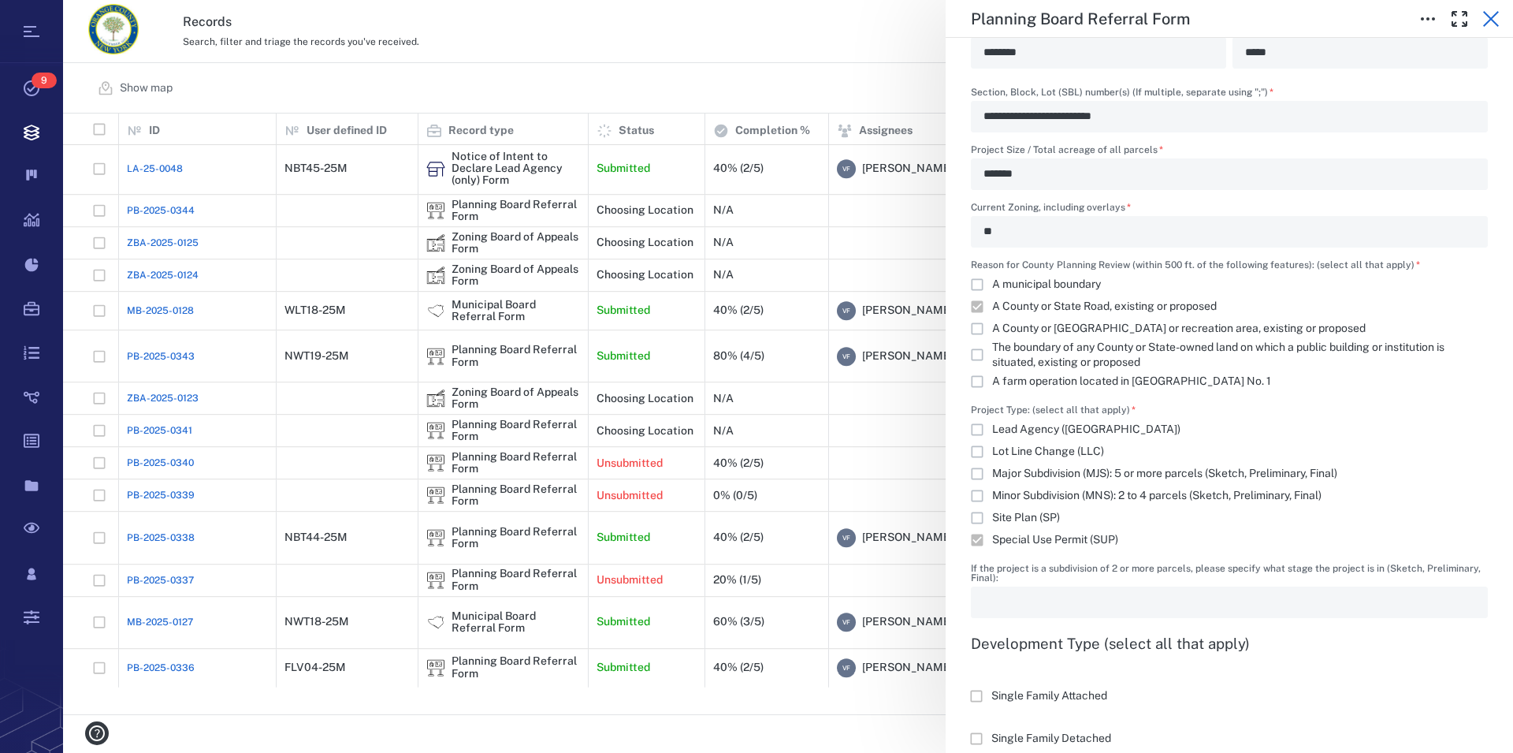
click at [1493, 16] on icon "button" at bounding box center [1491, 18] width 19 height 19
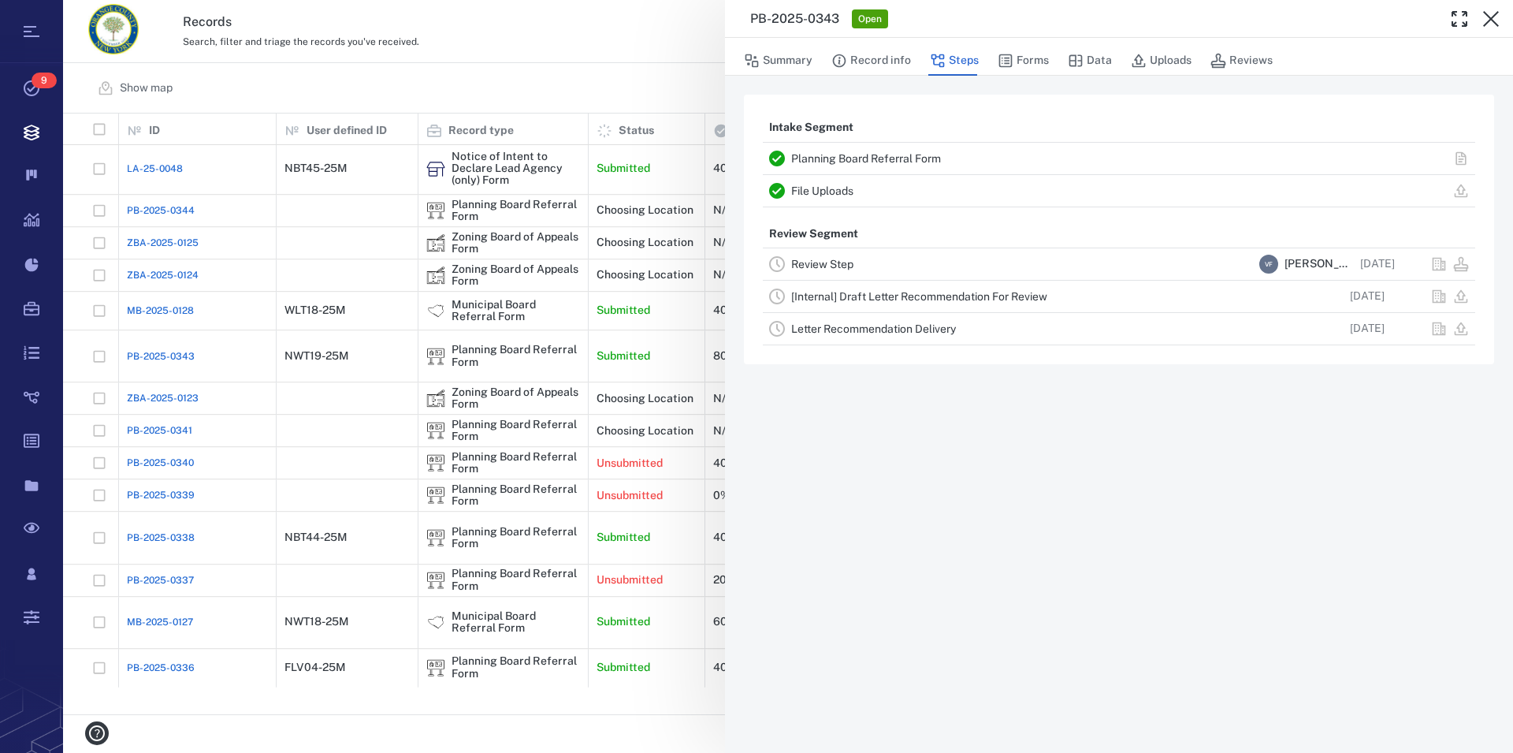
click at [1493, 16] on icon "button" at bounding box center [1491, 18] width 19 height 19
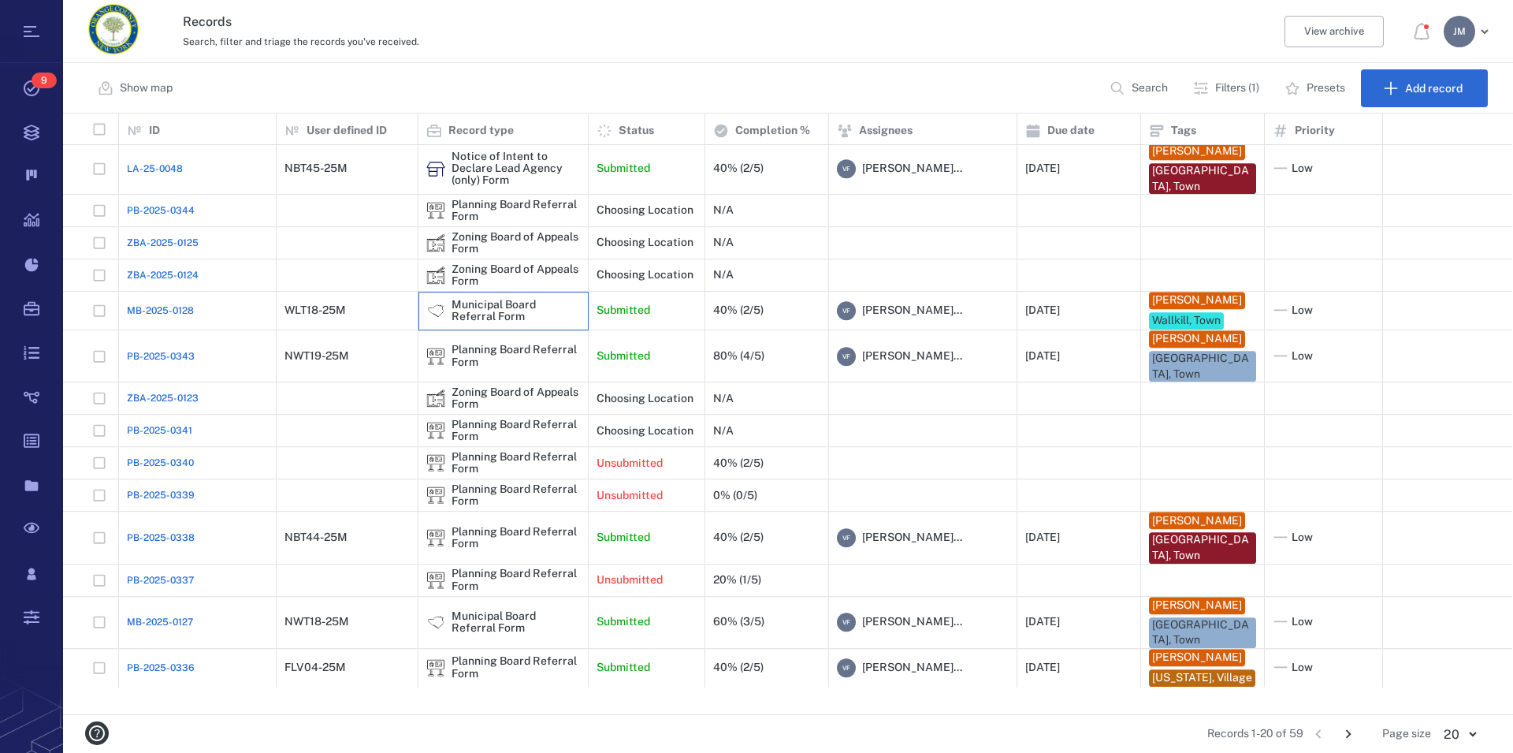
click at [492, 313] on div "Municipal Board Referral Form" at bounding box center [516, 311] width 128 height 24
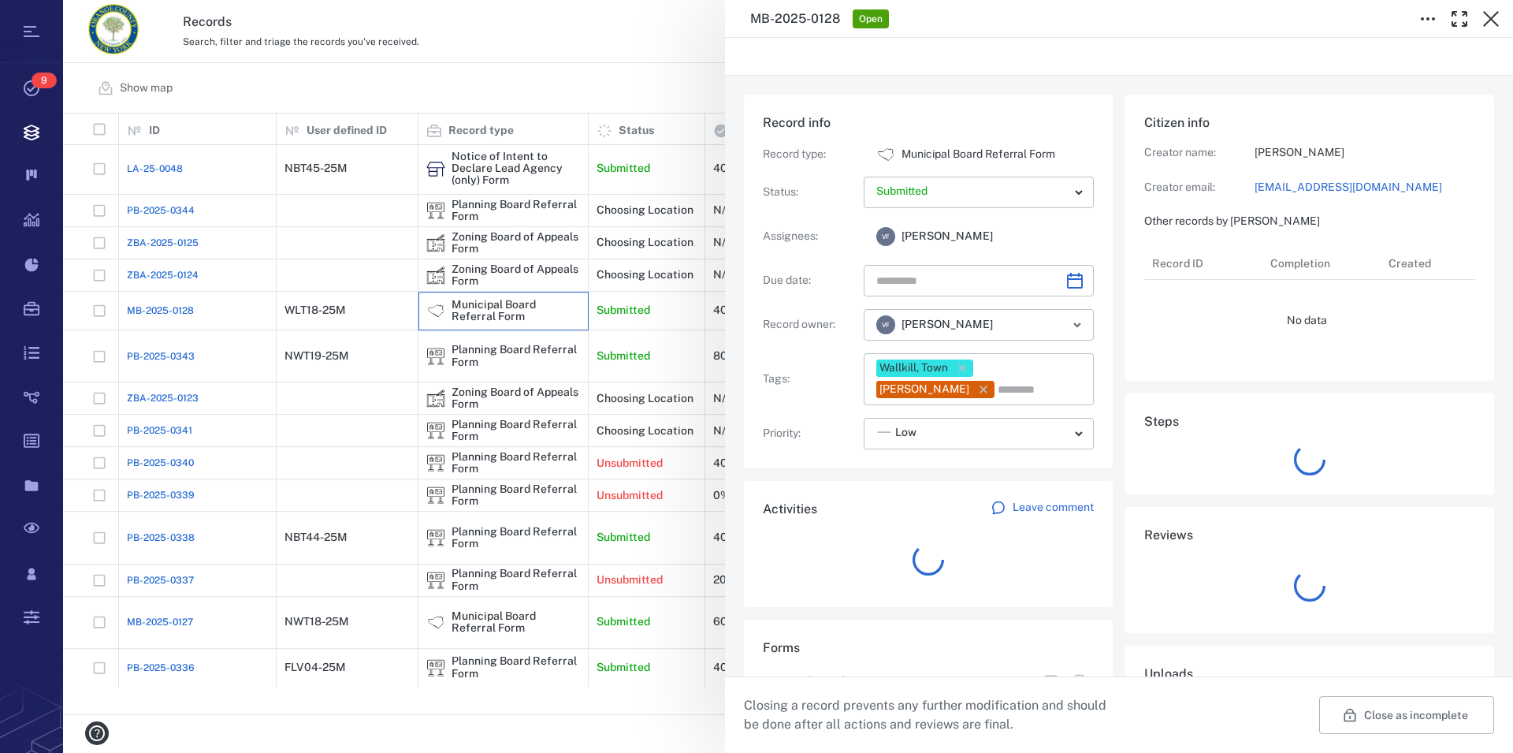
type input "**********"
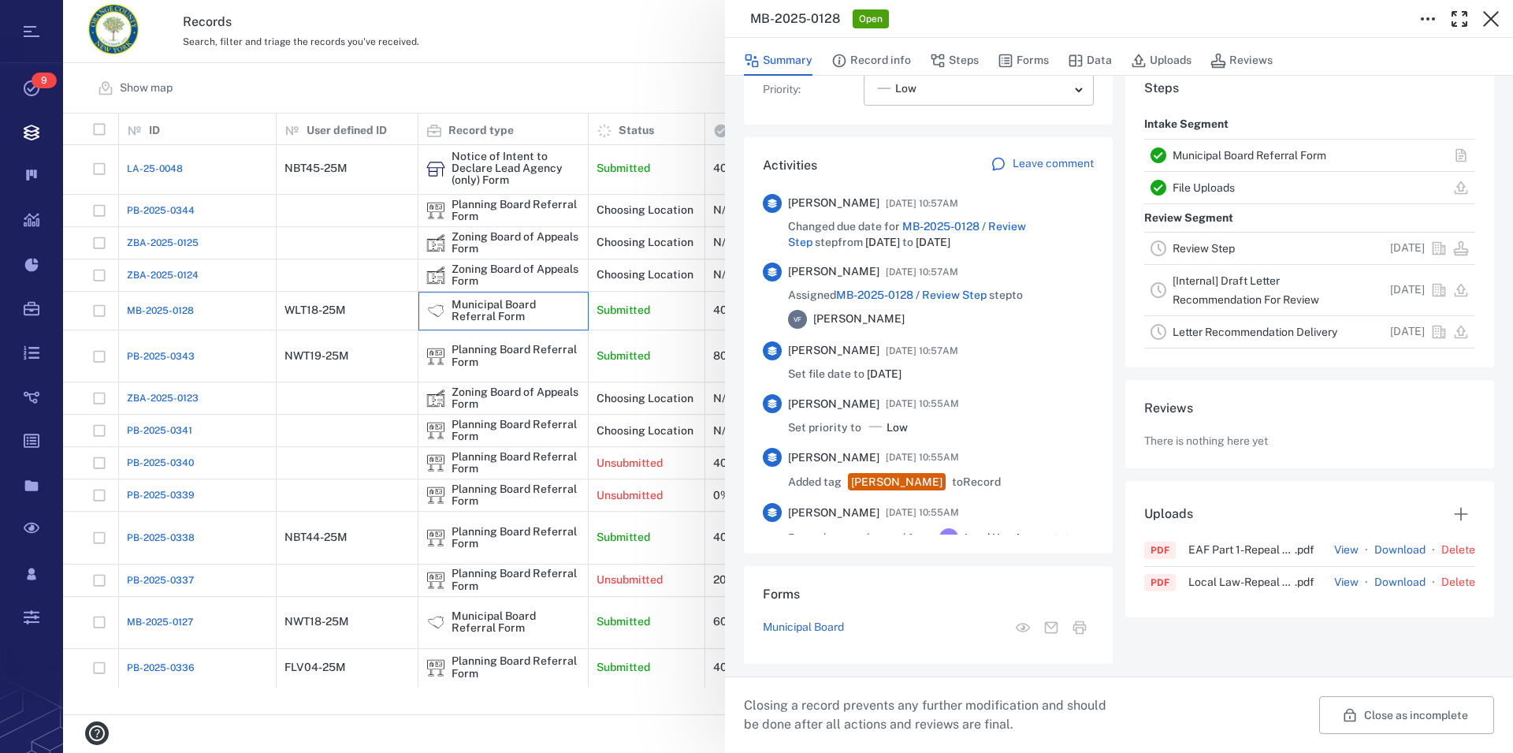
scroll to position [359, 0]
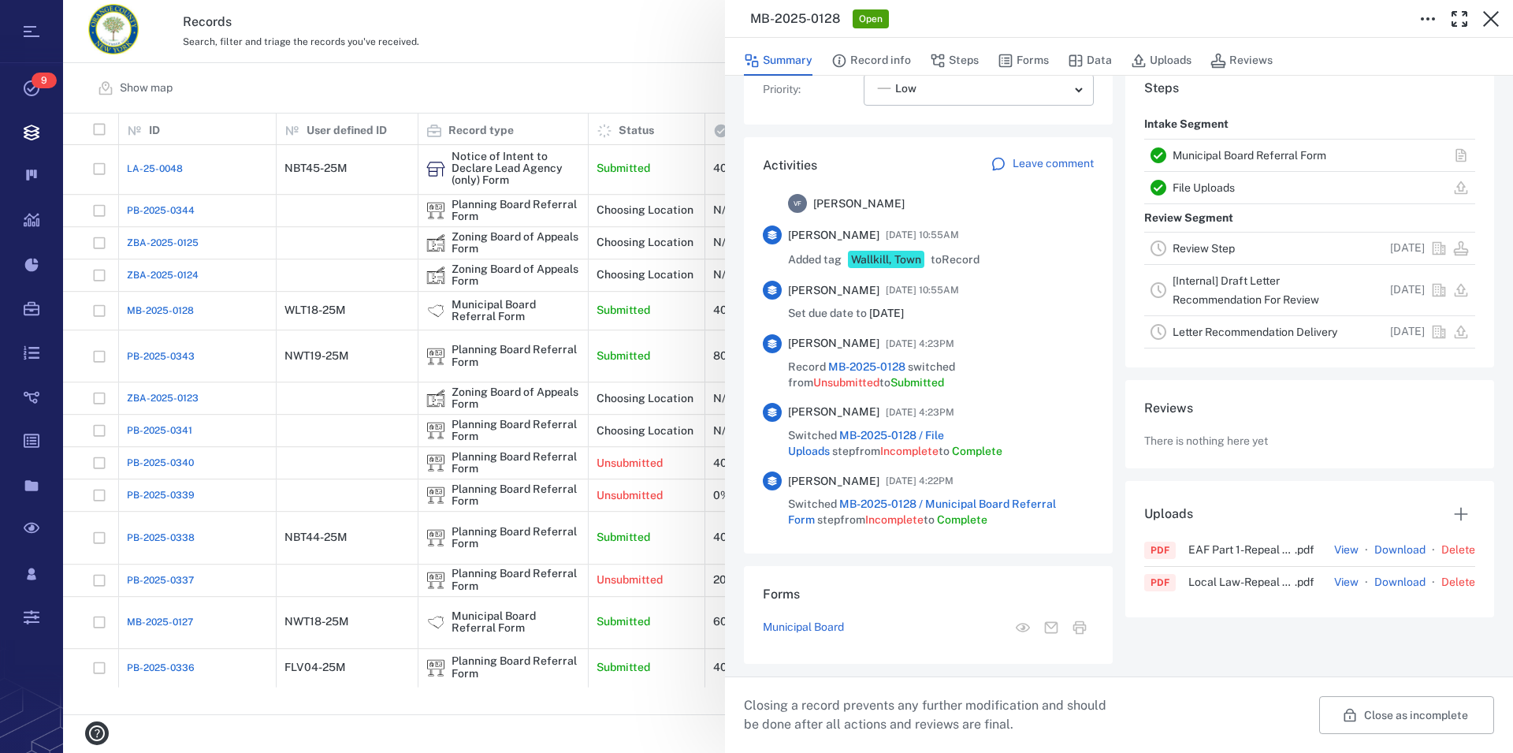
click at [1219, 150] on link "Municipal Board Referral Form" at bounding box center [1250, 155] width 154 height 13
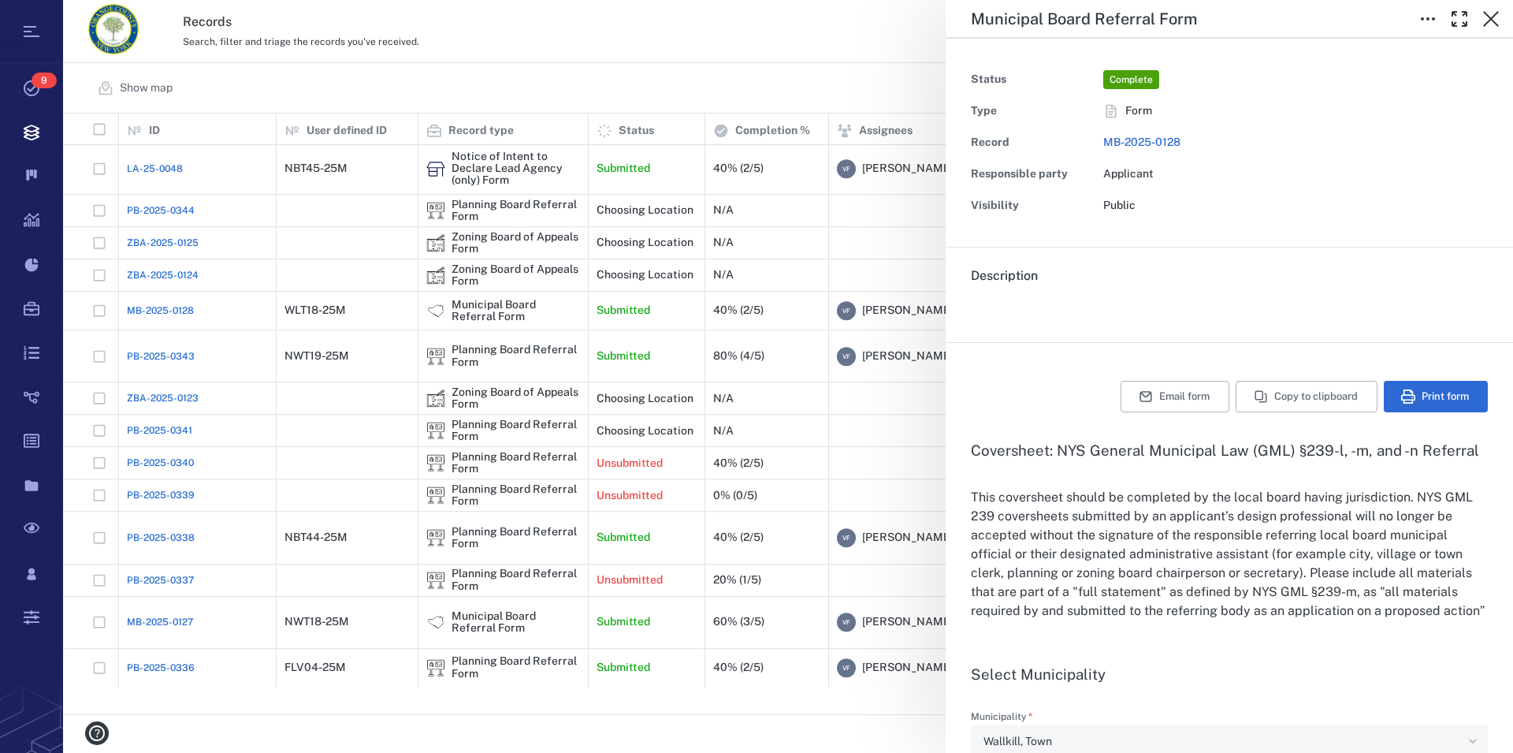
type input "**********"
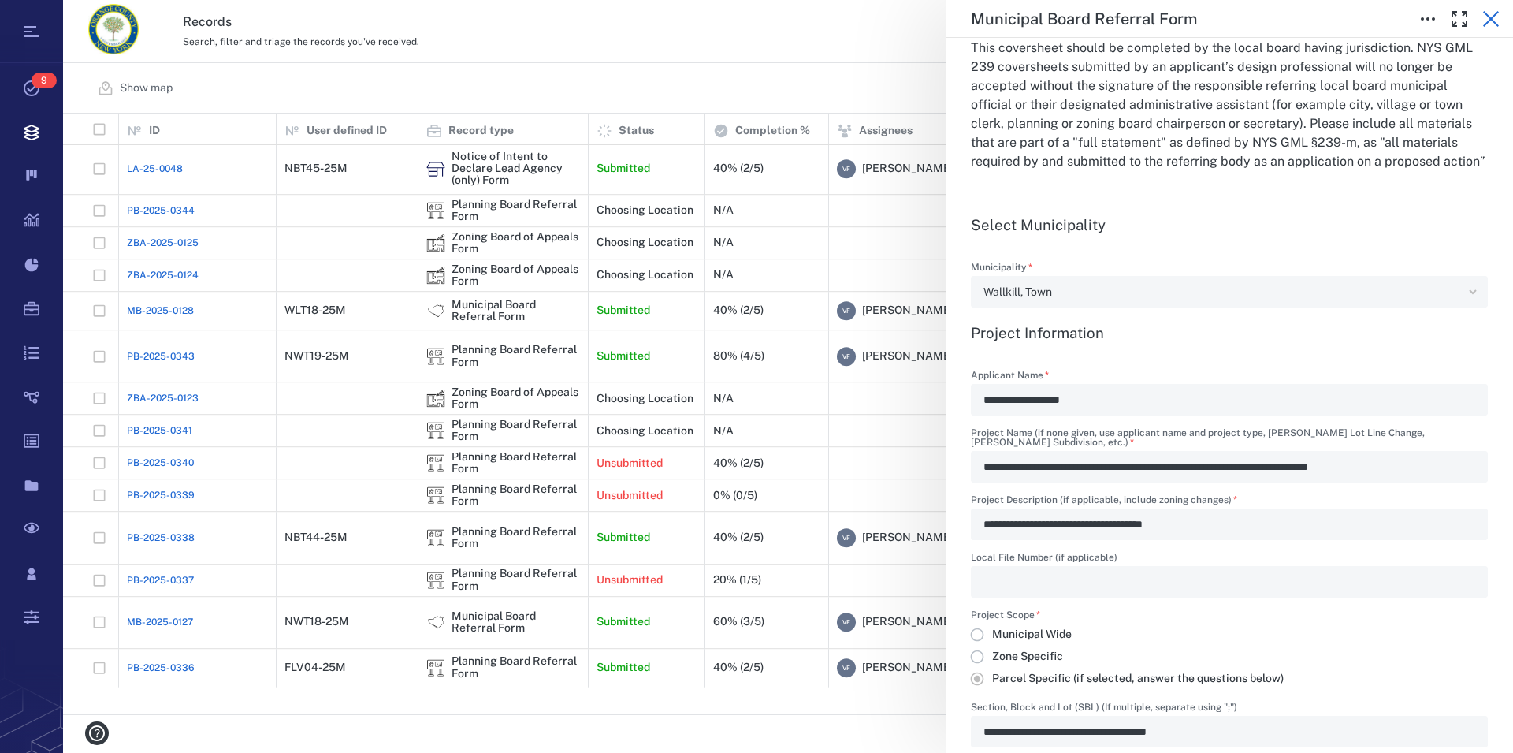
click at [1490, 16] on icon "button" at bounding box center [1491, 18] width 19 height 19
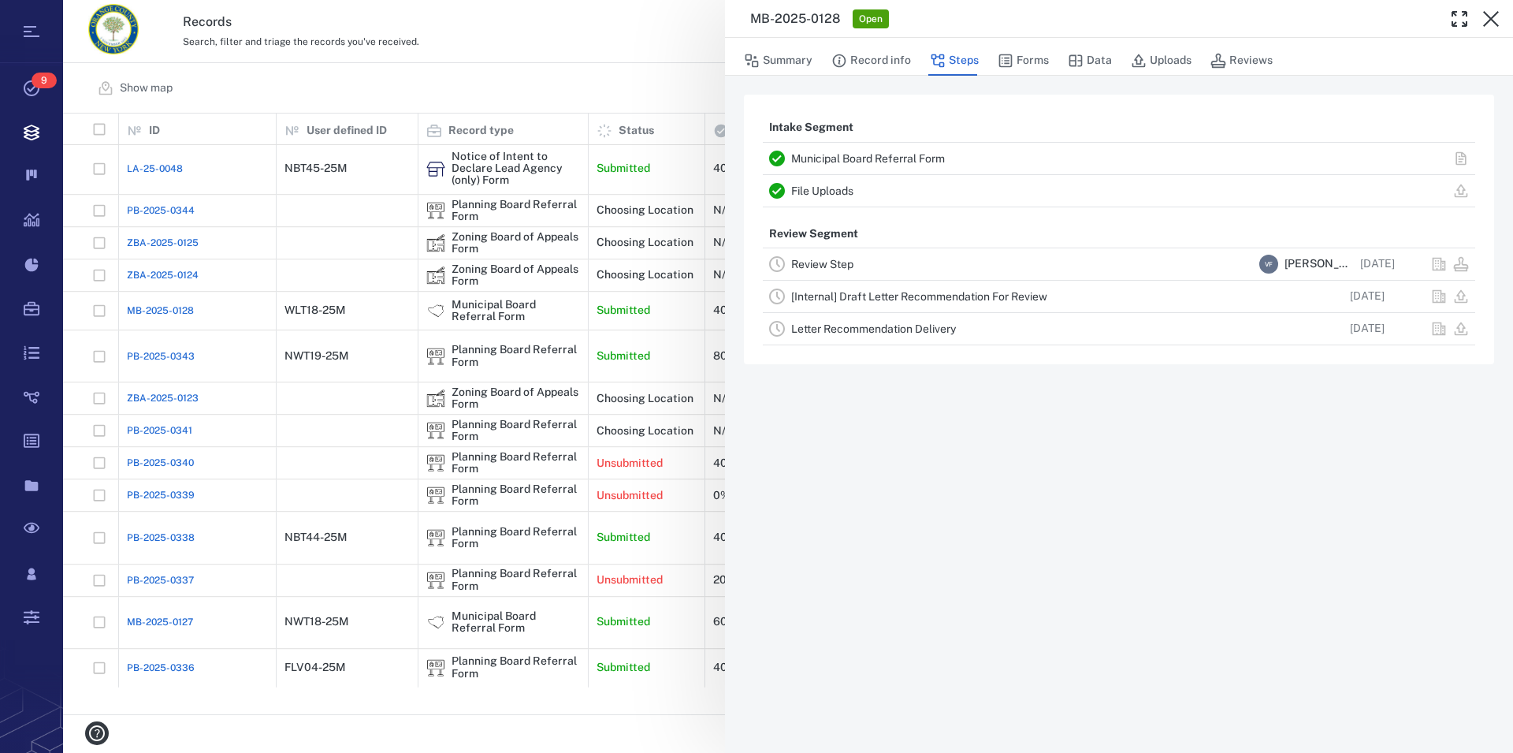
click at [1490, 16] on icon "button" at bounding box center [1491, 18] width 19 height 19
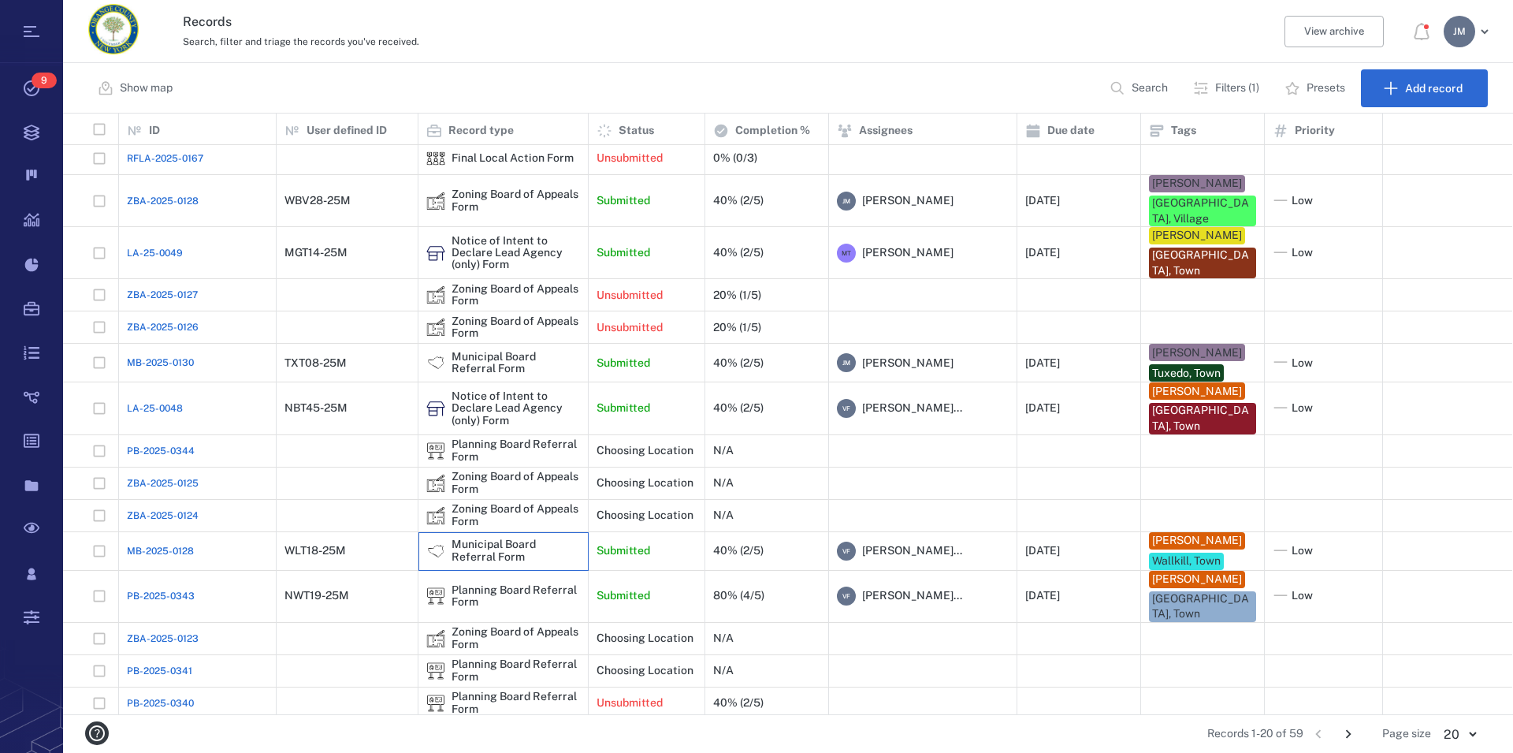
scroll to position [2, 0]
click at [488, 403] on div "Notice of Intent to Declare Lead Agency (only) Form" at bounding box center [516, 409] width 128 height 36
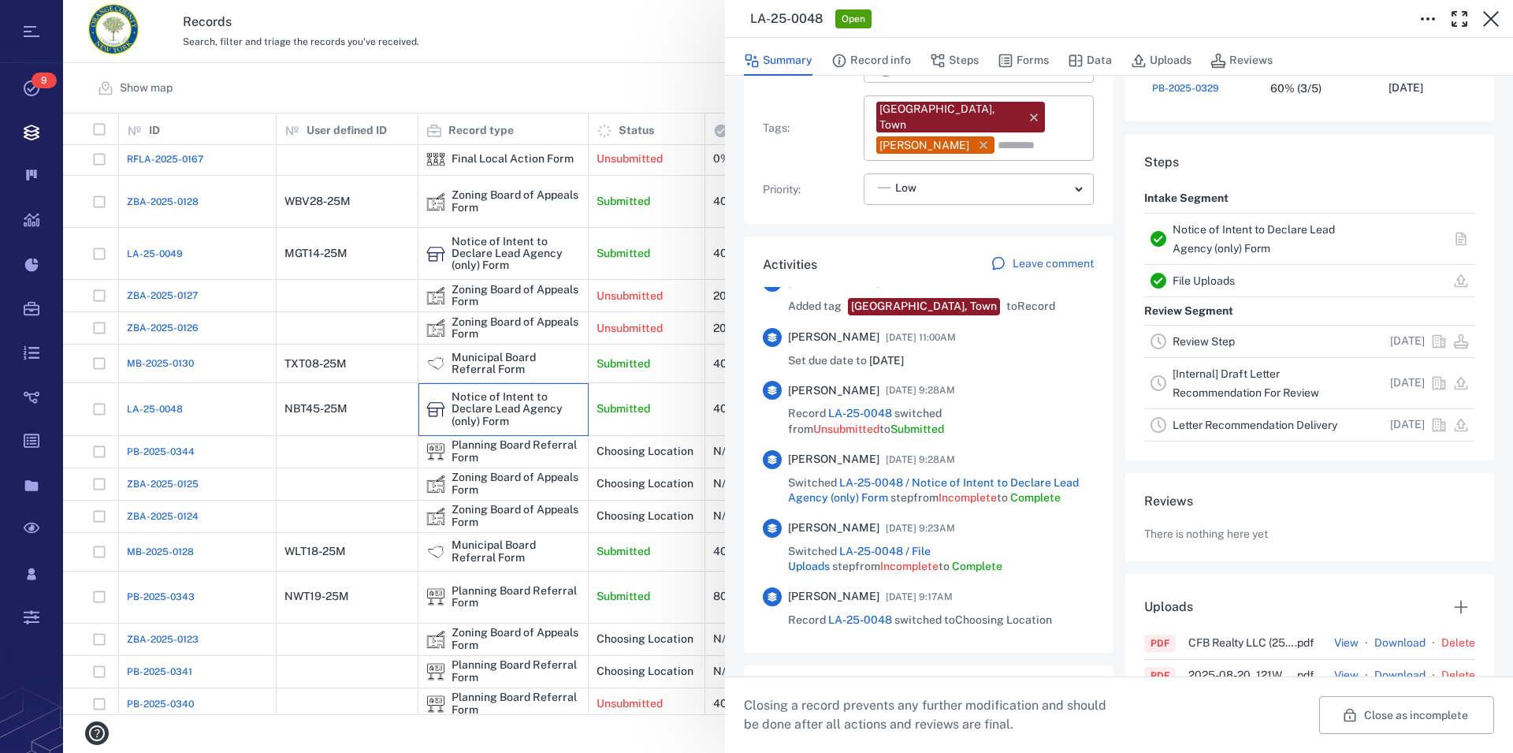
scroll to position [428, 0]
click at [1185, 247] on link "Notice of Intent to Declare Lead Agency (only) Form" at bounding box center [1254, 239] width 162 height 32
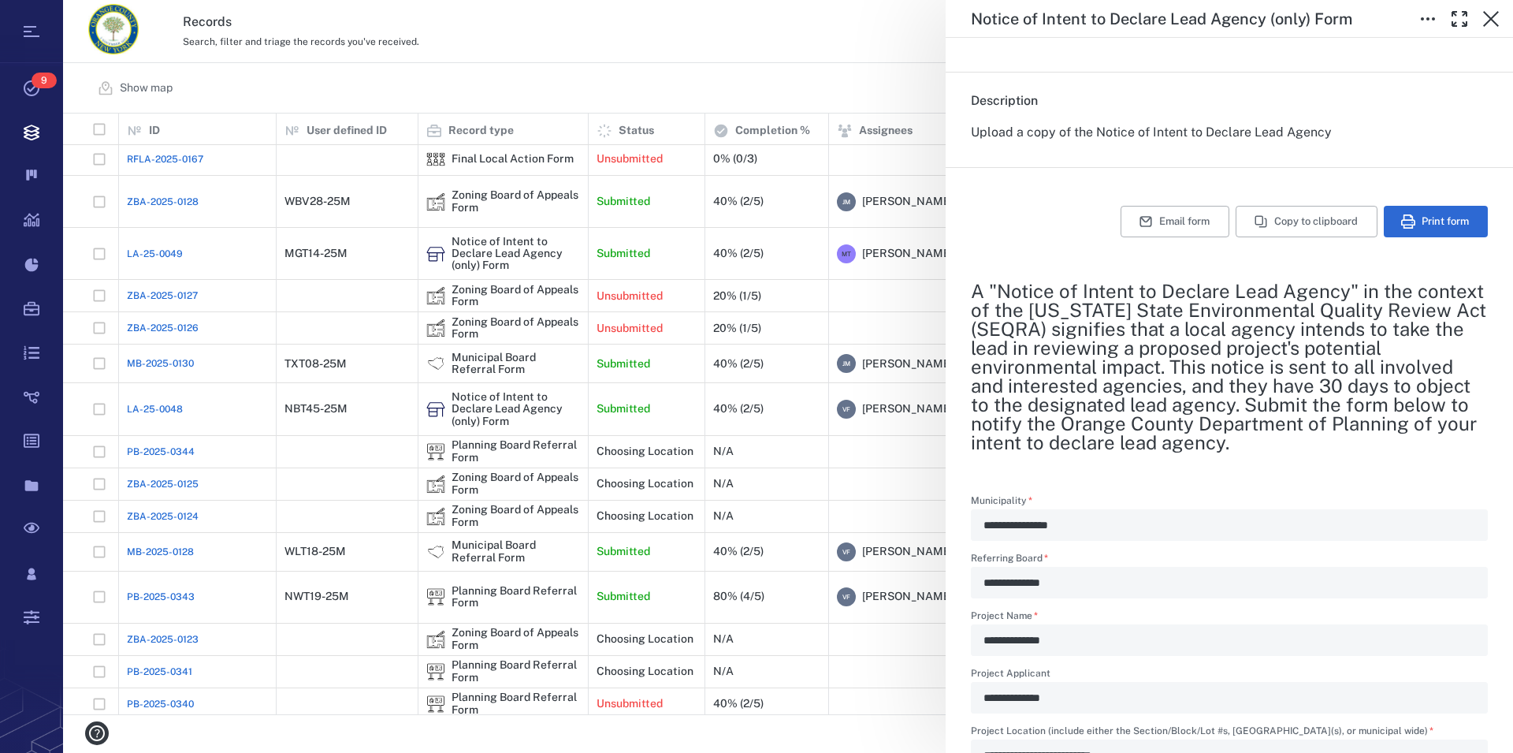
scroll to position [90, 0]
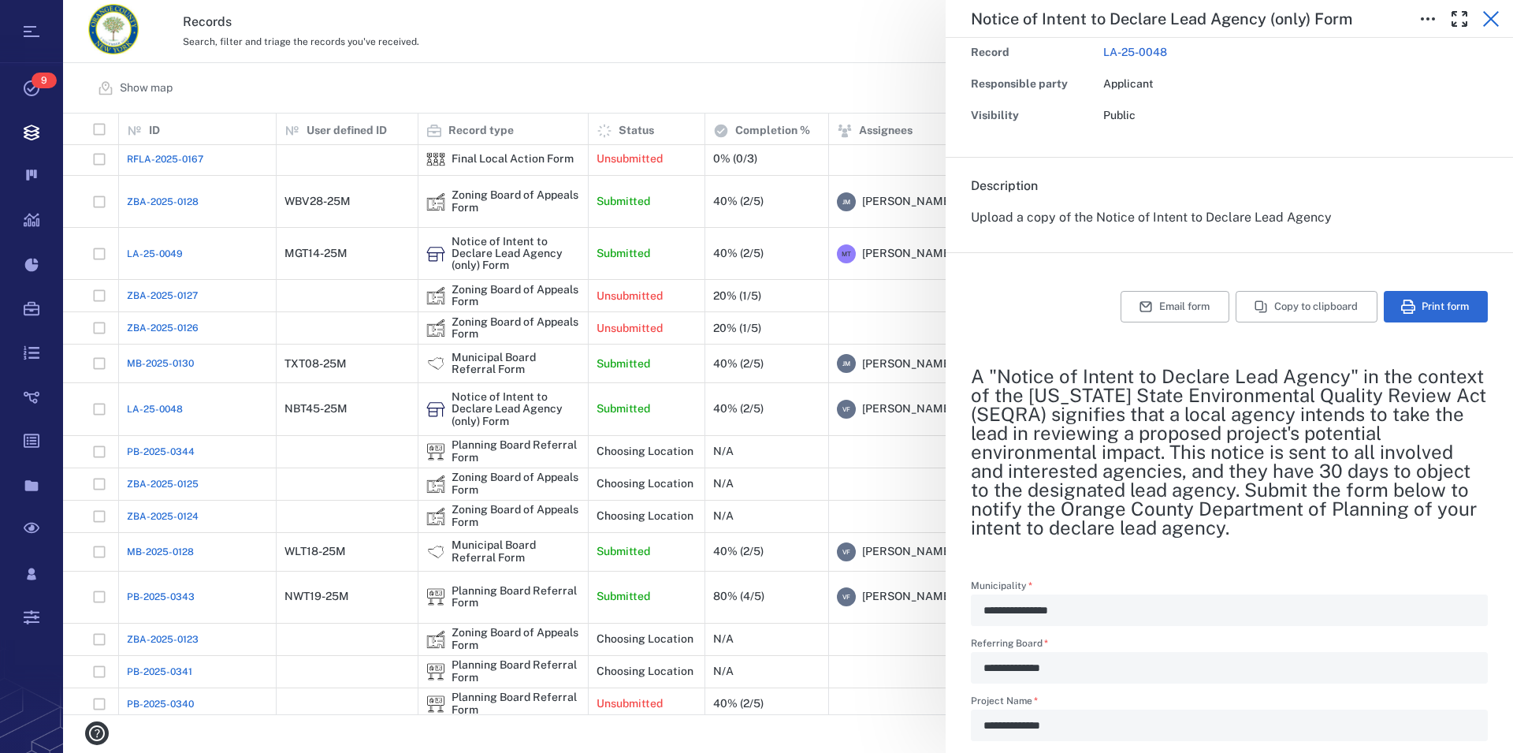
click at [1504, 26] on button "button" at bounding box center [1491, 19] width 32 height 32
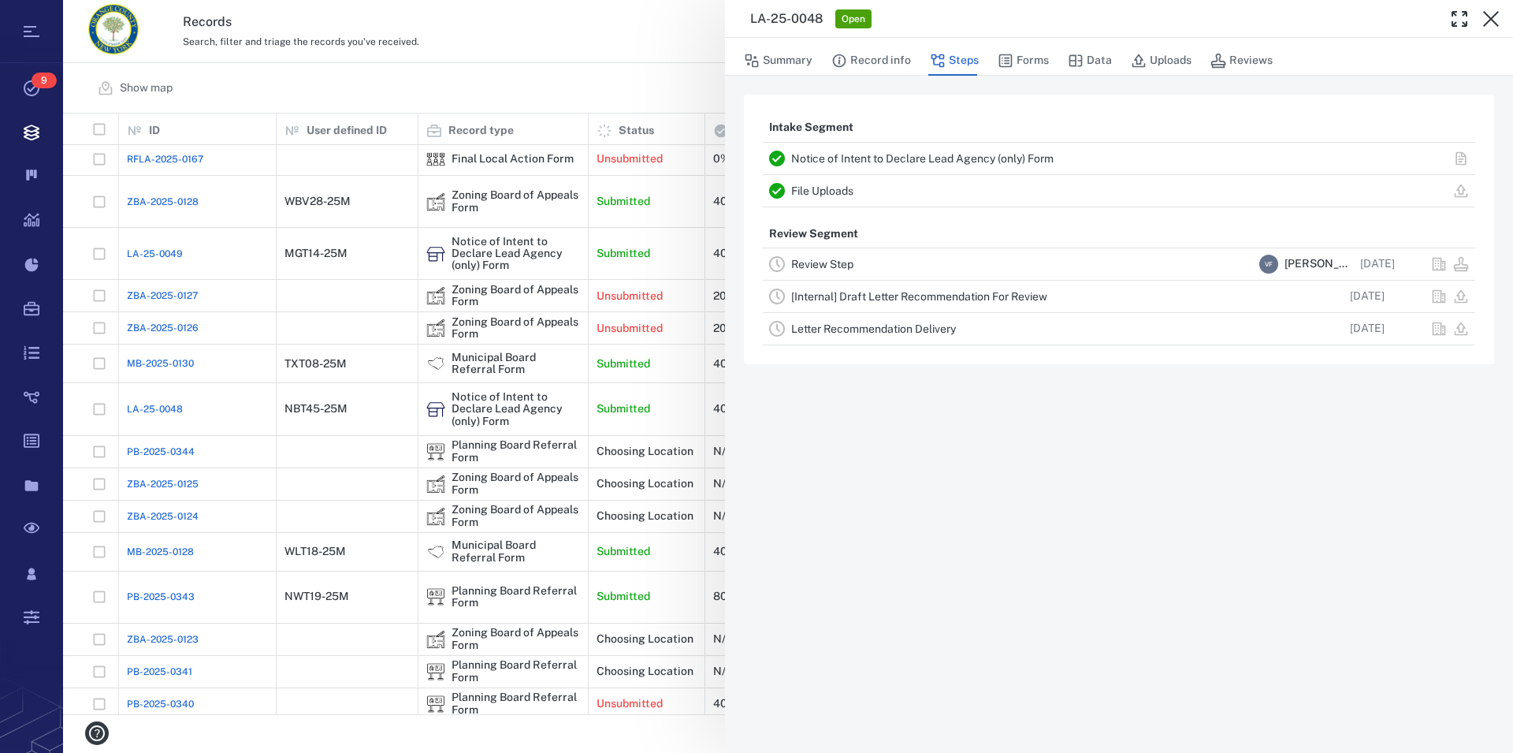
click at [1504, 26] on button "button" at bounding box center [1491, 19] width 32 height 32
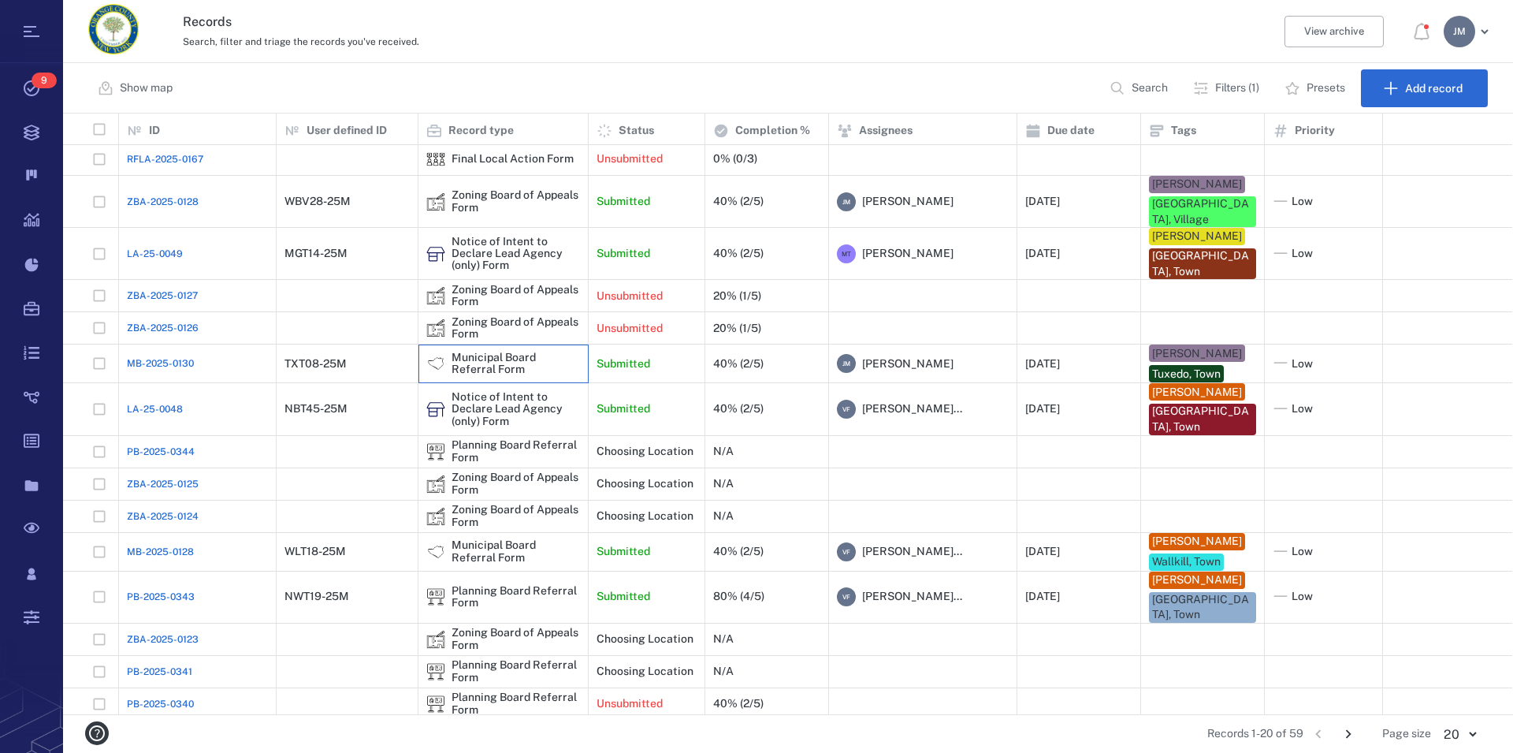
click at [470, 352] on div "Municipal Board Referral Form" at bounding box center [516, 364] width 128 height 24
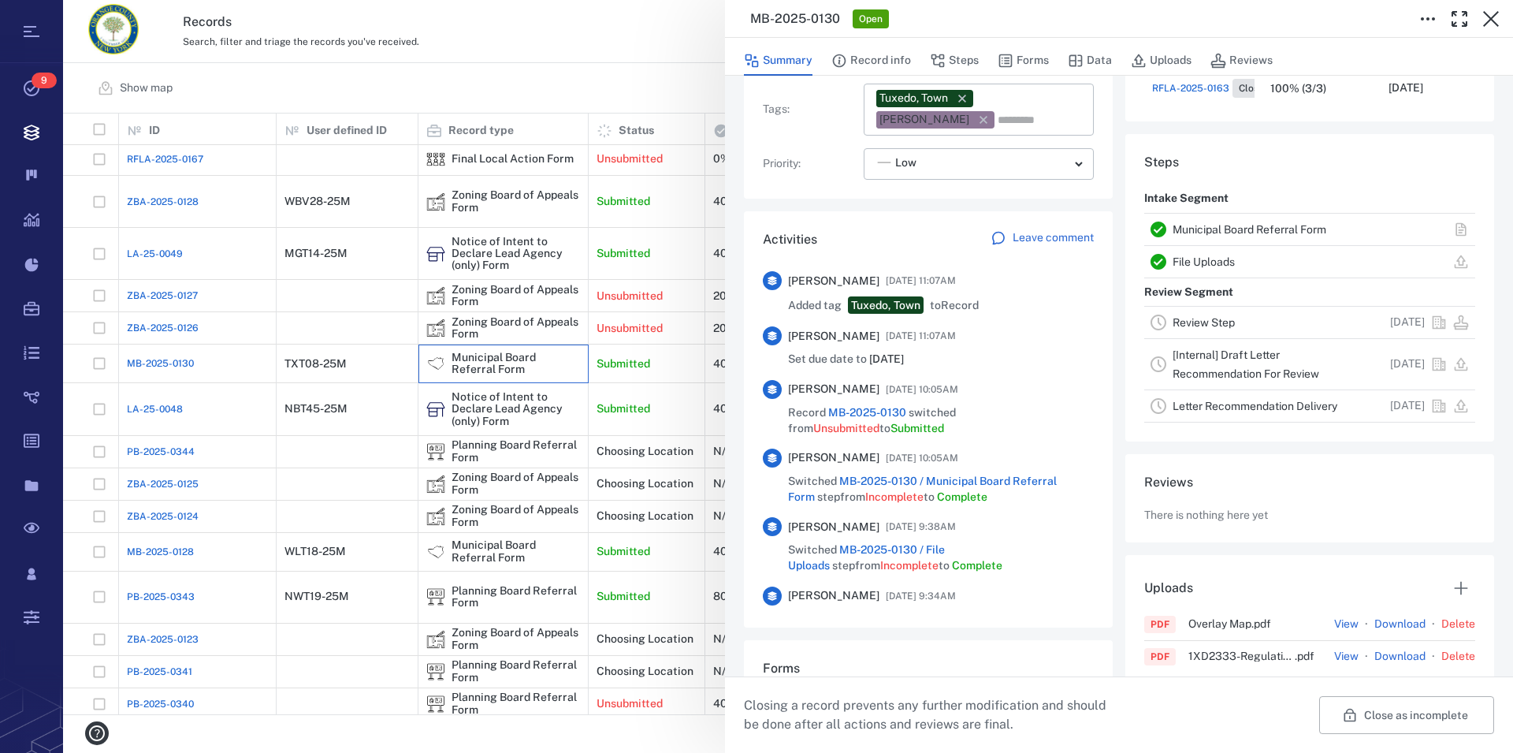
scroll to position [431, 0]
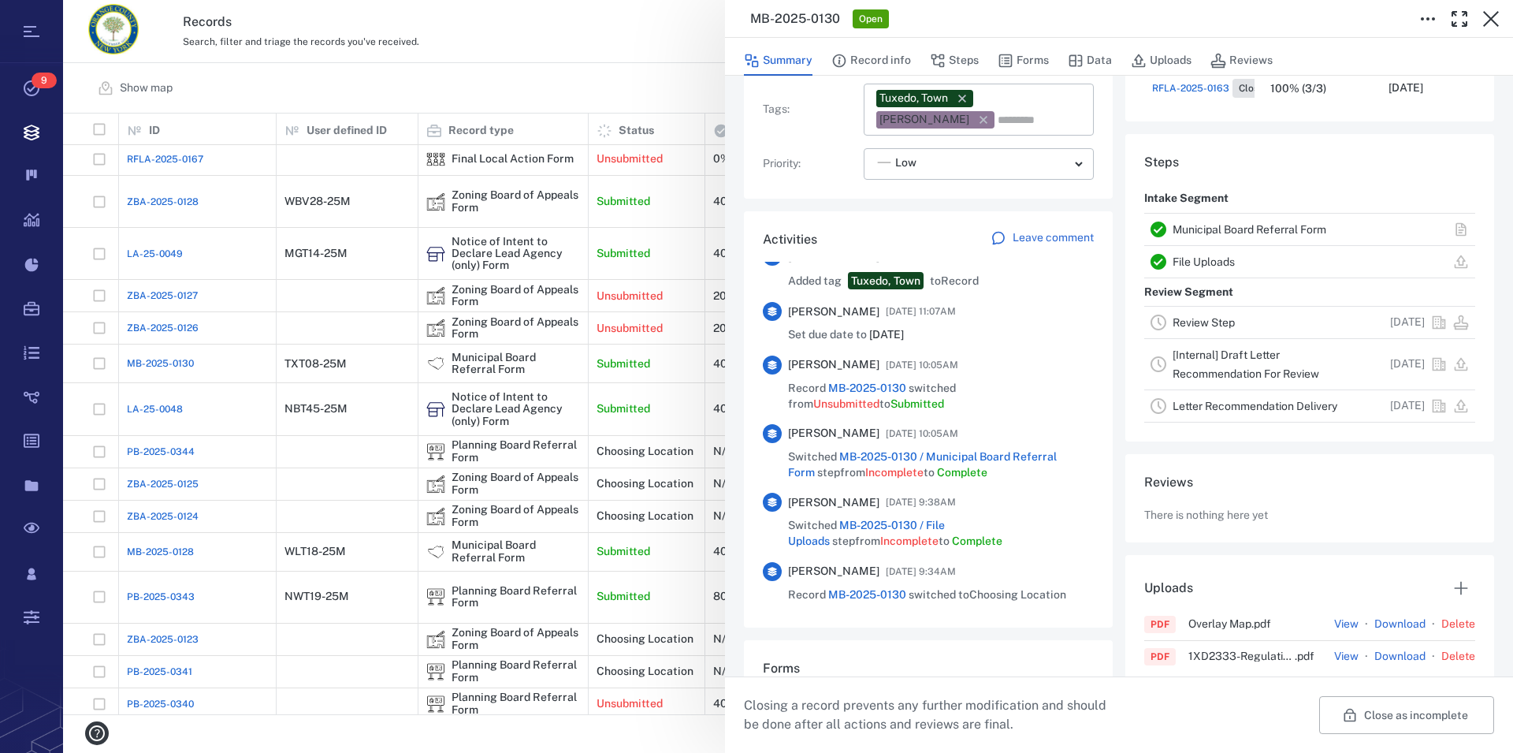
click at [1267, 229] on link "Municipal Board Referral Form" at bounding box center [1250, 229] width 154 height 13
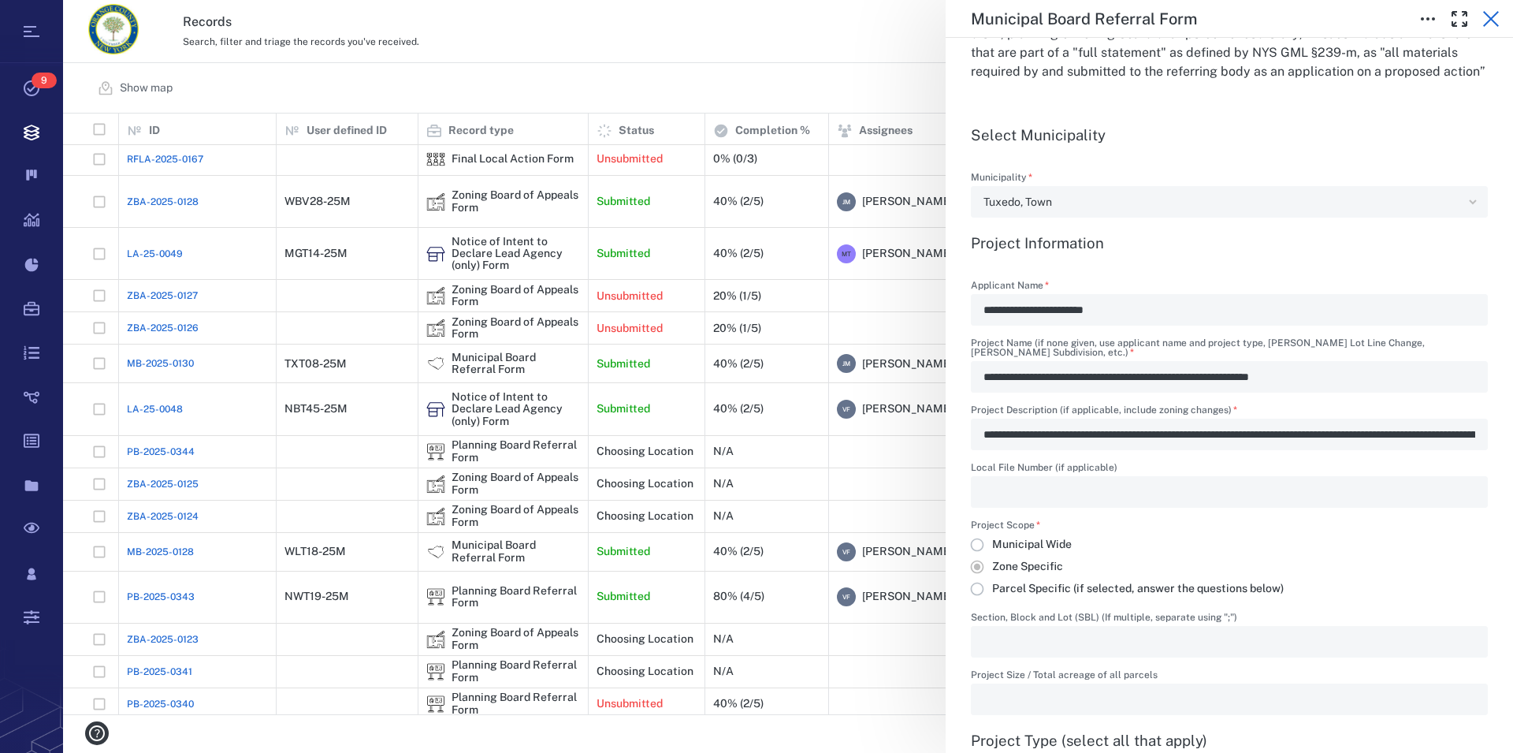
click at [1487, 17] on icon "button" at bounding box center [1491, 18] width 19 height 19
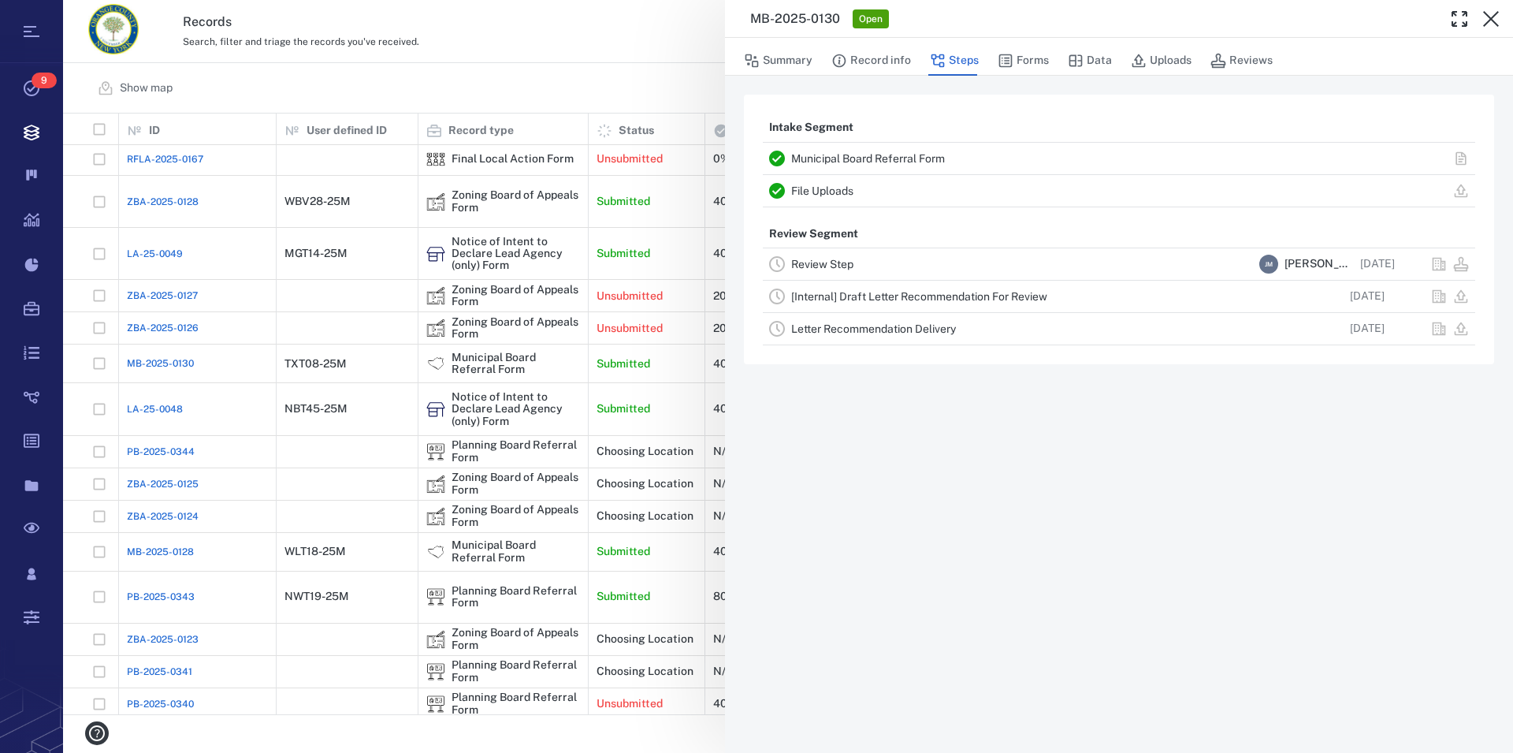
click at [1487, 17] on icon "button" at bounding box center [1491, 18] width 19 height 19
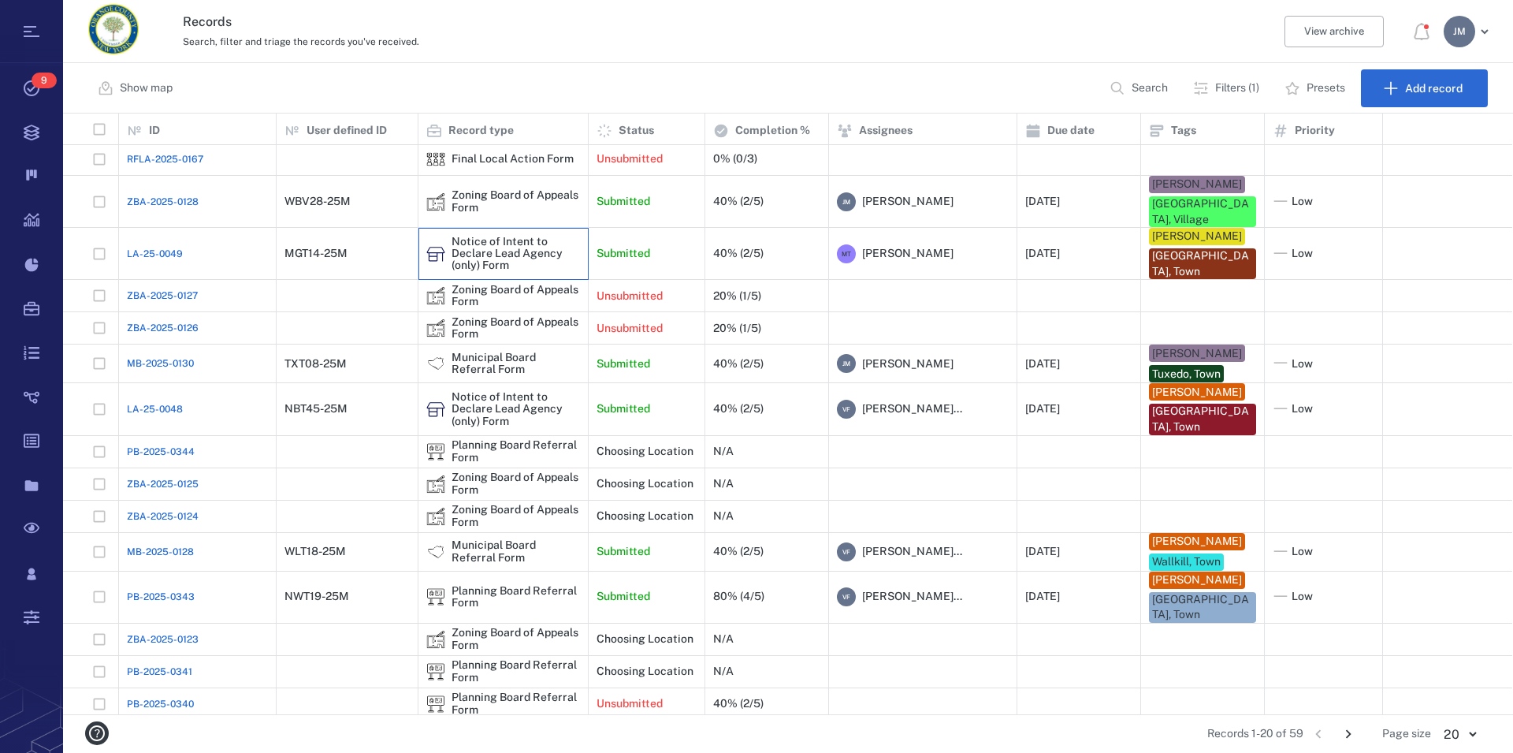
click at [500, 247] on div "Notice of Intent to Declare Lead Agency (only) Form" at bounding box center [516, 254] width 128 height 36
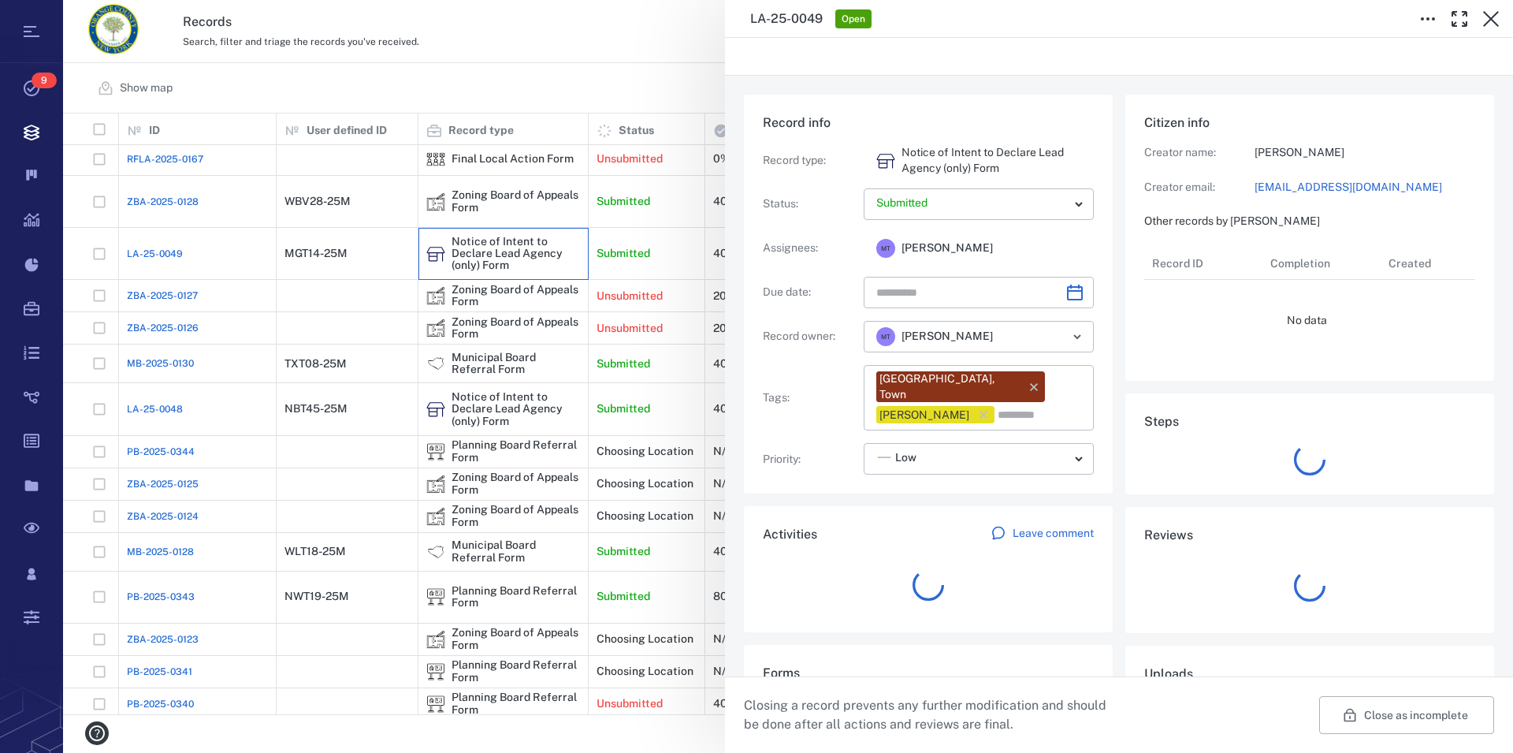
type input "**********"
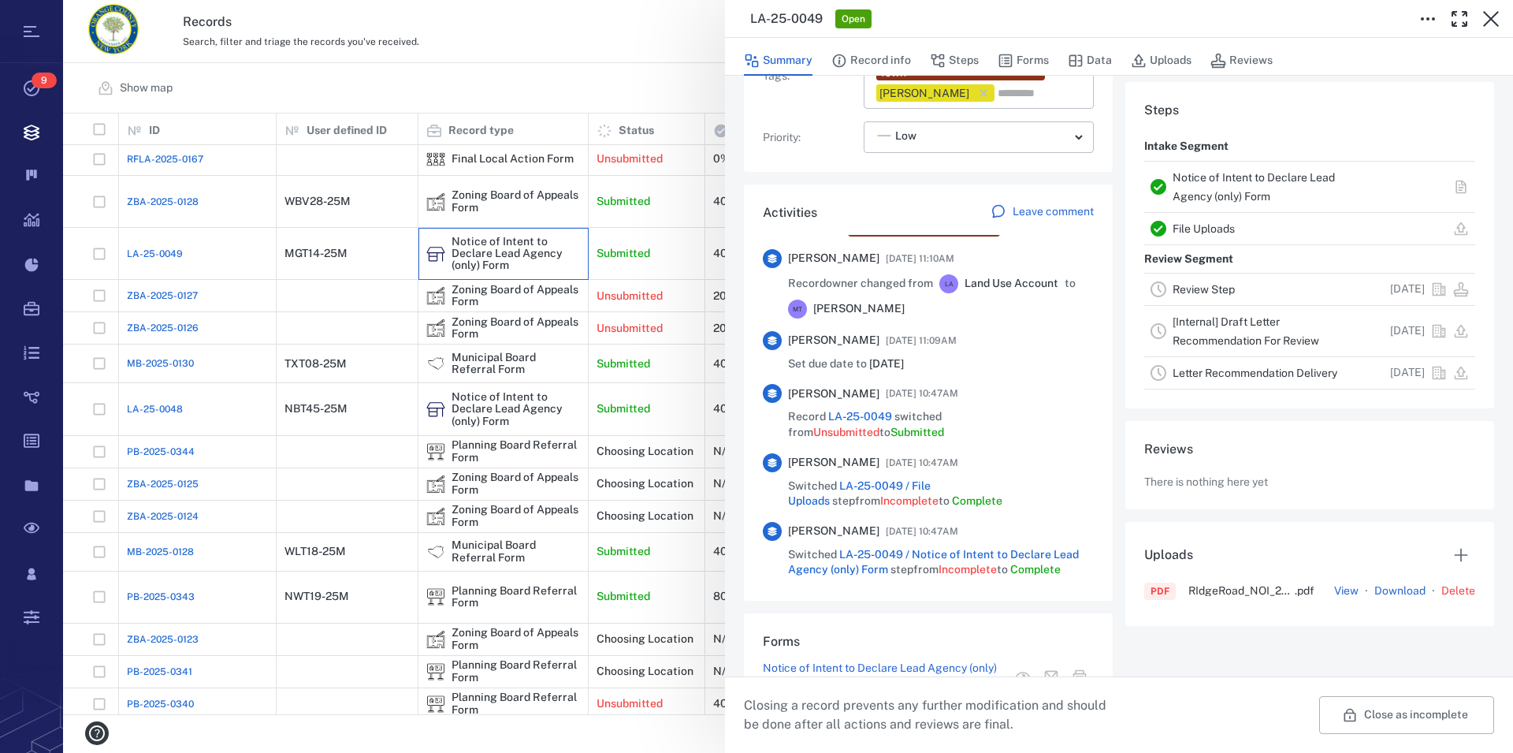
scroll to position [359, 0]
click at [1186, 182] on link "Notice of Intent to Declare Lead Agency (only) Form" at bounding box center [1254, 187] width 162 height 32
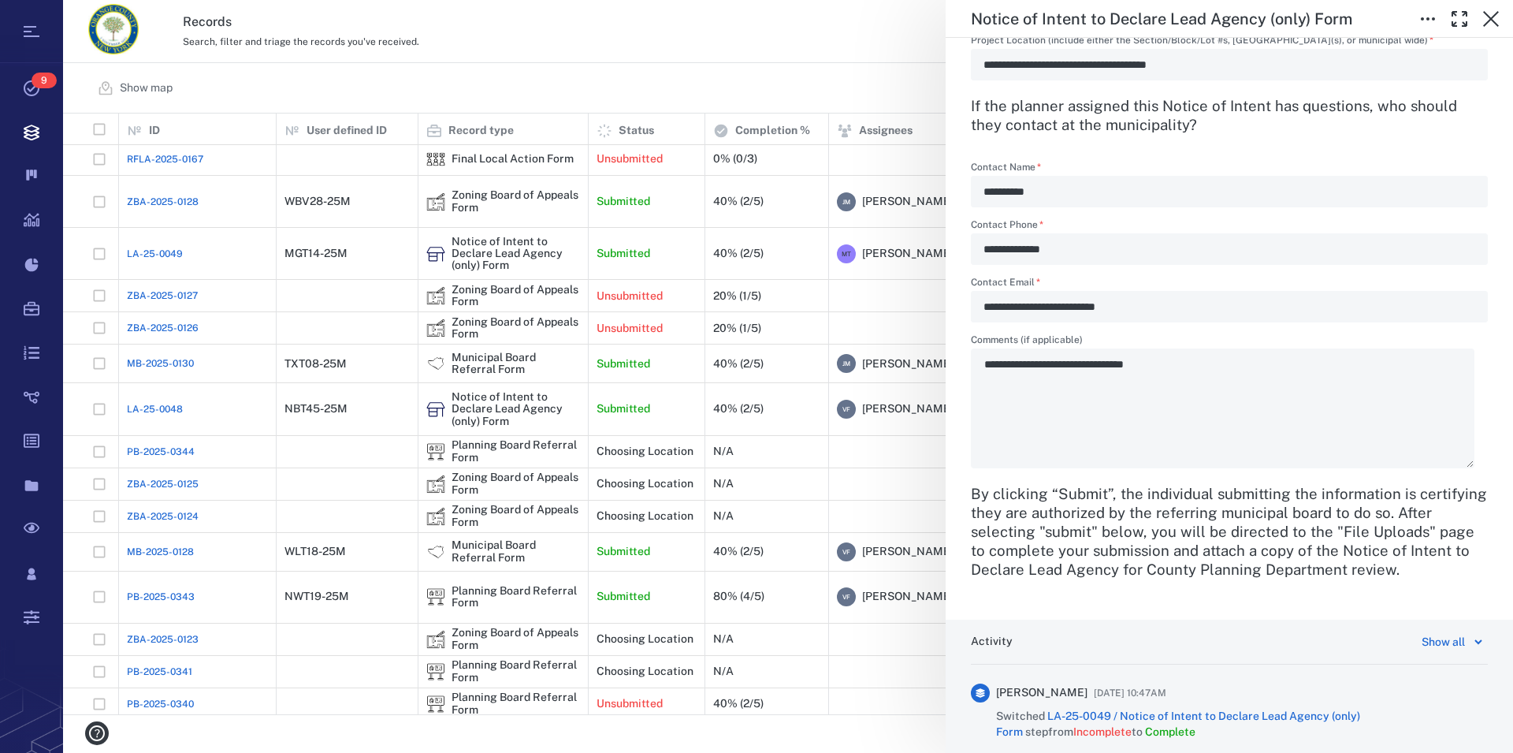
scroll to position [899, 0]
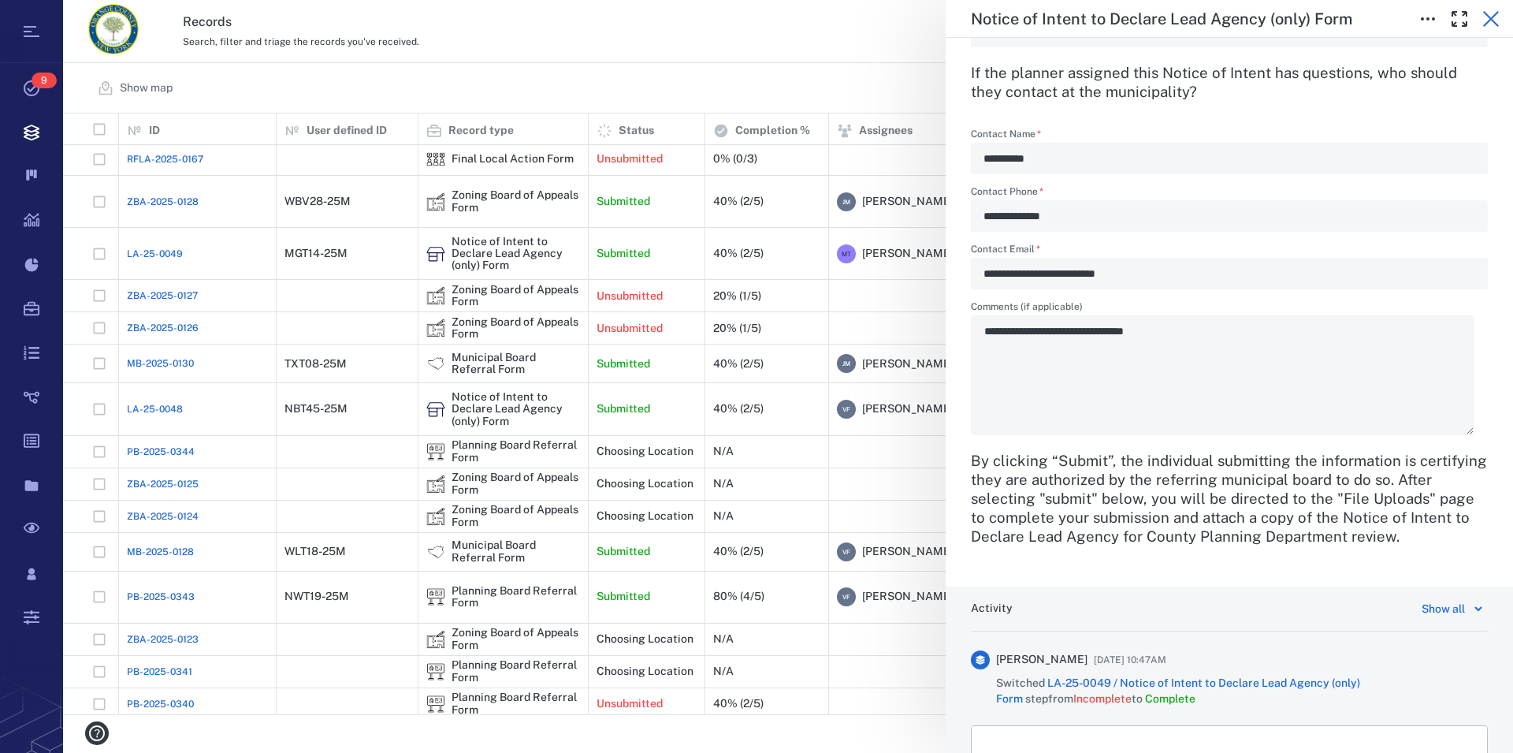
click at [1490, 18] on icon "button" at bounding box center [1491, 19] width 16 height 16
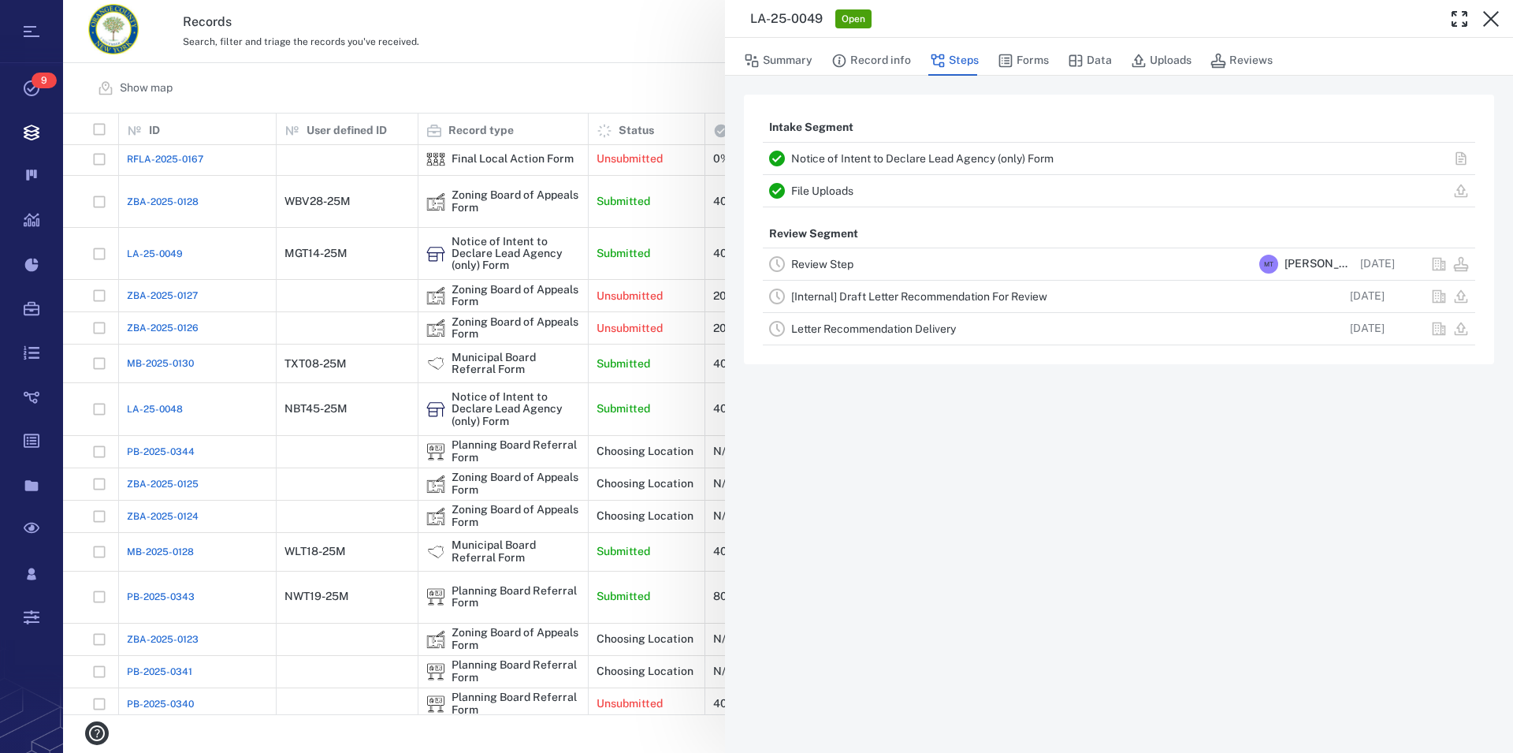
click at [1490, 18] on icon "button" at bounding box center [1491, 19] width 16 height 16
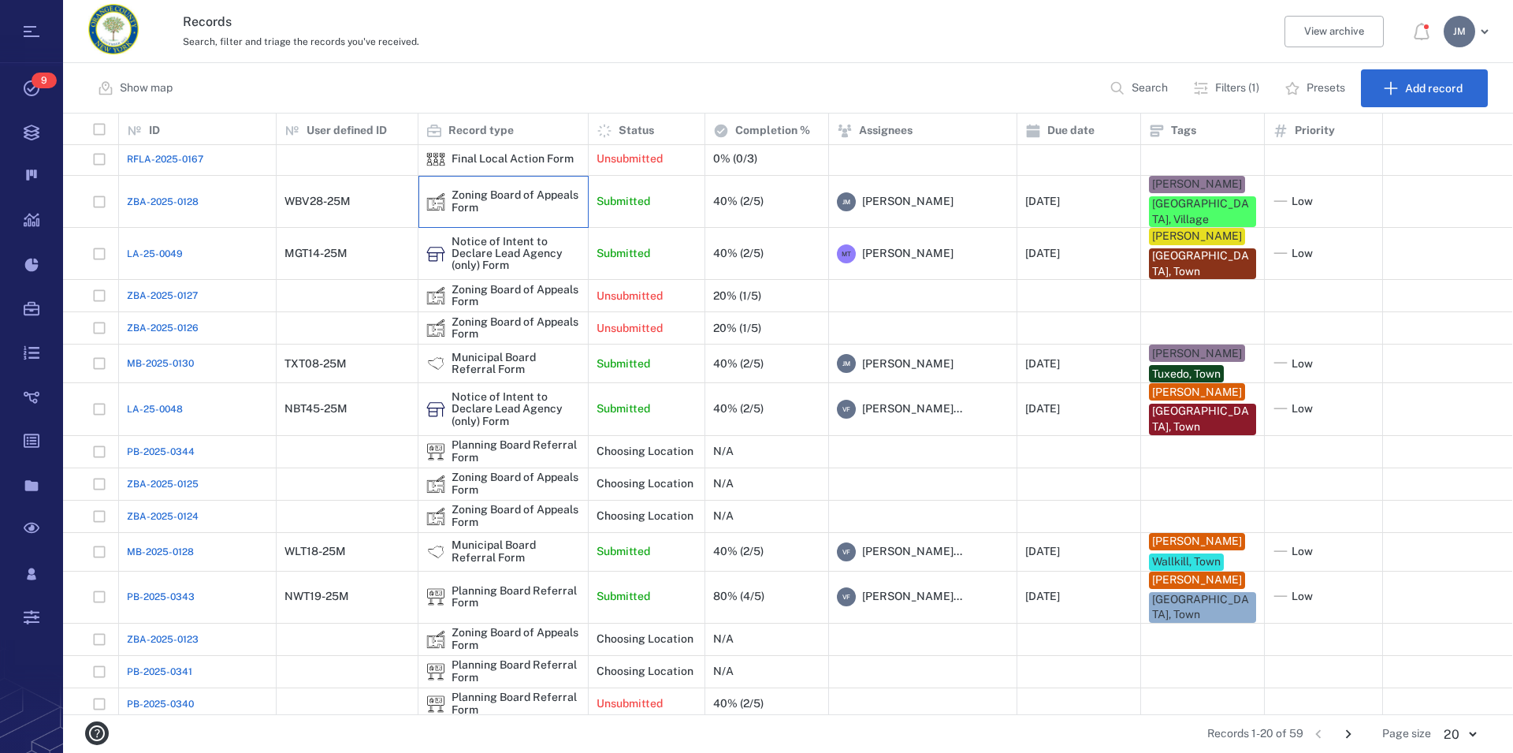
click at [485, 193] on div "Zoning Board of Appeals Form" at bounding box center [516, 201] width 128 height 24
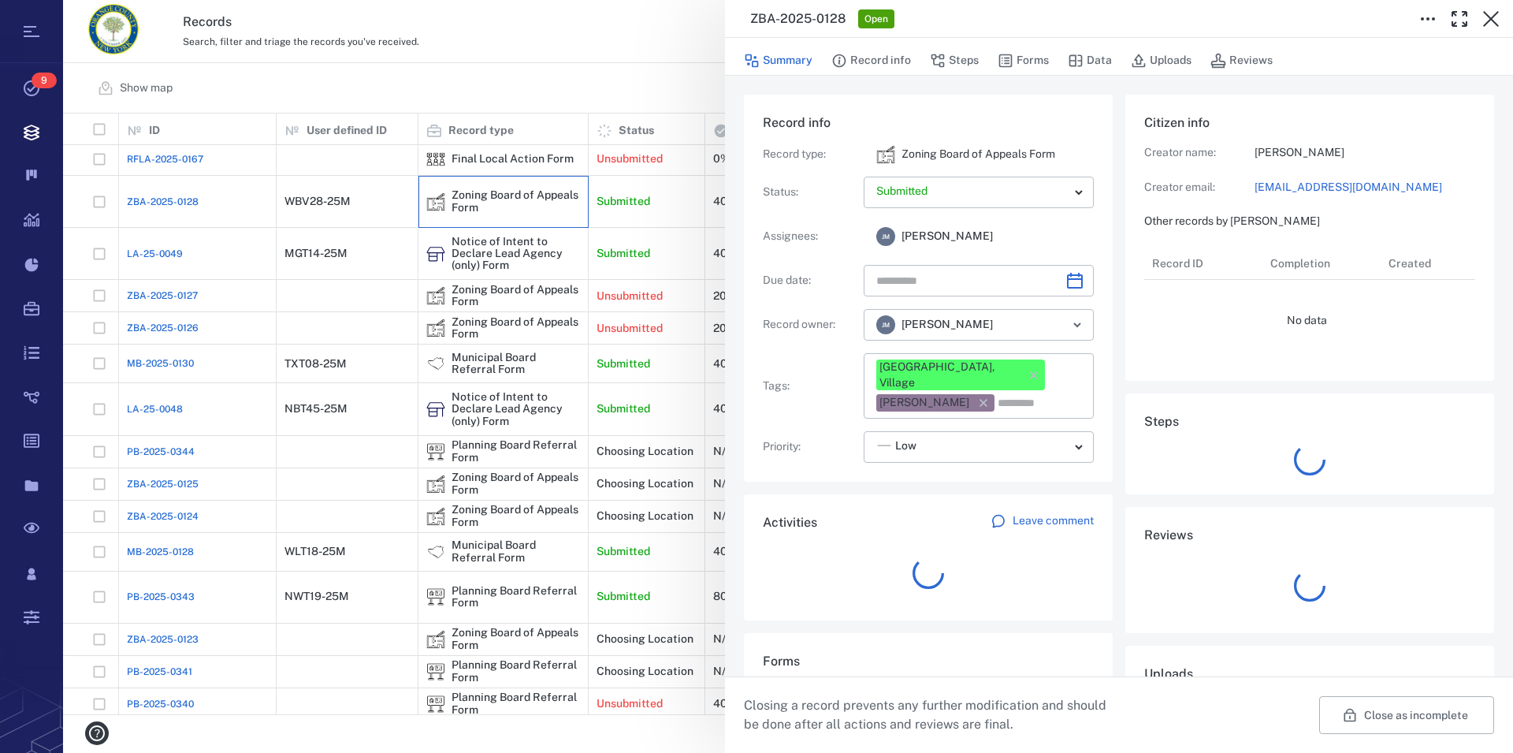
type input "**********"
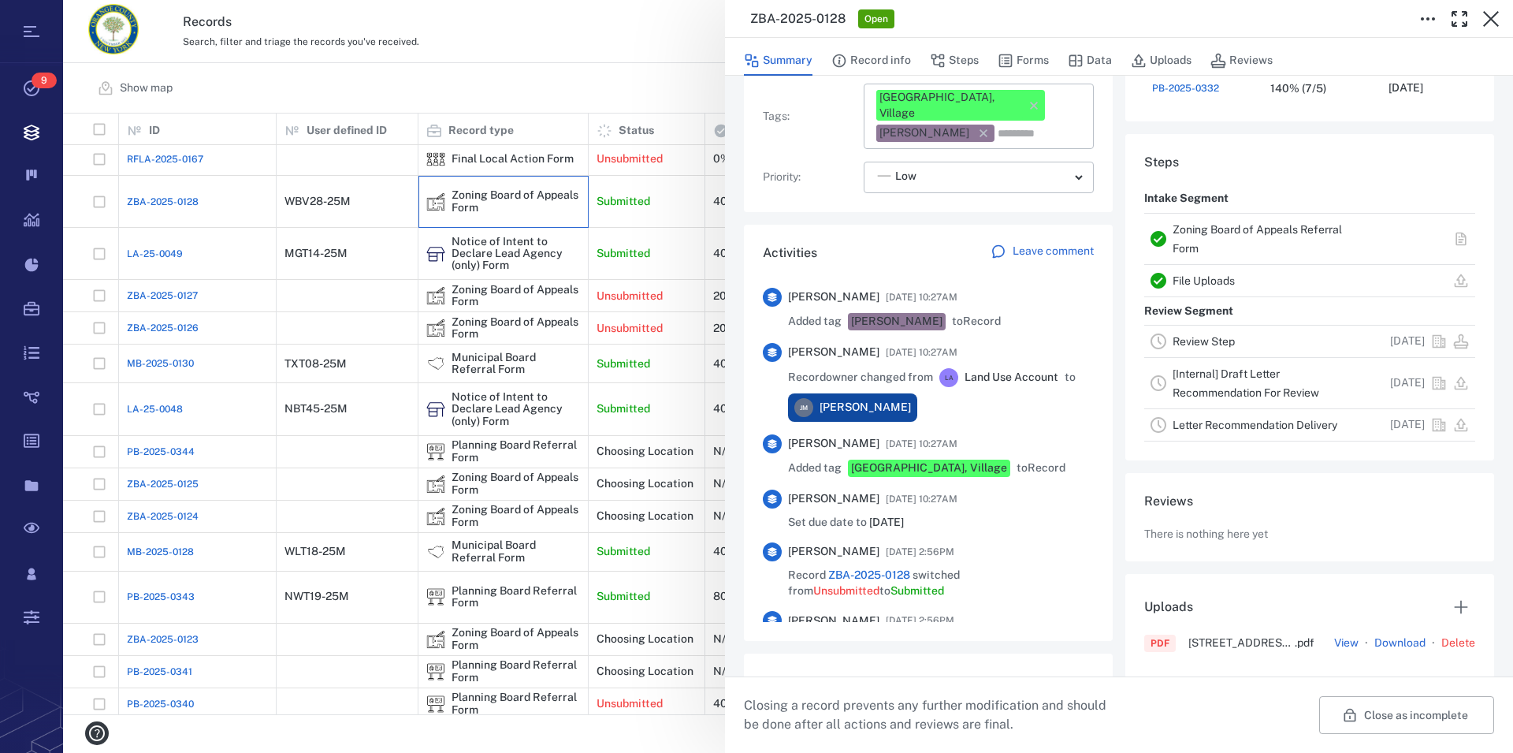
scroll to position [359, 0]
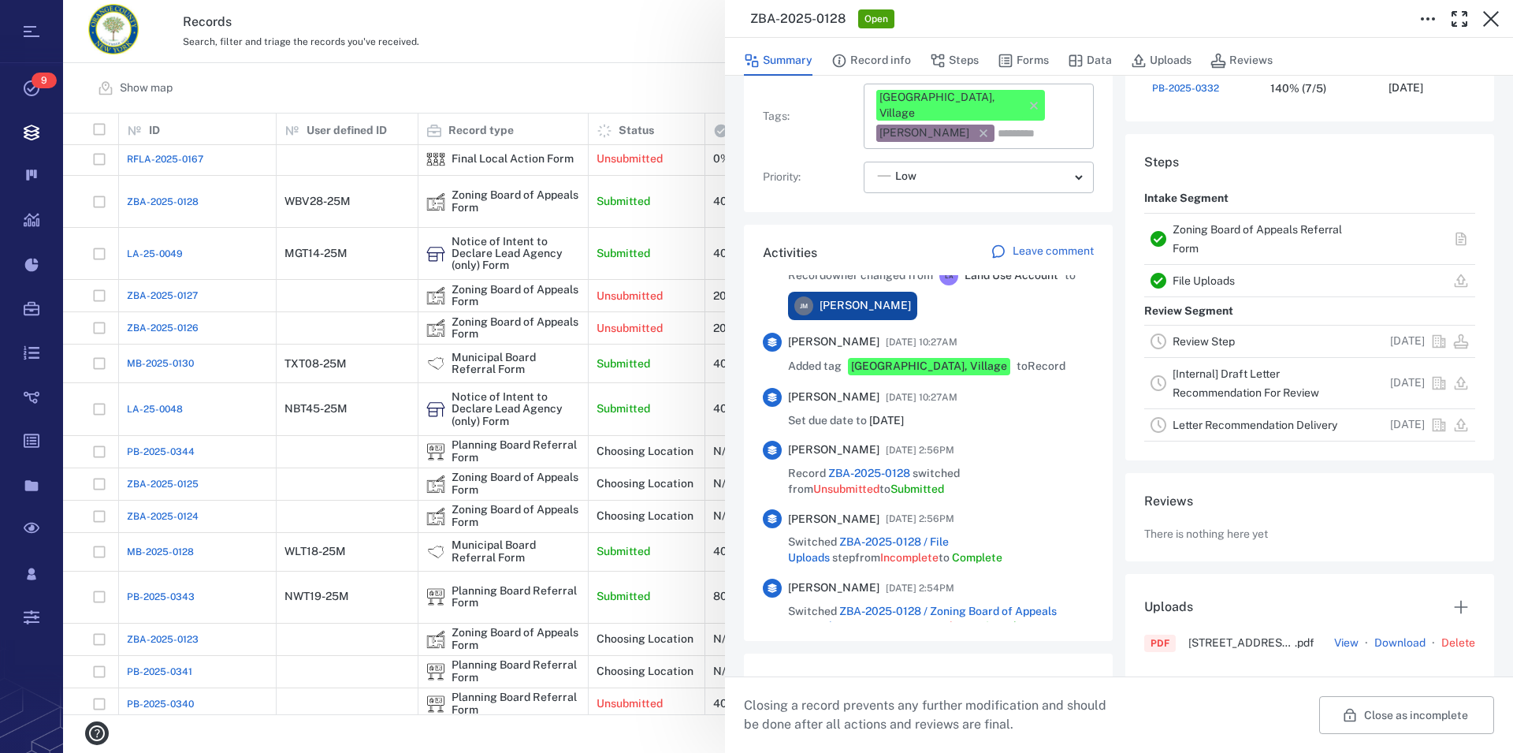
click at [1229, 229] on link "Zoning Board of Appeals Referral Form" at bounding box center [1257, 239] width 169 height 32
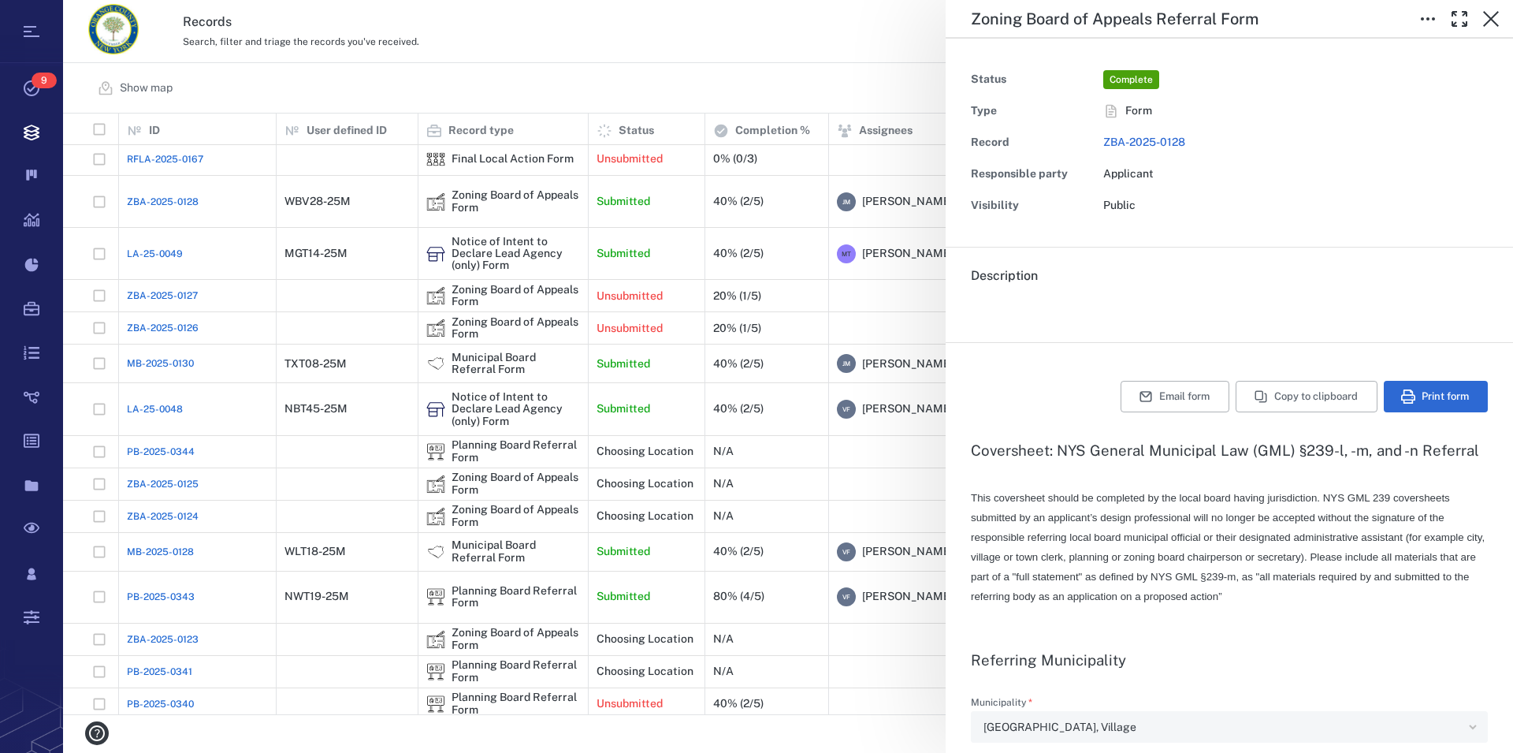
type input "**********"
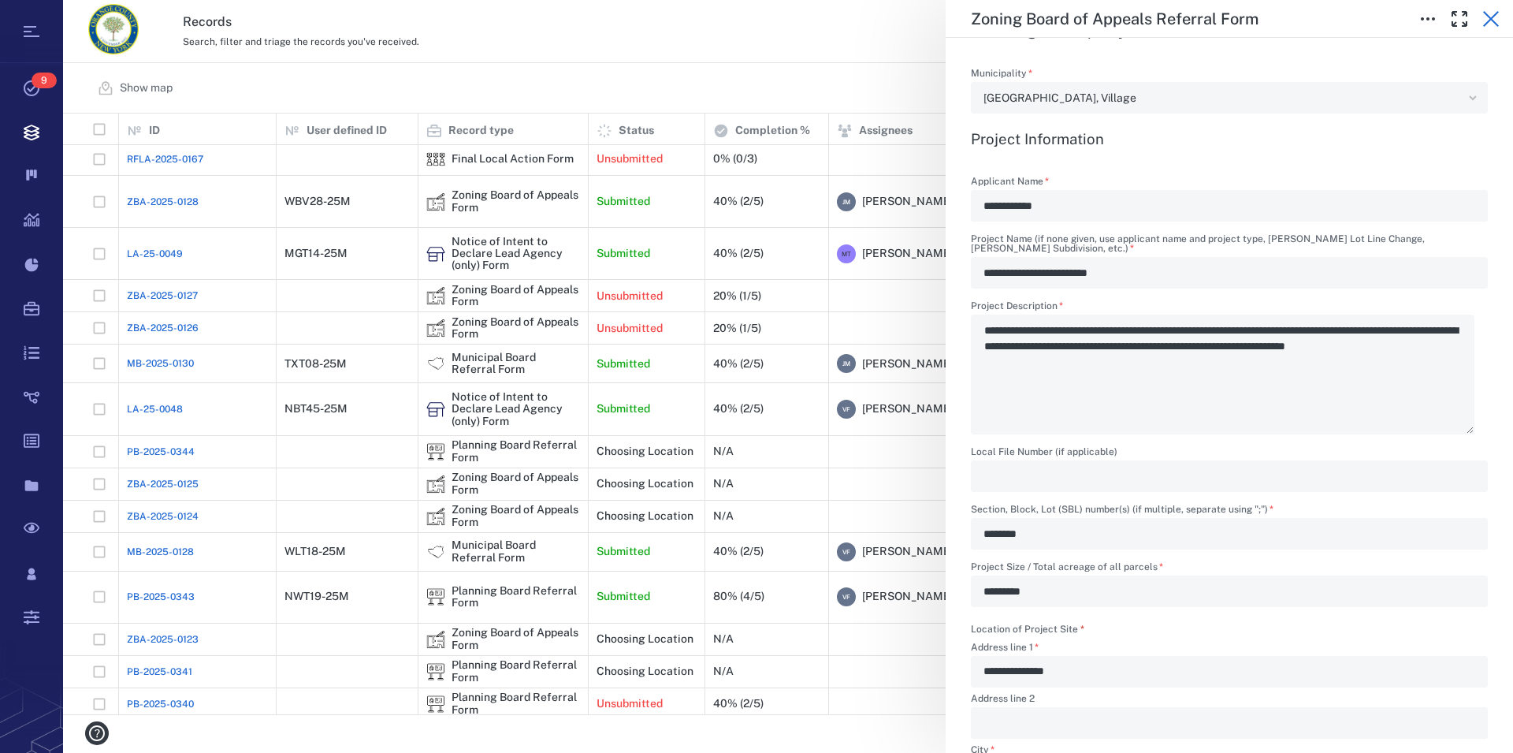
click at [1492, 21] on icon "button" at bounding box center [1491, 18] width 19 height 19
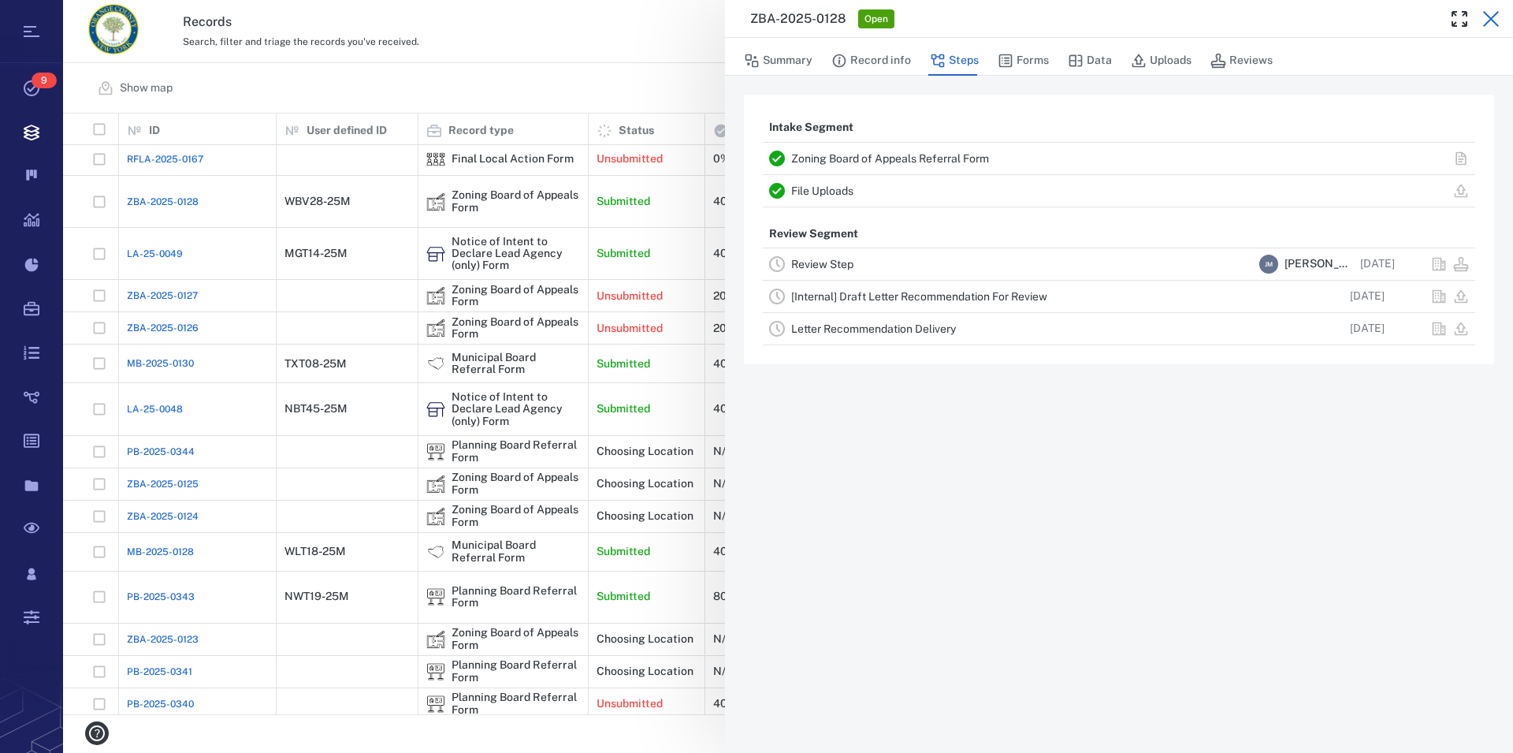
click at [1500, 21] on icon "button" at bounding box center [1491, 18] width 19 height 19
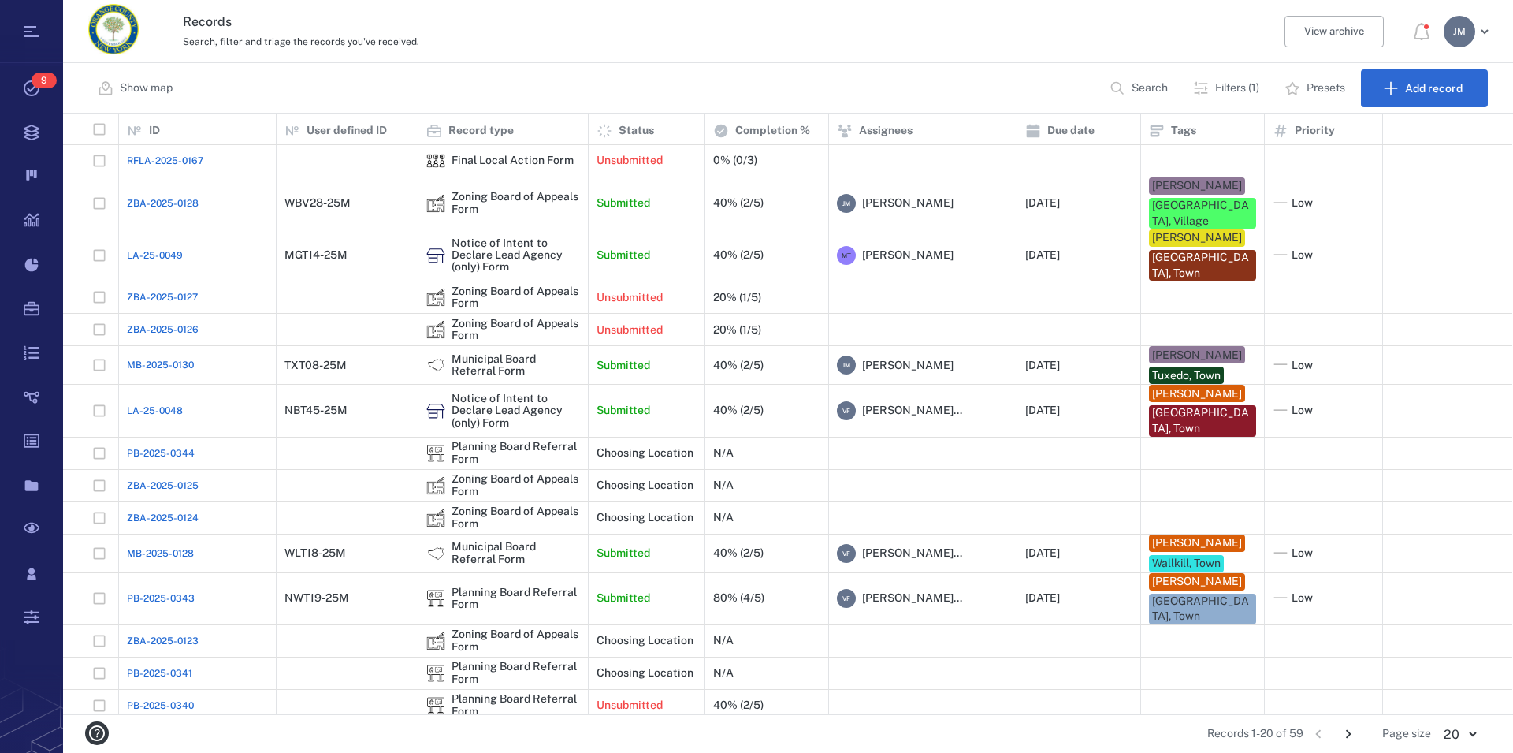
click at [1464, 36] on div "[PERSON_NAME]" at bounding box center [1460, 32] width 32 height 32
click at [1368, 134] on span "Log out" at bounding box center [1376, 137] width 39 height 16
